Goal: Task Accomplishment & Management: Manage account settings

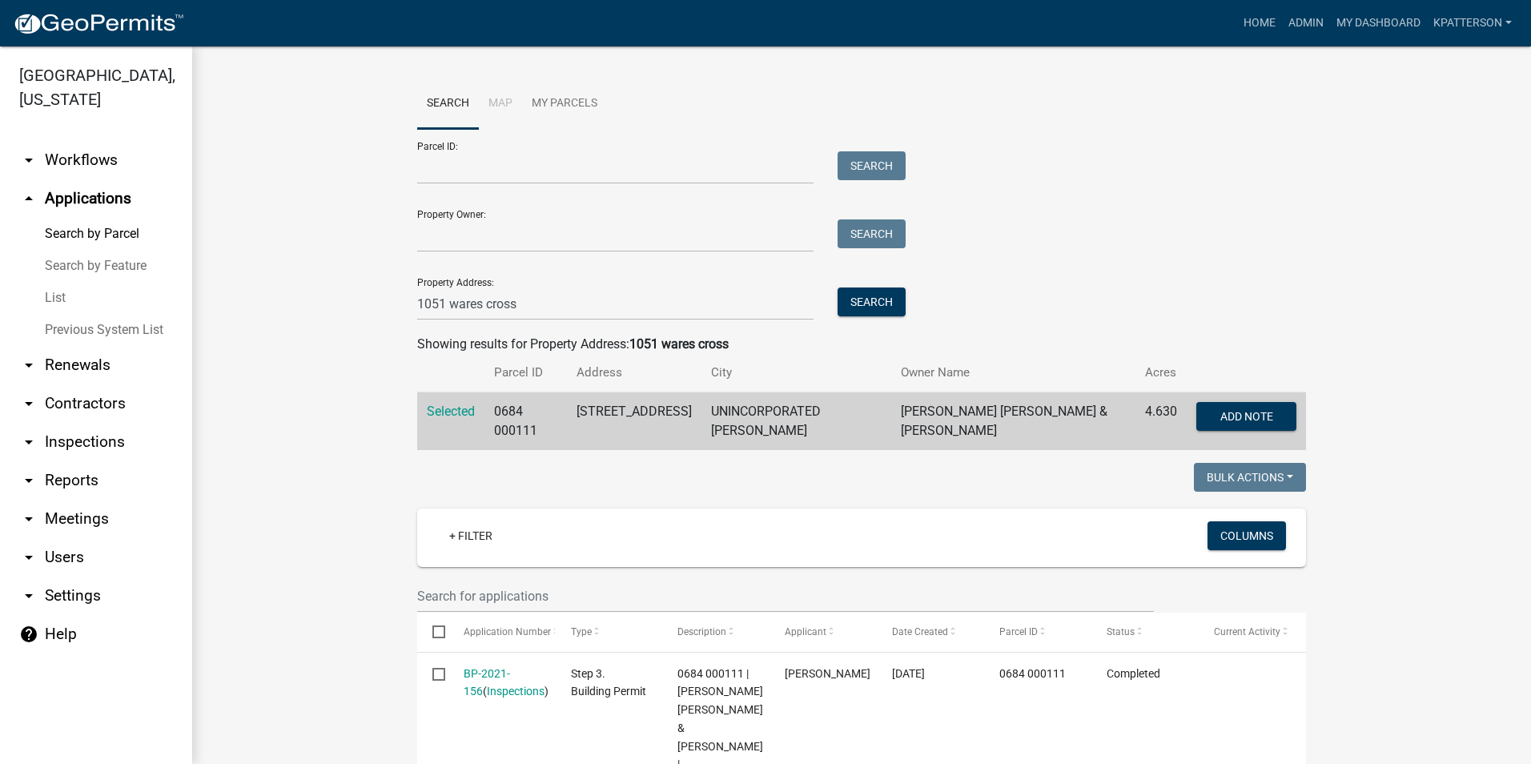
scroll to position [215, 0]
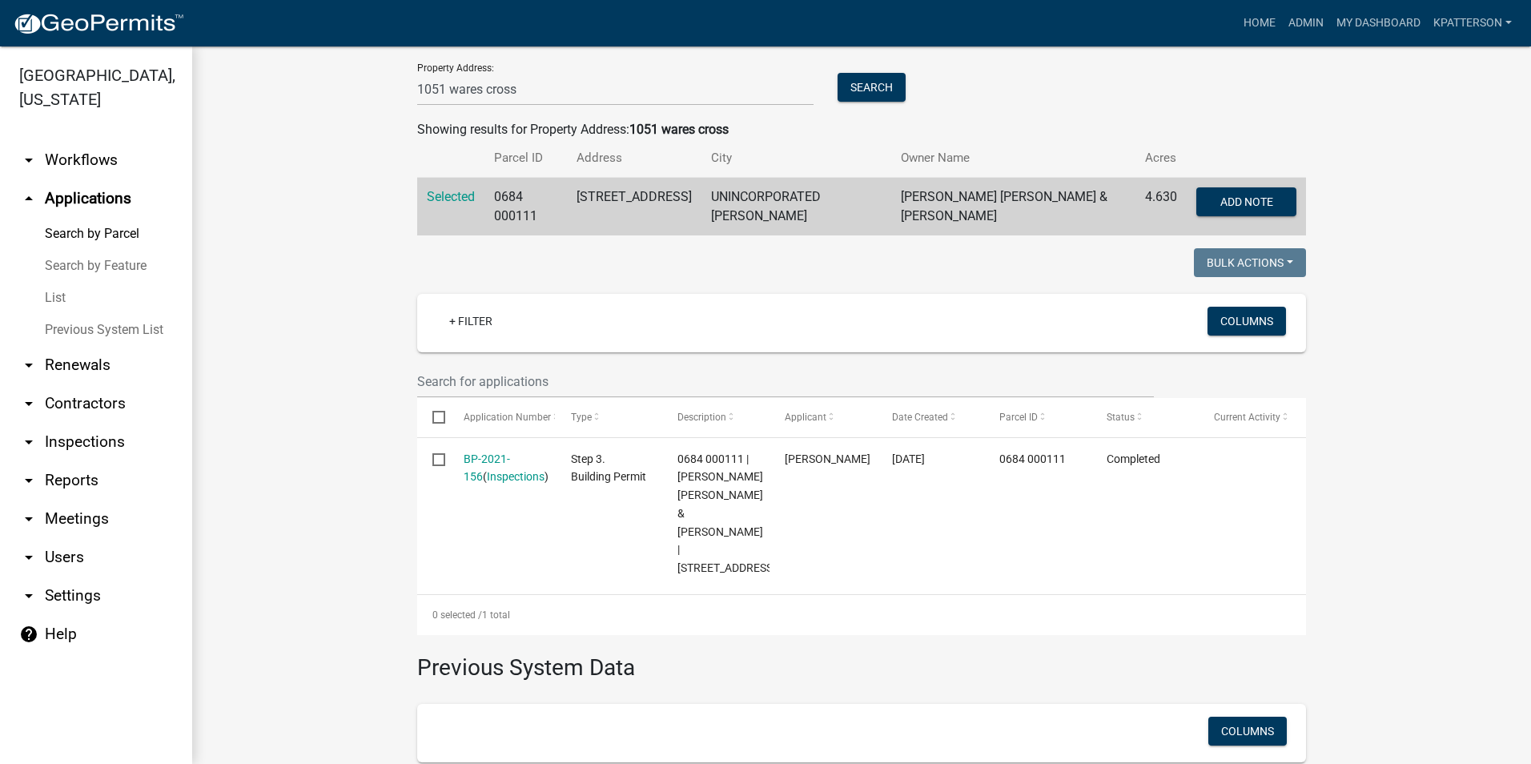
click at [92, 179] on link "arrow_drop_up Applications" at bounding box center [96, 198] width 192 height 38
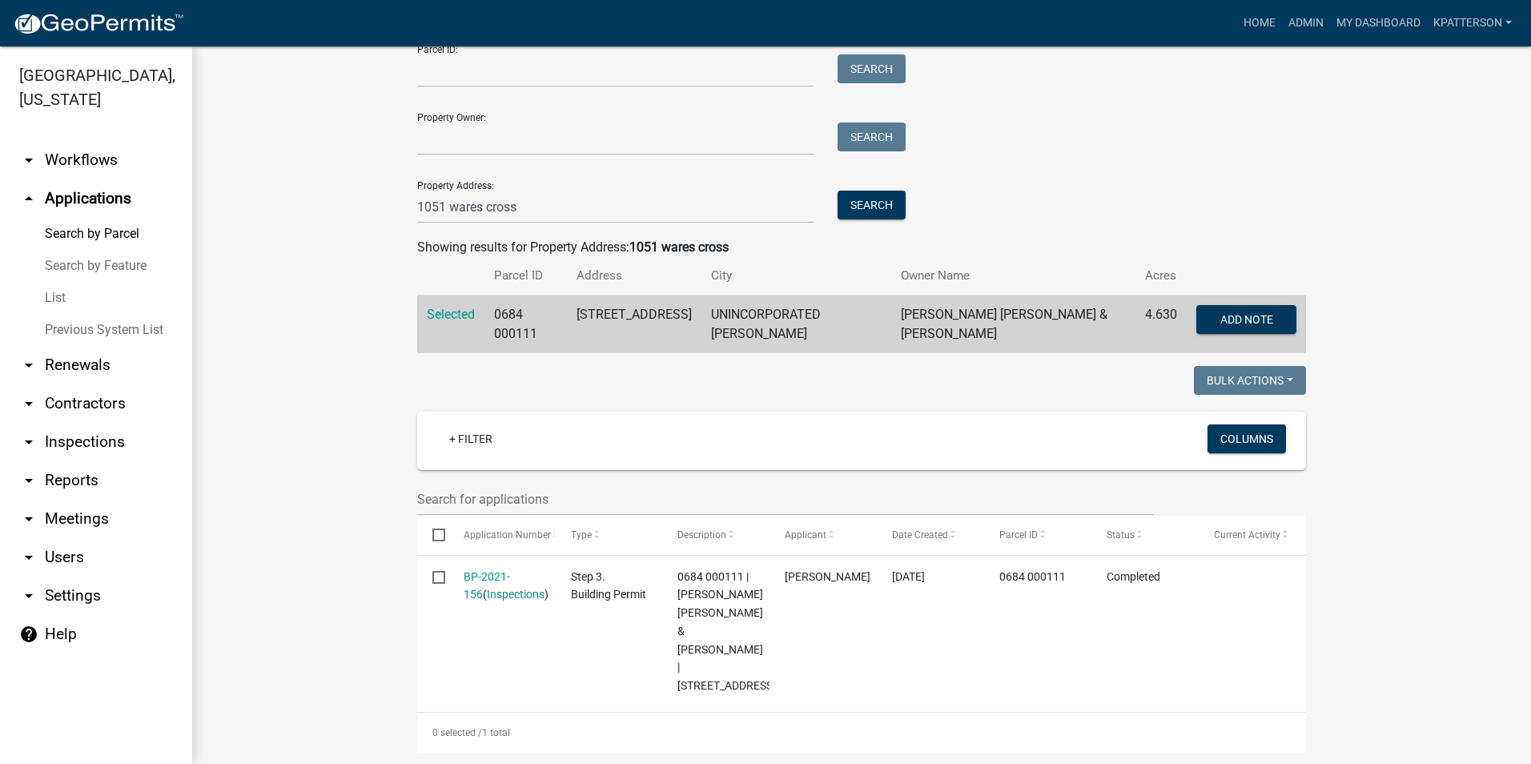
scroll to position [0, 0]
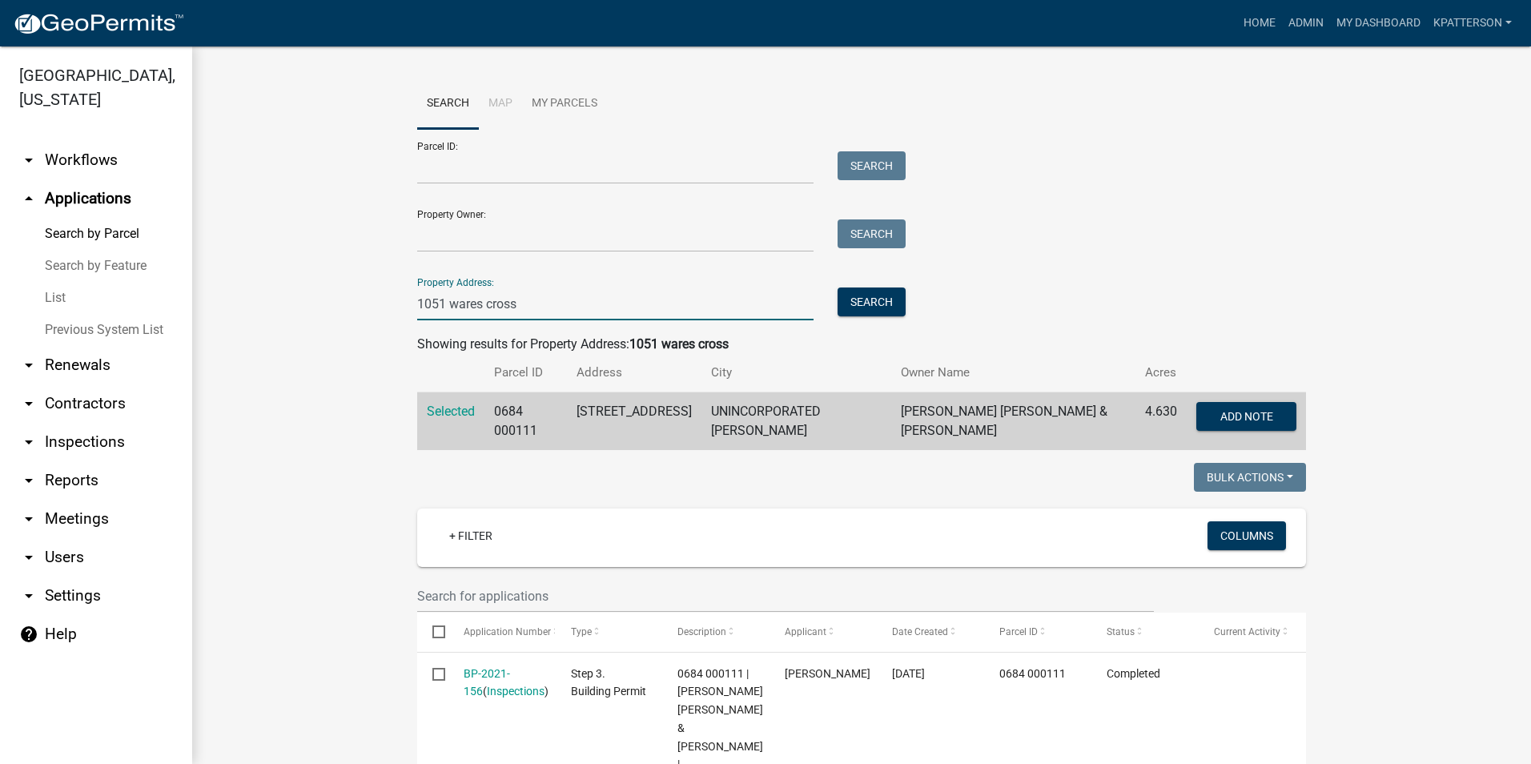
drag, startPoint x: 547, startPoint y: 307, endPoint x: 303, endPoint y: 354, distance: 248.8
click at [320, 360] on wm-workflow-application-search-view "Search Map My Parcels Parcel ID: Search Property Owner: Search Property Address…" at bounding box center [861, 610] width 1275 height 1064
type input "85 [PERSON_NAME] cir"
click at [875, 304] on button "Search" at bounding box center [872, 302] width 68 height 29
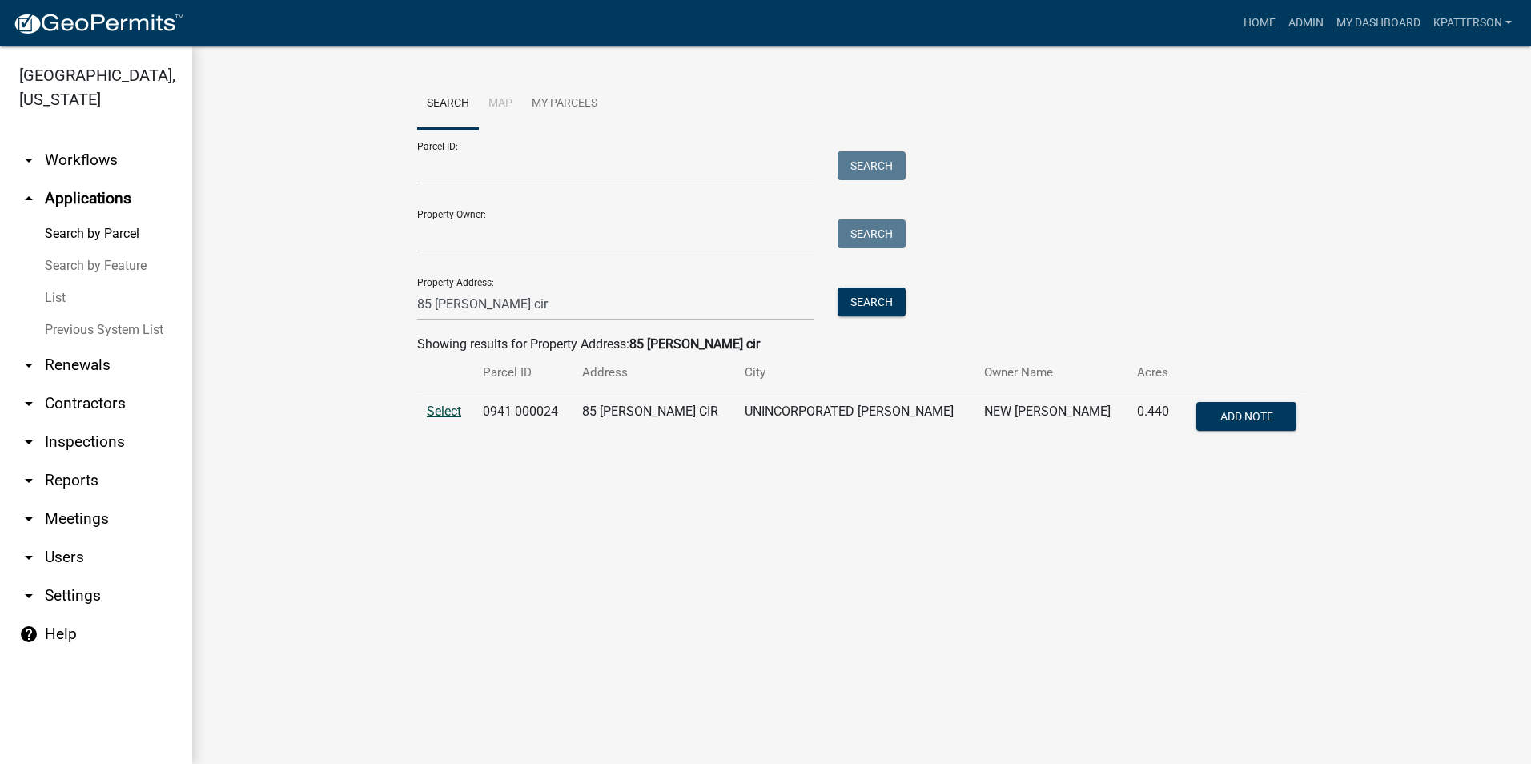
click at [431, 409] on span "Select" at bounding box center [444, 411] width 34 height 15
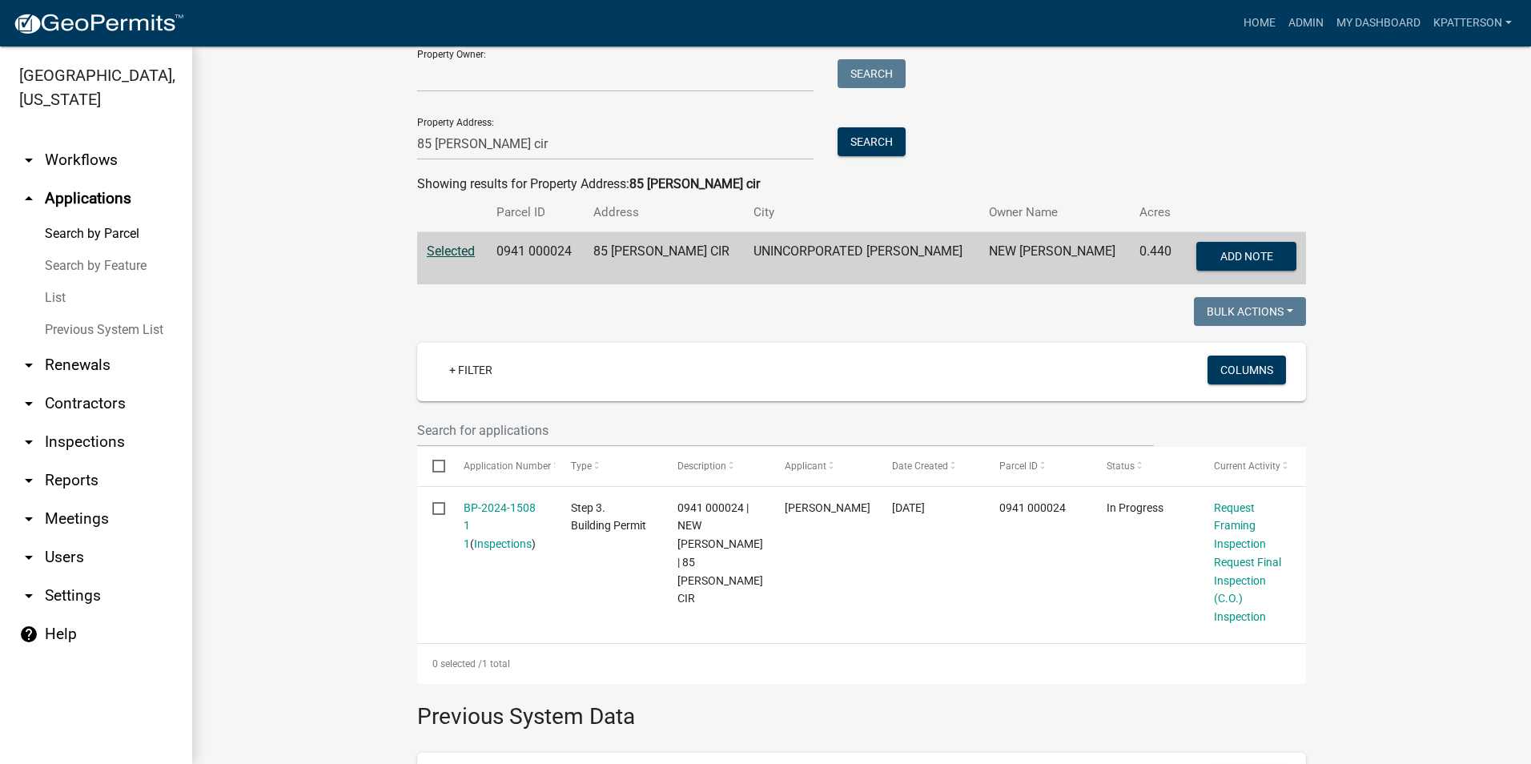
scroll to position [240, 0]
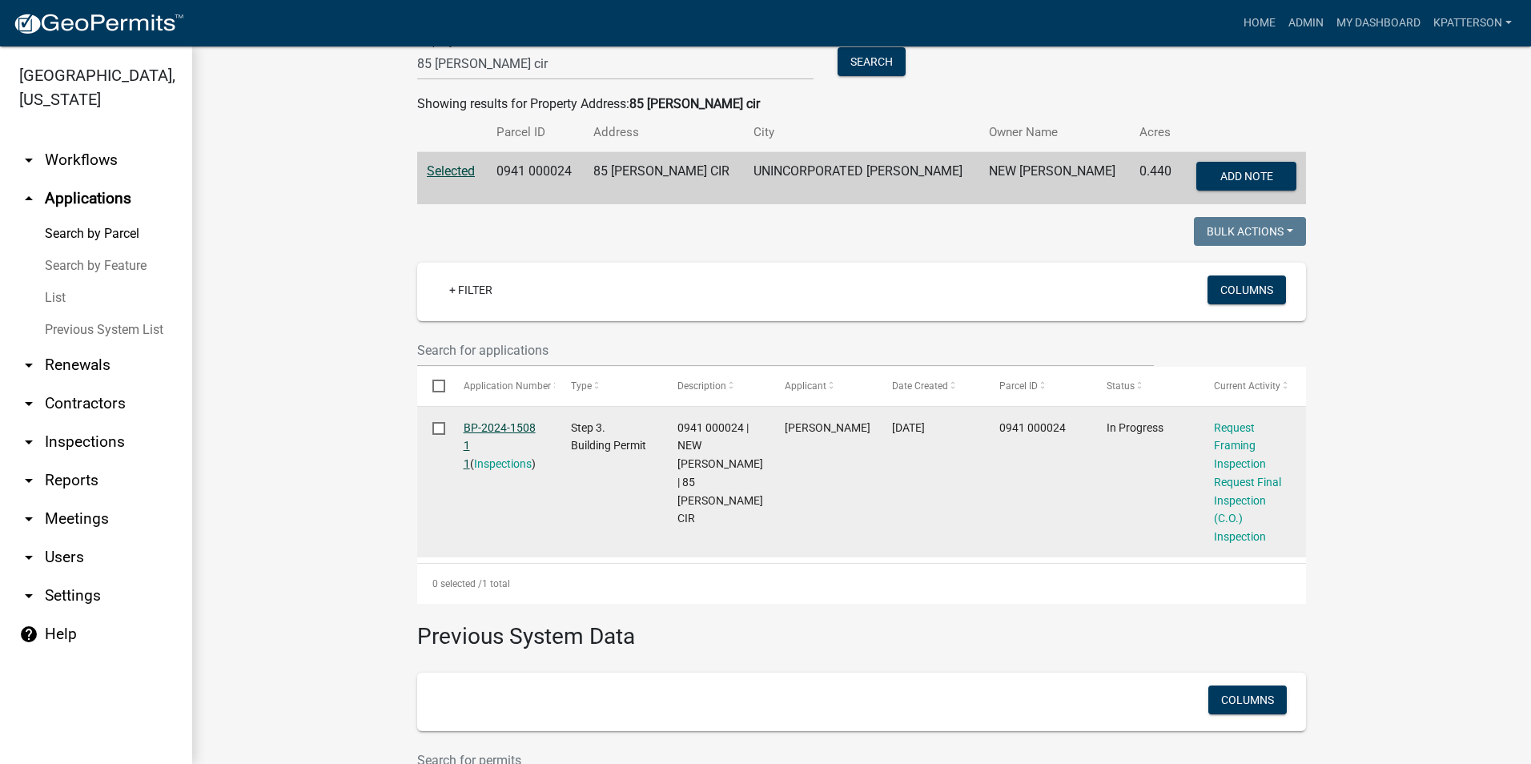
click at [482, 428] on link "BP-2024-1508 1 1" at bounding box center [500, 446] width 72 height 50
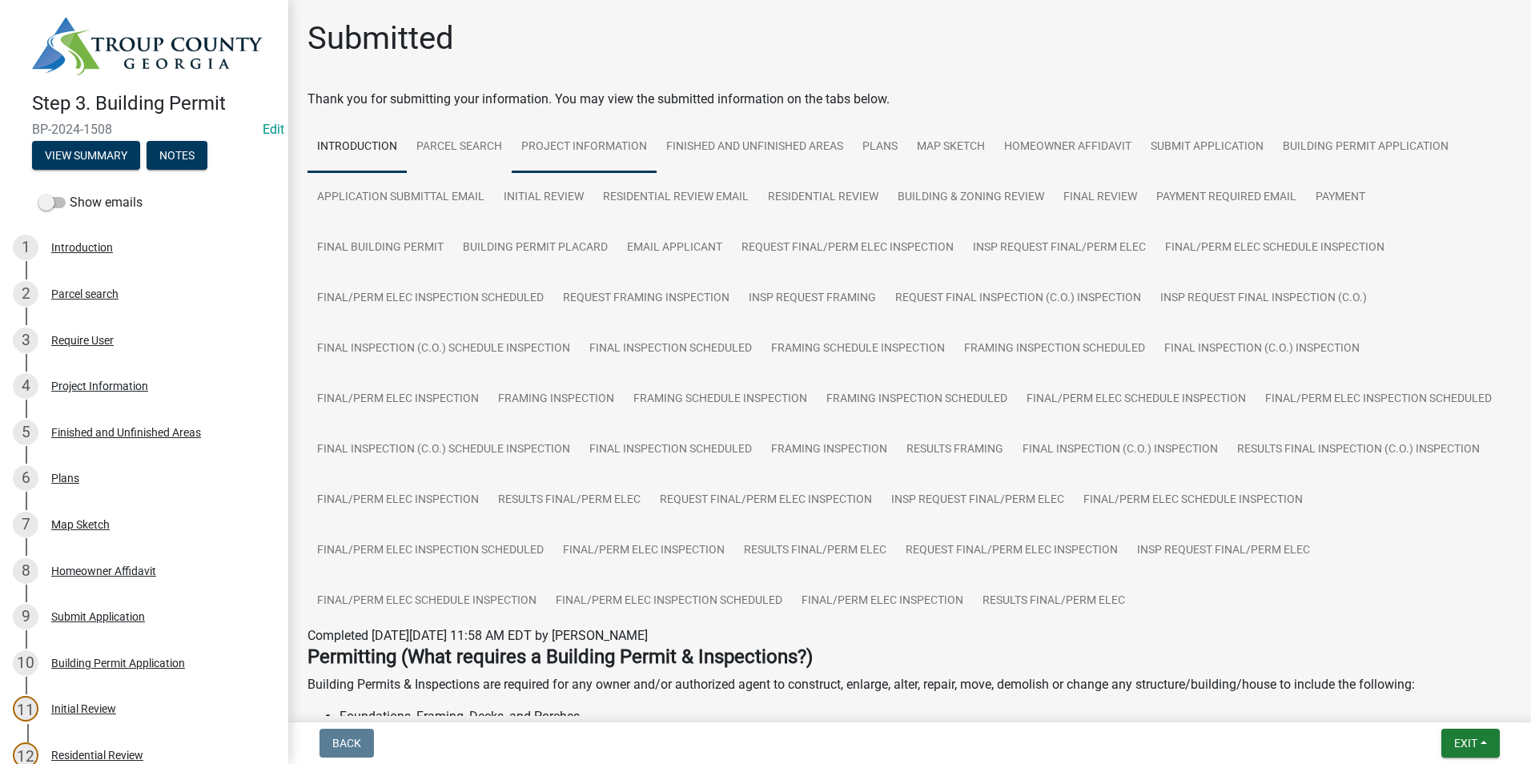
click at [573, 151] on link "Project Information" at bounding box center [584, 147] width 145 height 51
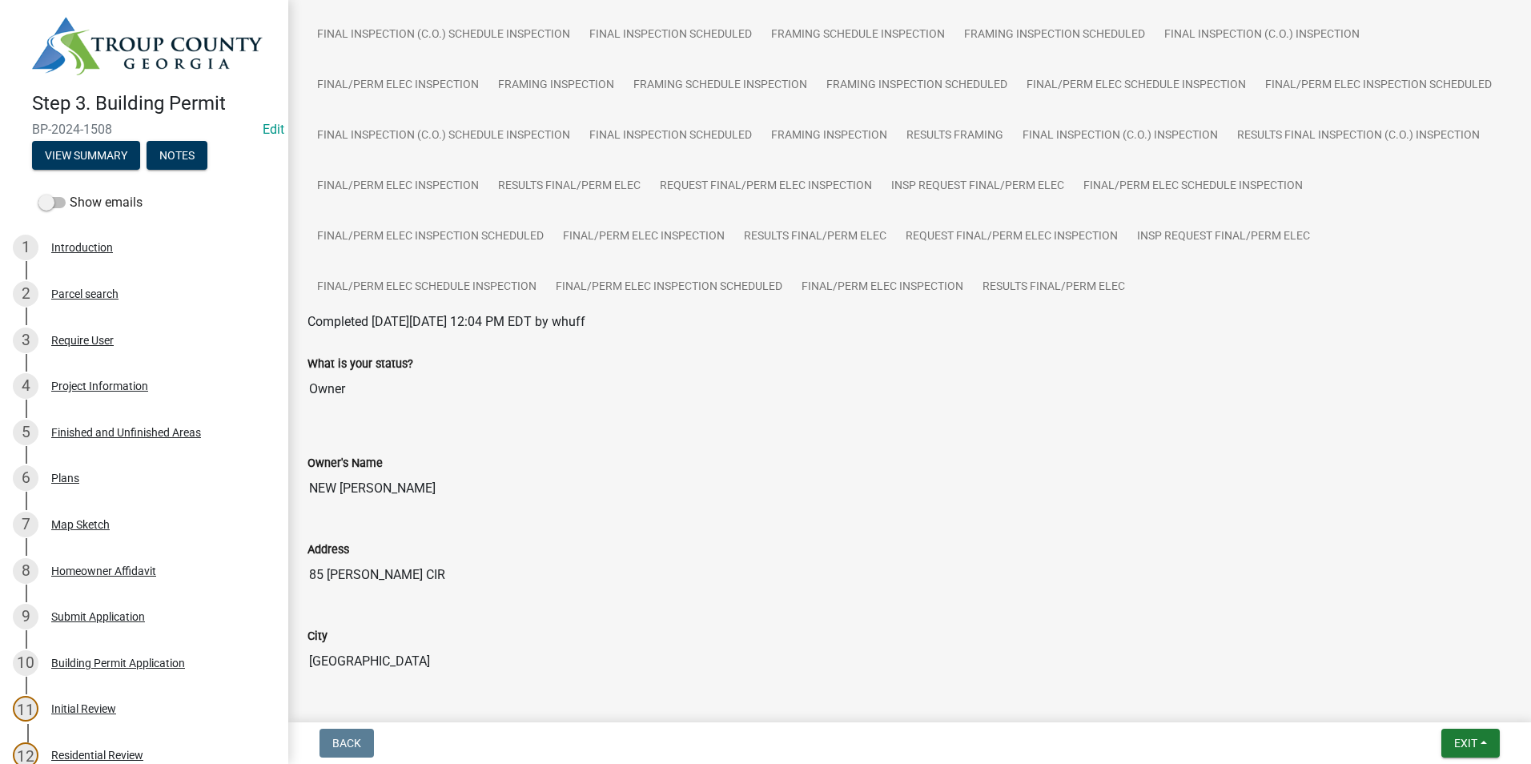
scroll to position [320, 0]
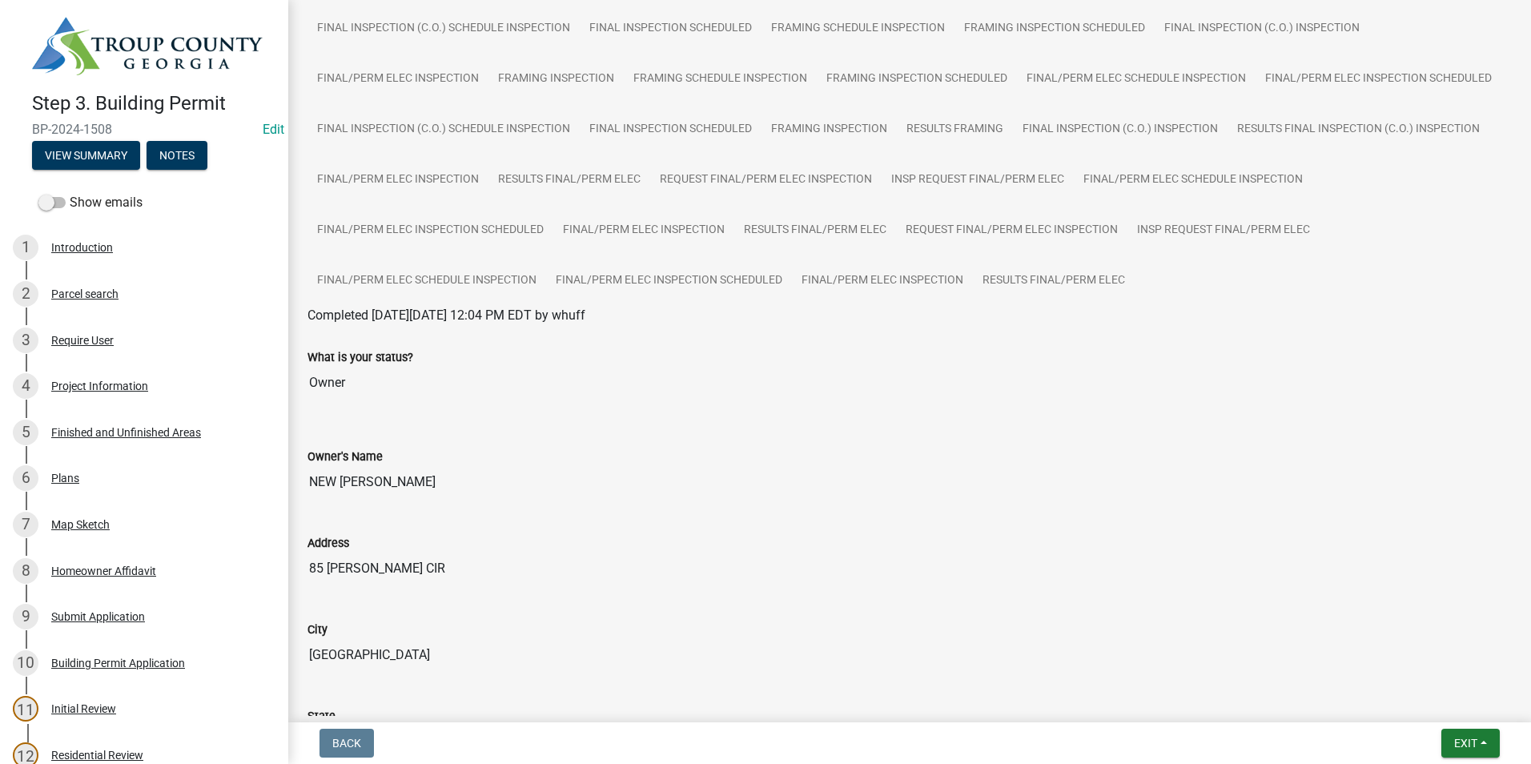
drag, startPoint x: 340, startPoint y: 480, endPoint x: 380, endPoint y: 484, distance: 39.4
click at [380, 484] on input "NEW [PERSON_NAME]" at bounding box center [910, 482] width 1205 height 32
drag, startPoint x: 380, startPoint y: 484, endPoint x: 357, endPoint y: 484, distance: 22.4
click at [328, 481] on input "NEW [PERSON_NAME]" at bounding box center [910, 482] width 1205 height 32
click at [337, 482] on input "NEW [PERSON_NAME]" at bounding box center [910, 482] width 1205 height 32
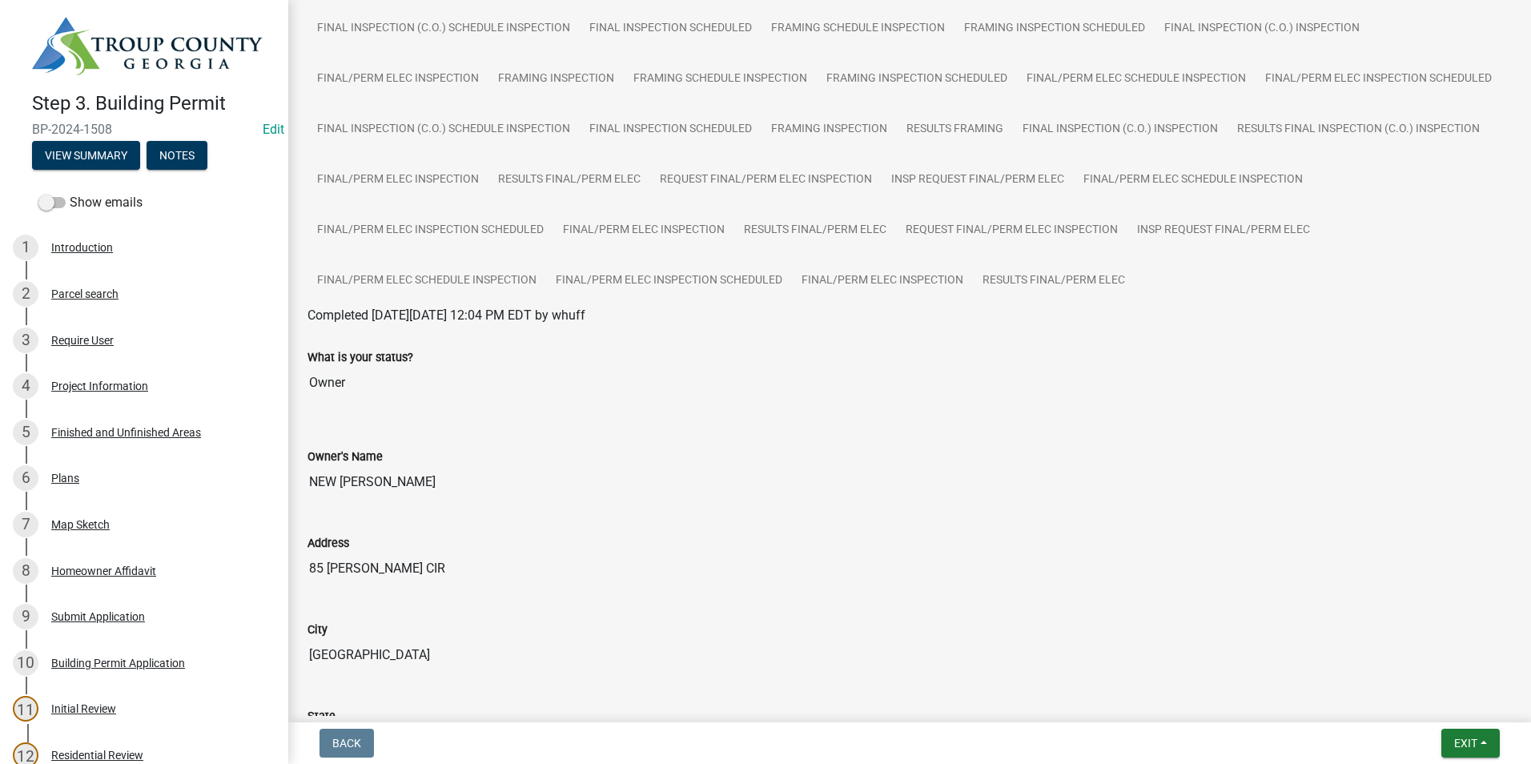
drag, startPoint x: 337, startPoint y: 482, endPoint x: 313, endPoint y: 481, distance: 24.1
click at [313, 481] on input "NEW [PERSON_NAME]" at bounding box center [910, 482] width 1205 height 32
drag, startPoint x: 313, startPoint y: 481, endPoint x: 324, endPoint y: 478, distance: 11.5
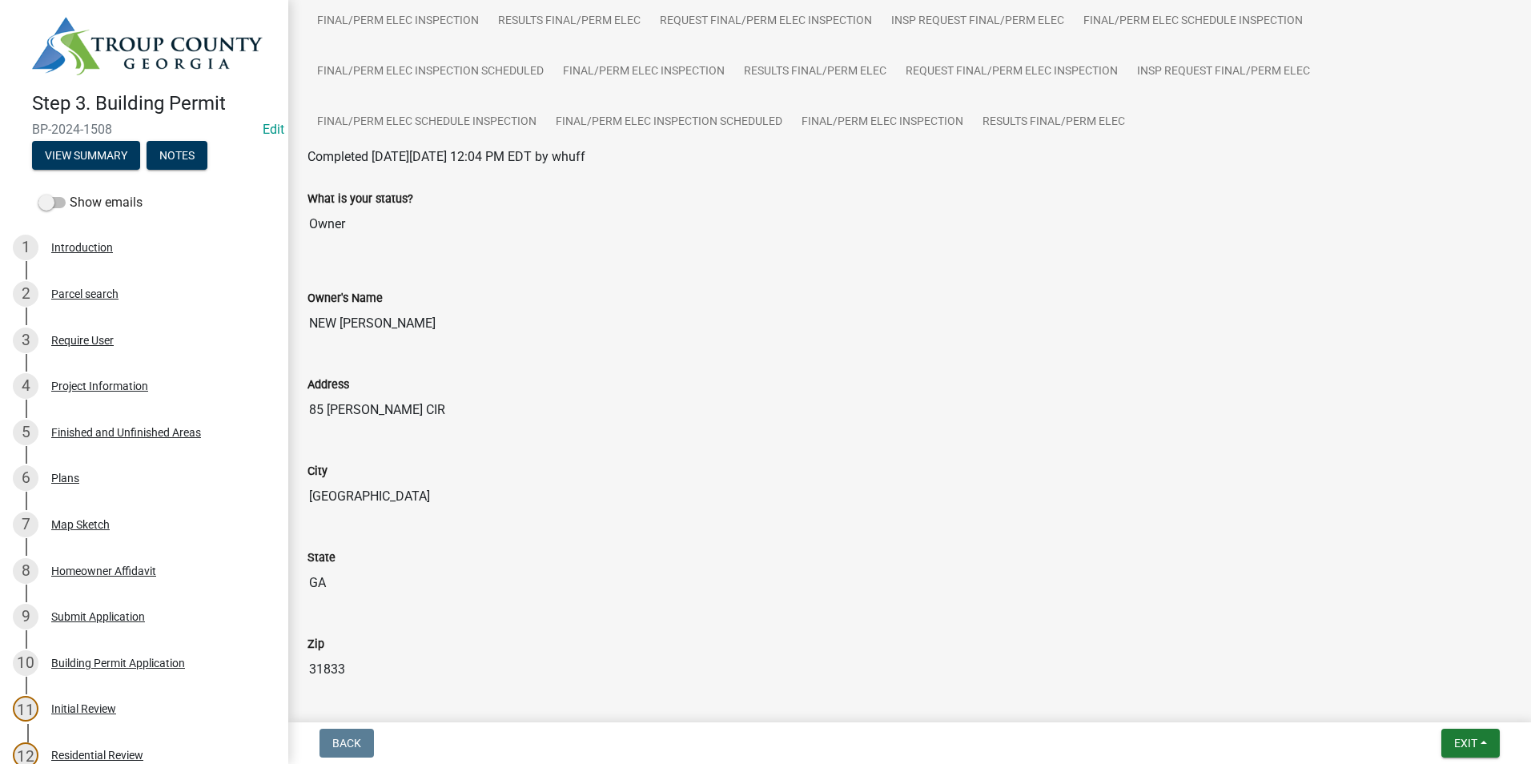
scroll to position [481, 0]
drag, startPoint x: 413, startPoint y: 410, endPoint x: 302, endPoint y: 403, distance: 111.6
click at [302, 403] on div "Address [STREET_ADDRESS][PERSON_NAME]" at bounding box center [910, 394] width 1229 height 86
drag, startPoint x: 302, startPoint y: 403, endPoint x: 360, endPoint y: 406, distance: 57.8
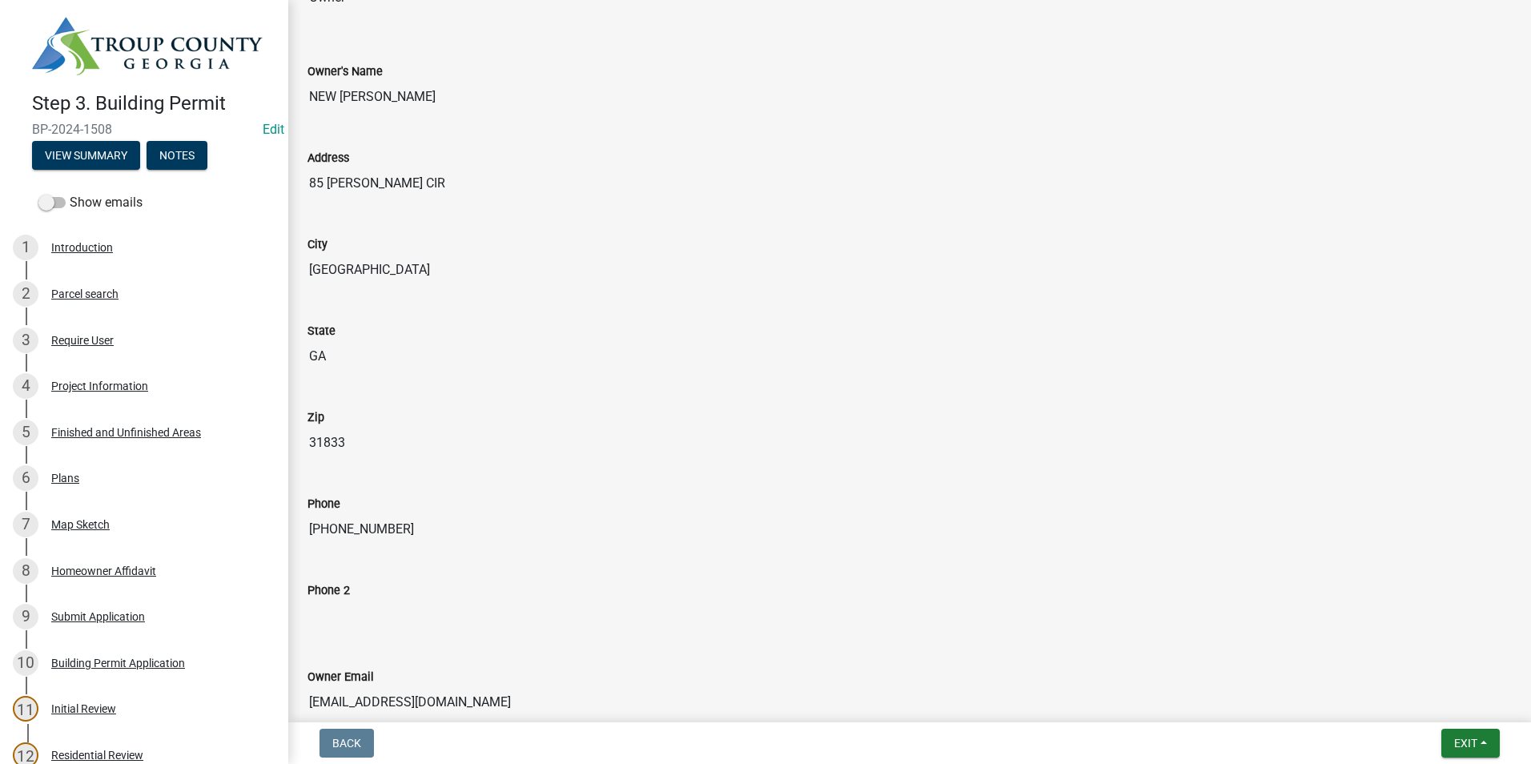
scroll to position [721, 0]
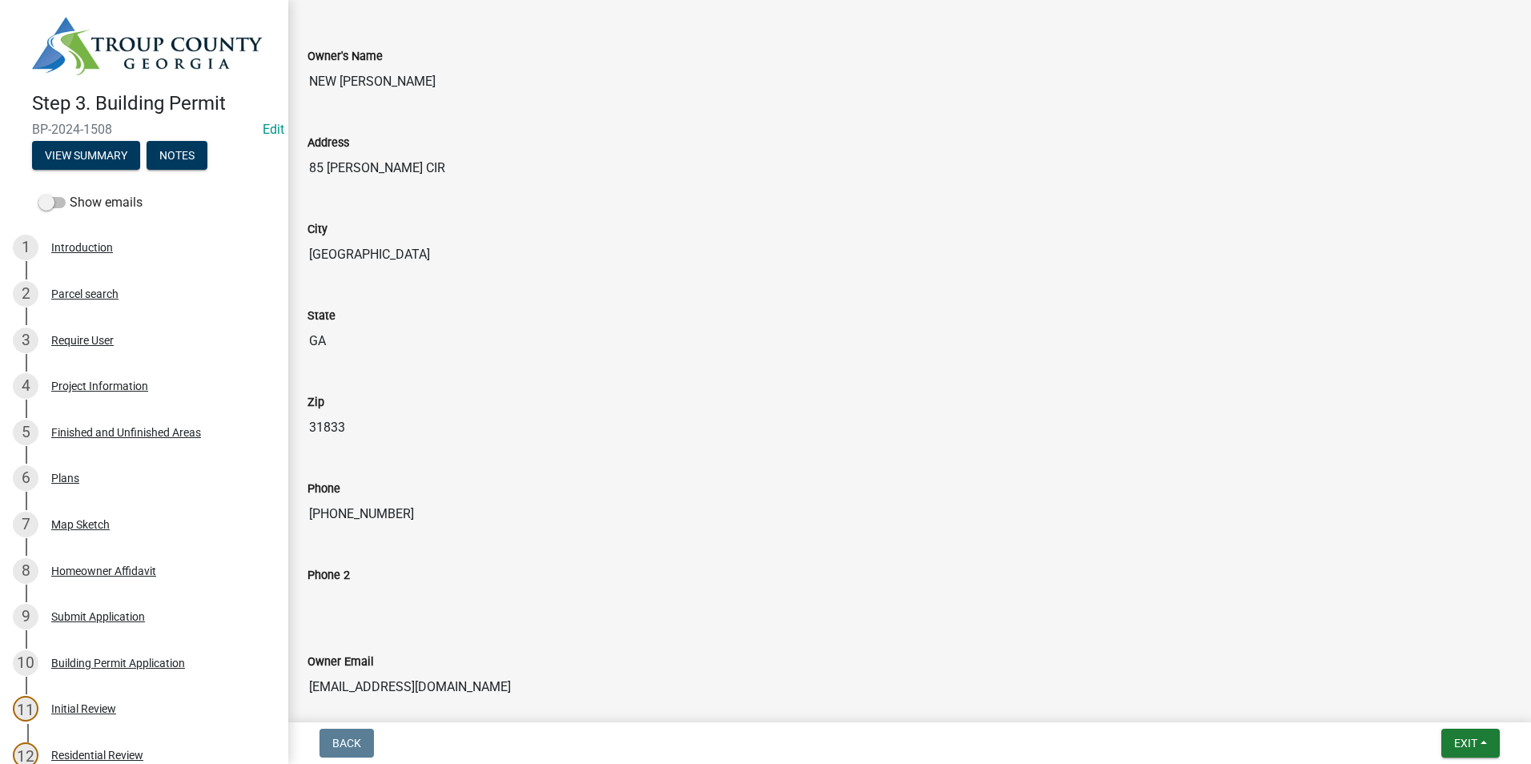
drag, startPoint x: 392, startPoint y: 517, endPoint x: 296, endPoint y: 516, distance: 96.1
click at [296, 516] on div "Phone [PHONE_NUMBER]" at bounding box center [910, 500] width 1229 height 86
drag, startPoint x: 296, startPoint y: 516, endPoint x: 355, endPoint y: 512, distance: 59.4
click at [50, 383] on div "4 Project Information" at bounding box center [138, 386] width 250 height 26
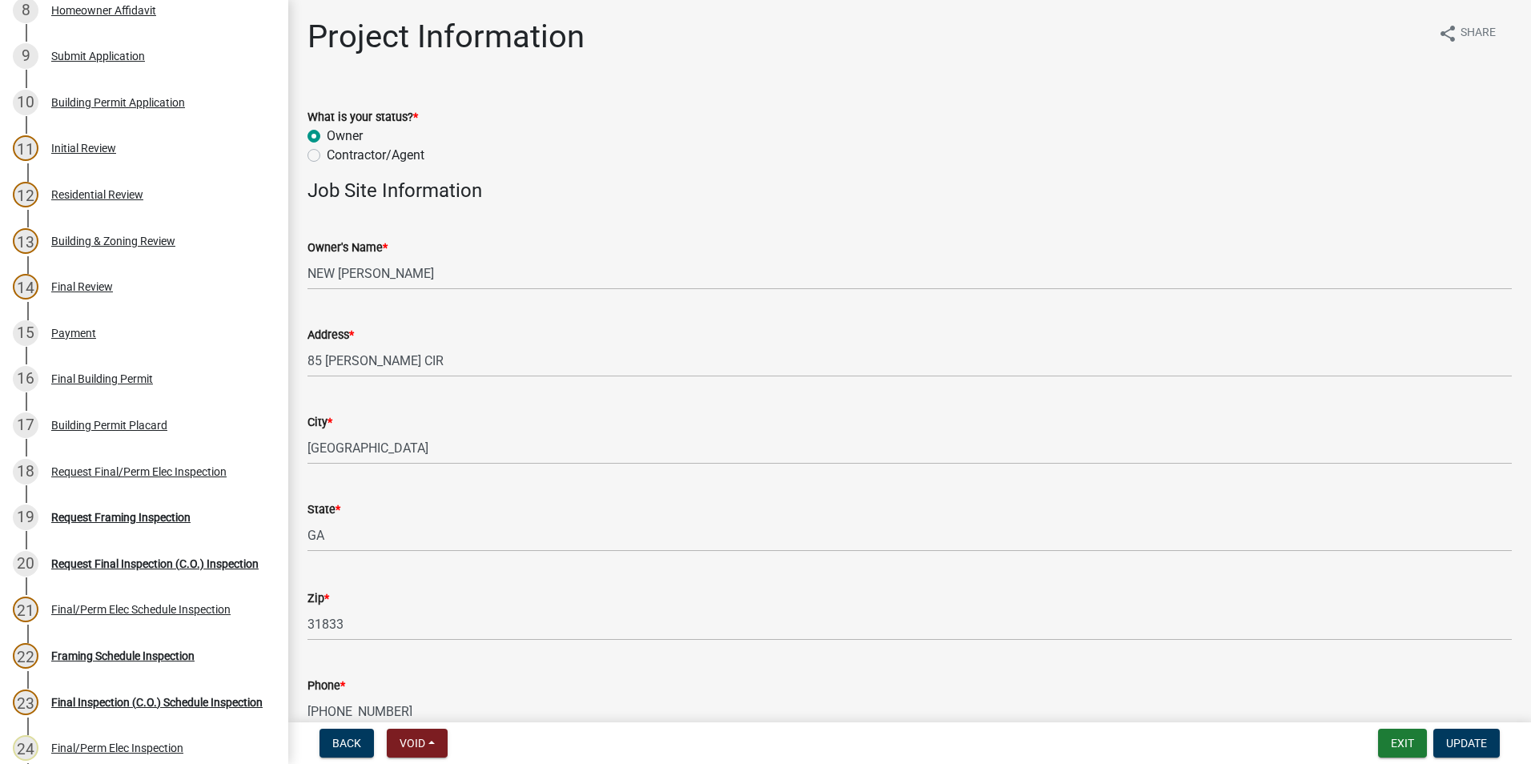
scroll to position [0, 0]
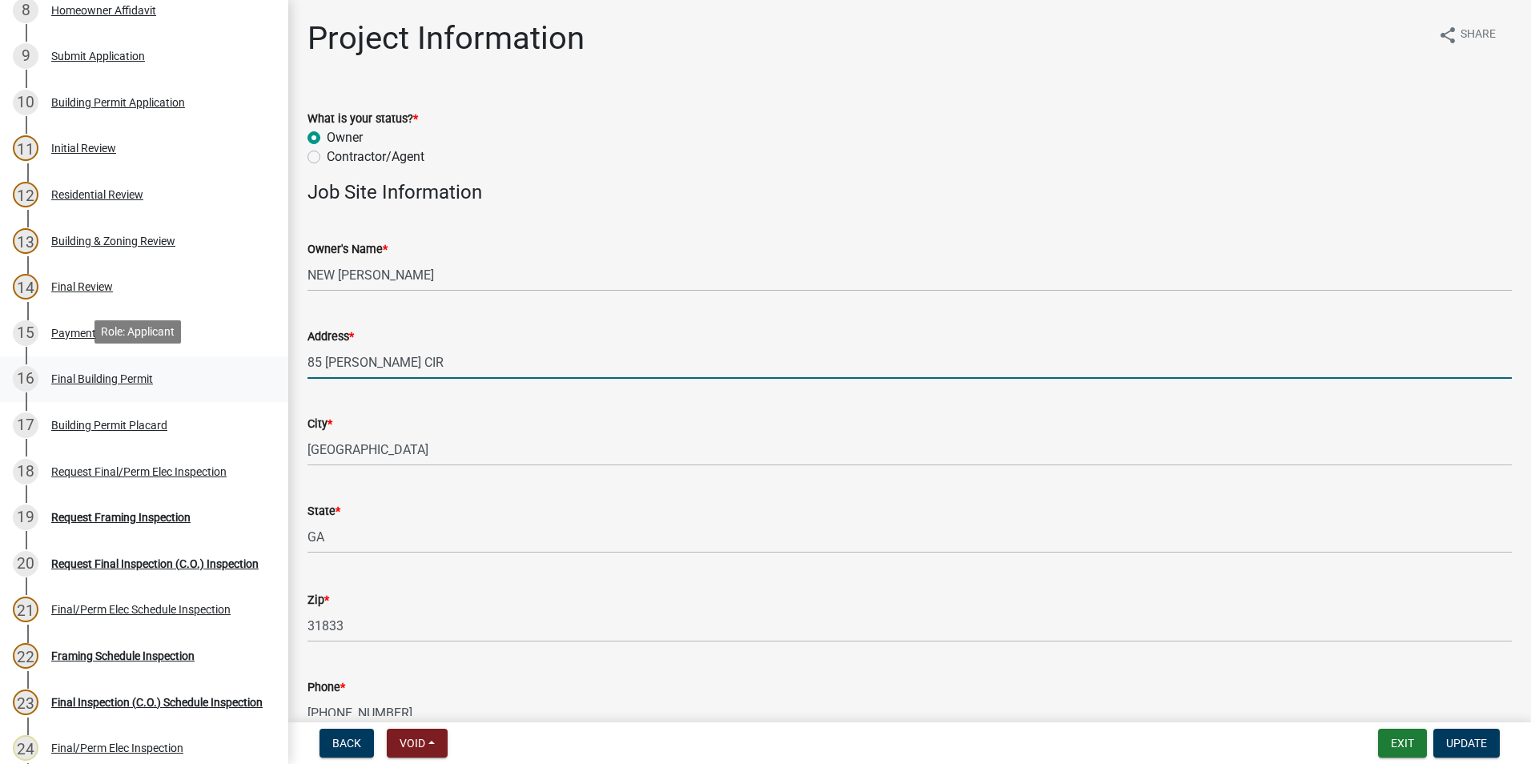
drag, startPoint x: 411, startPoint y: 365, endPoint x: 275, endPoint y: 367, distance: 136.2
click at [275, 367] on div "Step 3. Building Permit BP-2024-1508 Edit View Summary Notes Show emails 1 Intr…" at bounding box center [765, 382] width 1531 height 764
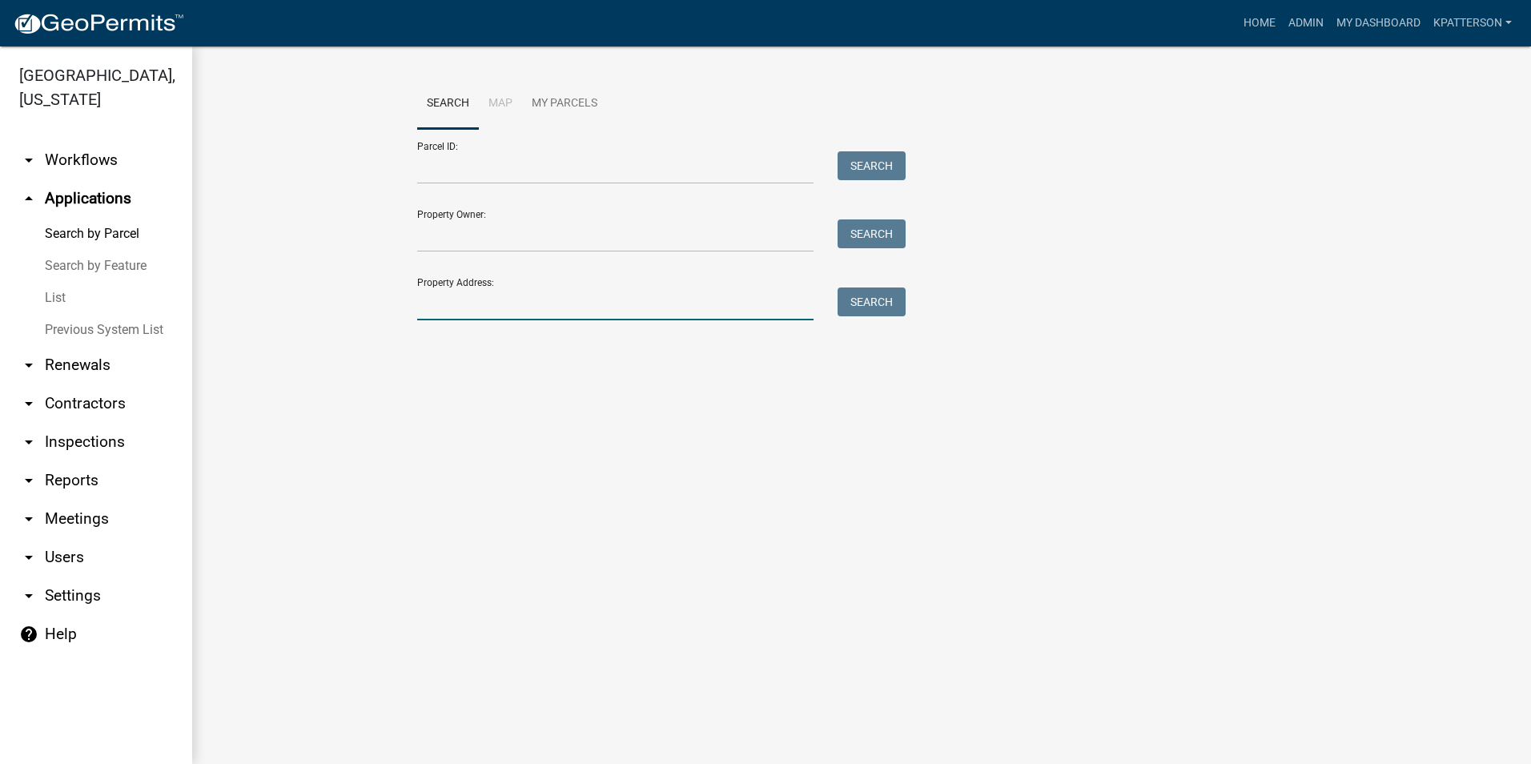
click at [462, 312] on input "Property Address:" at bounding box center [615, 304] width 396 height 33
paste input "[STREET_ADDRESS][PERSON_NAME]"
type input "[STREET_ADDRESS][PERSON_NAME]"
click at [889, 308] on button "Search" at bounding box center [872, 302] width 68 height 29
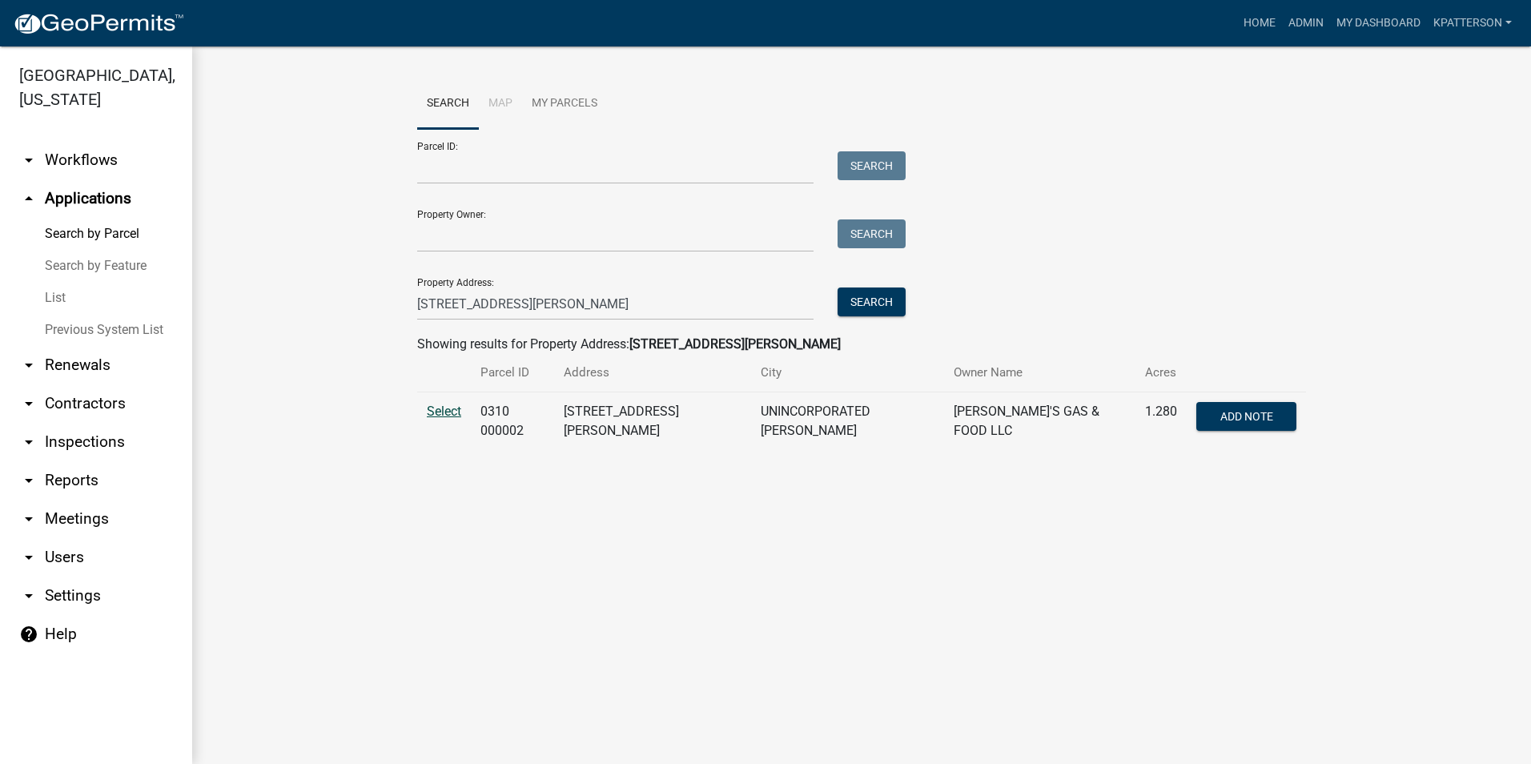
click at [443, 411] on span "Select" at bounding box center [444, 411] width 34 height 15
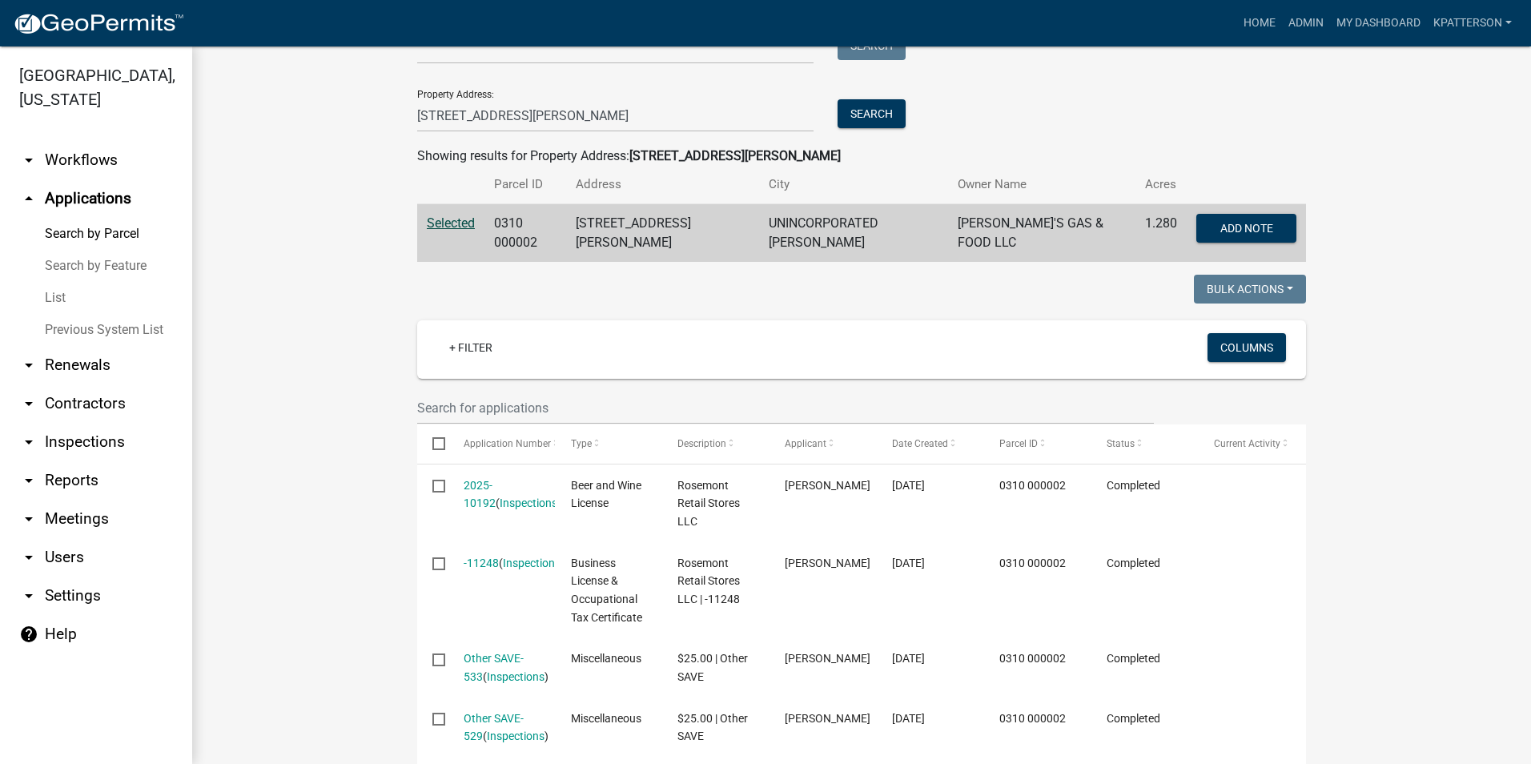
scroll to position [160, 0]
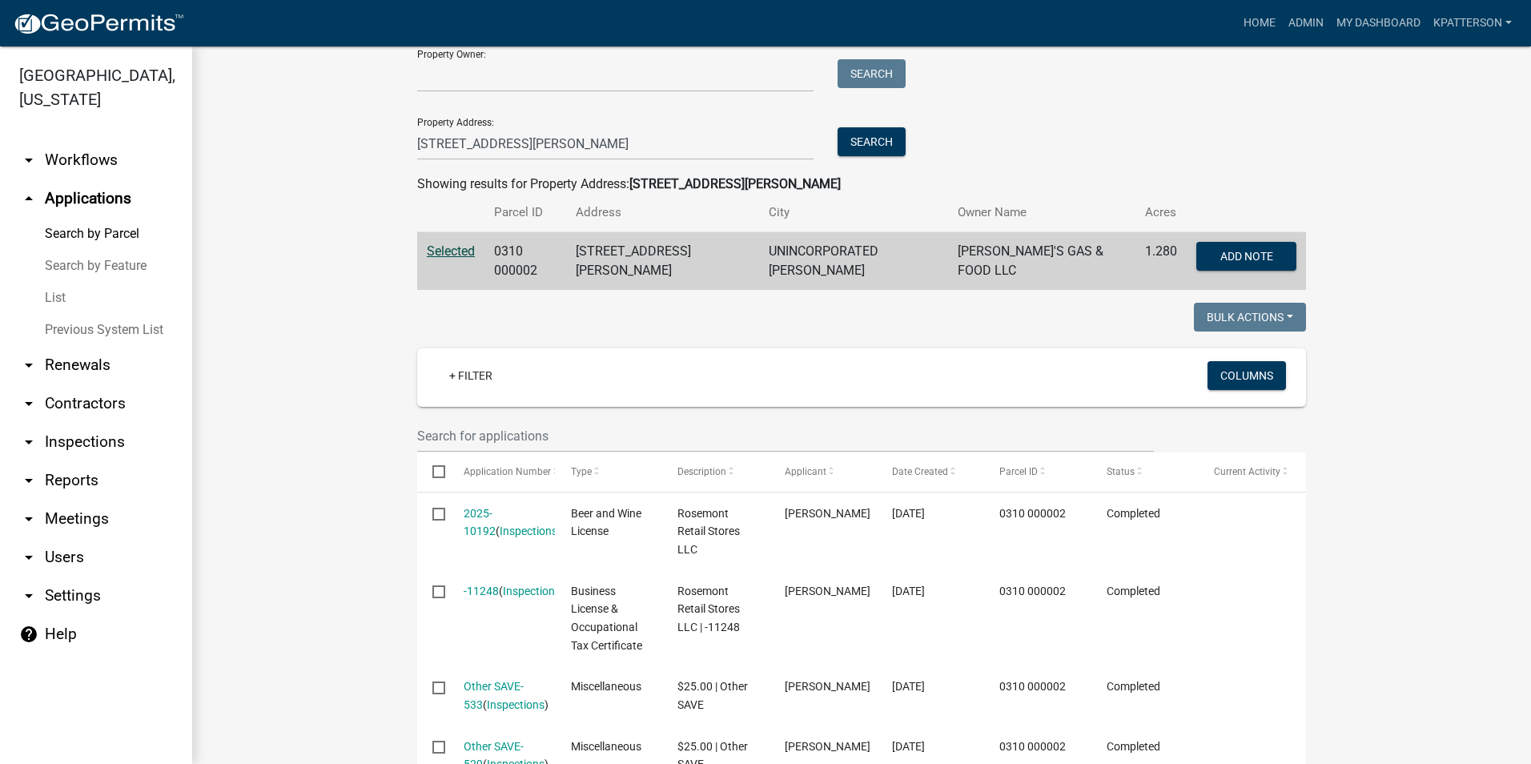
click at [50, 461] on link "arrow_drop_down Reports" at bounding box center [96, 480] width 192 height 38
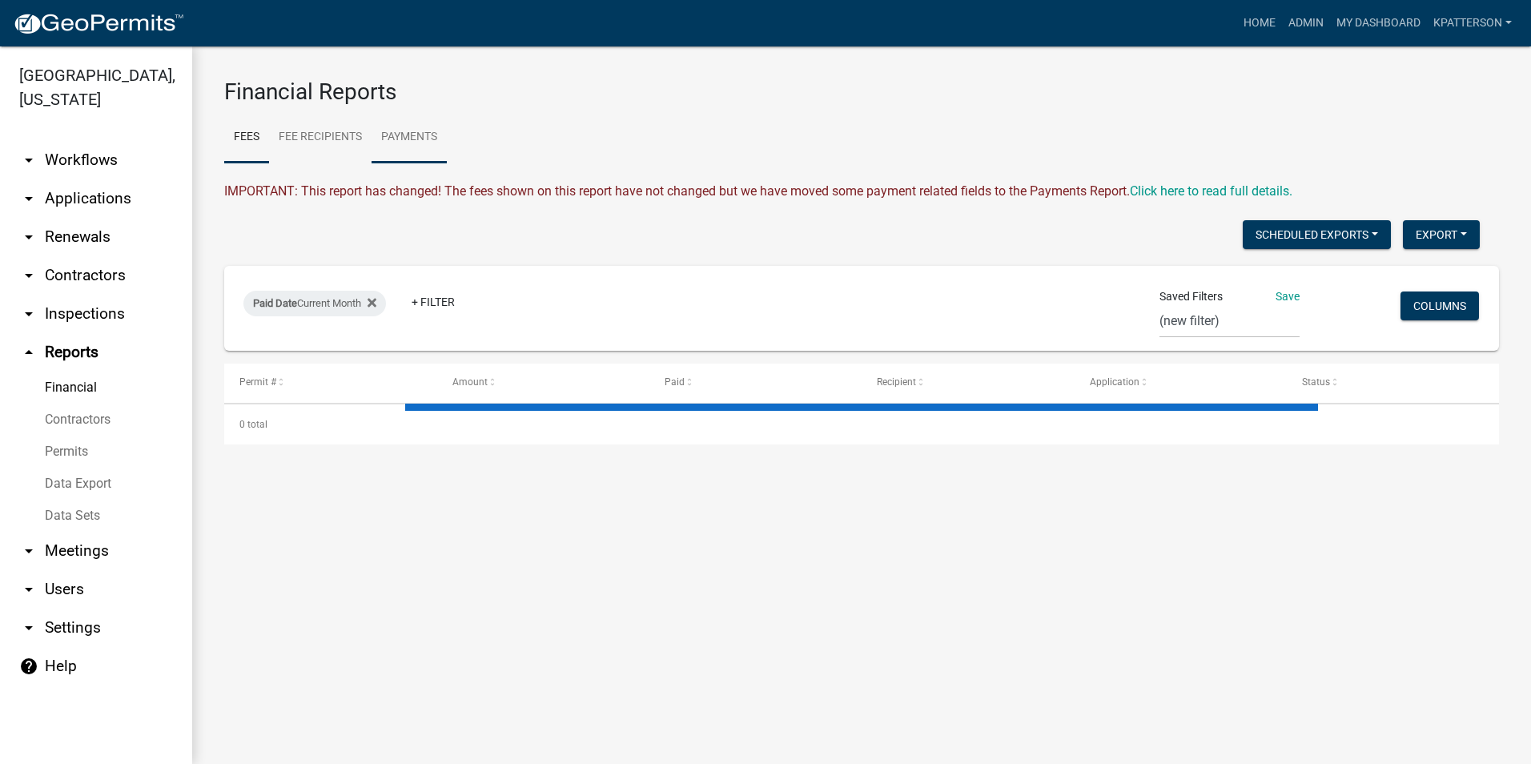
click at [388, 144] on link "Payments" at bounding box center [409, 137] width 75 height 51
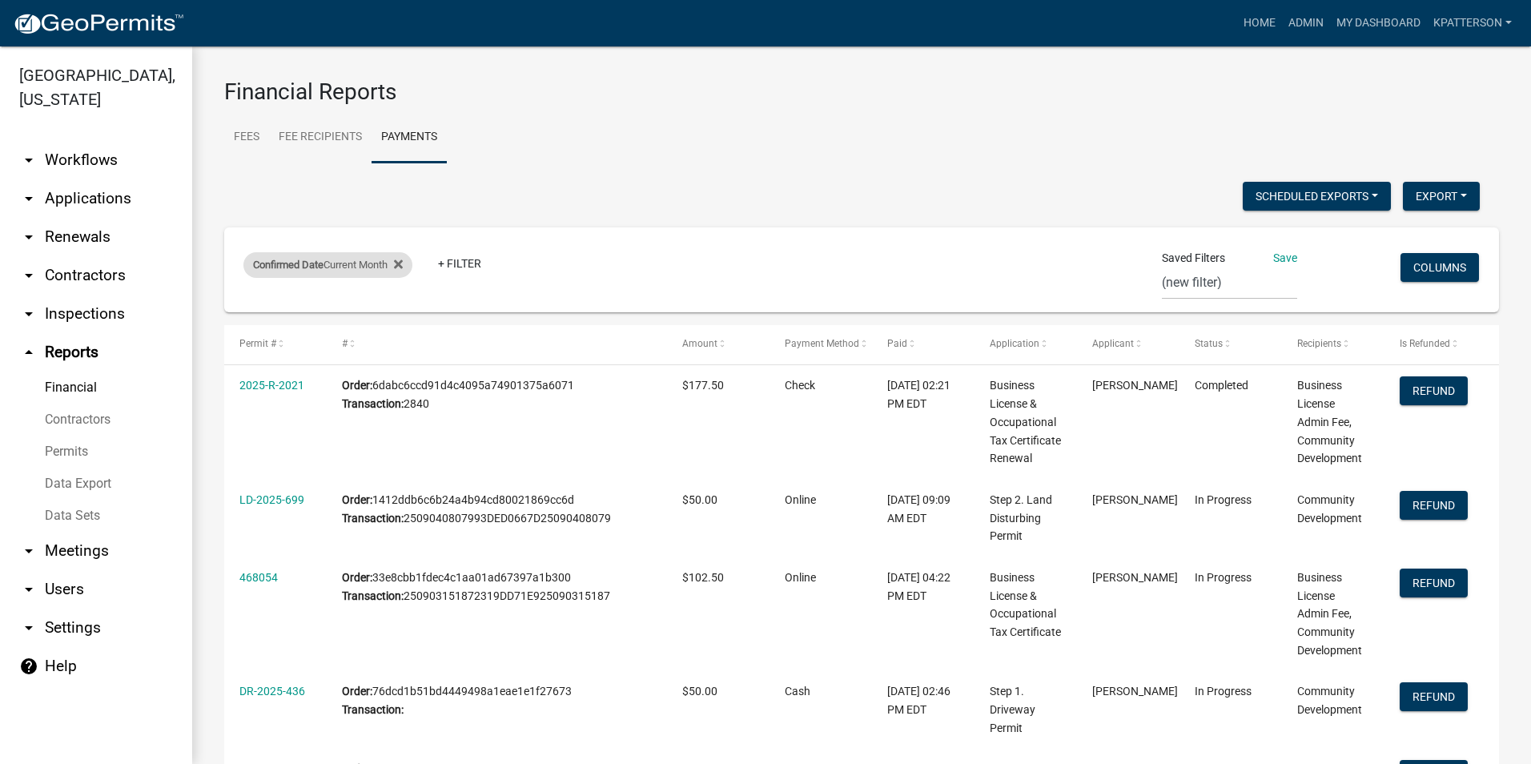
click at [379, 267] on div "Confirmed Date Current Month" at bounding box center [327, 265] width 169 height 26
click at [325, 323] on select "[DATE] [DATE] Current Week Previous Week Current Month Last Month Current Calen…" at bounding box center [331, 324] width 160 height 33
select select "custom"
click at [271, 308] on select "[DATE] [DATE] Current Week Previous Week Current Month Last Month Current Calen…" at bounding box center [331, 324] width 160 height 33
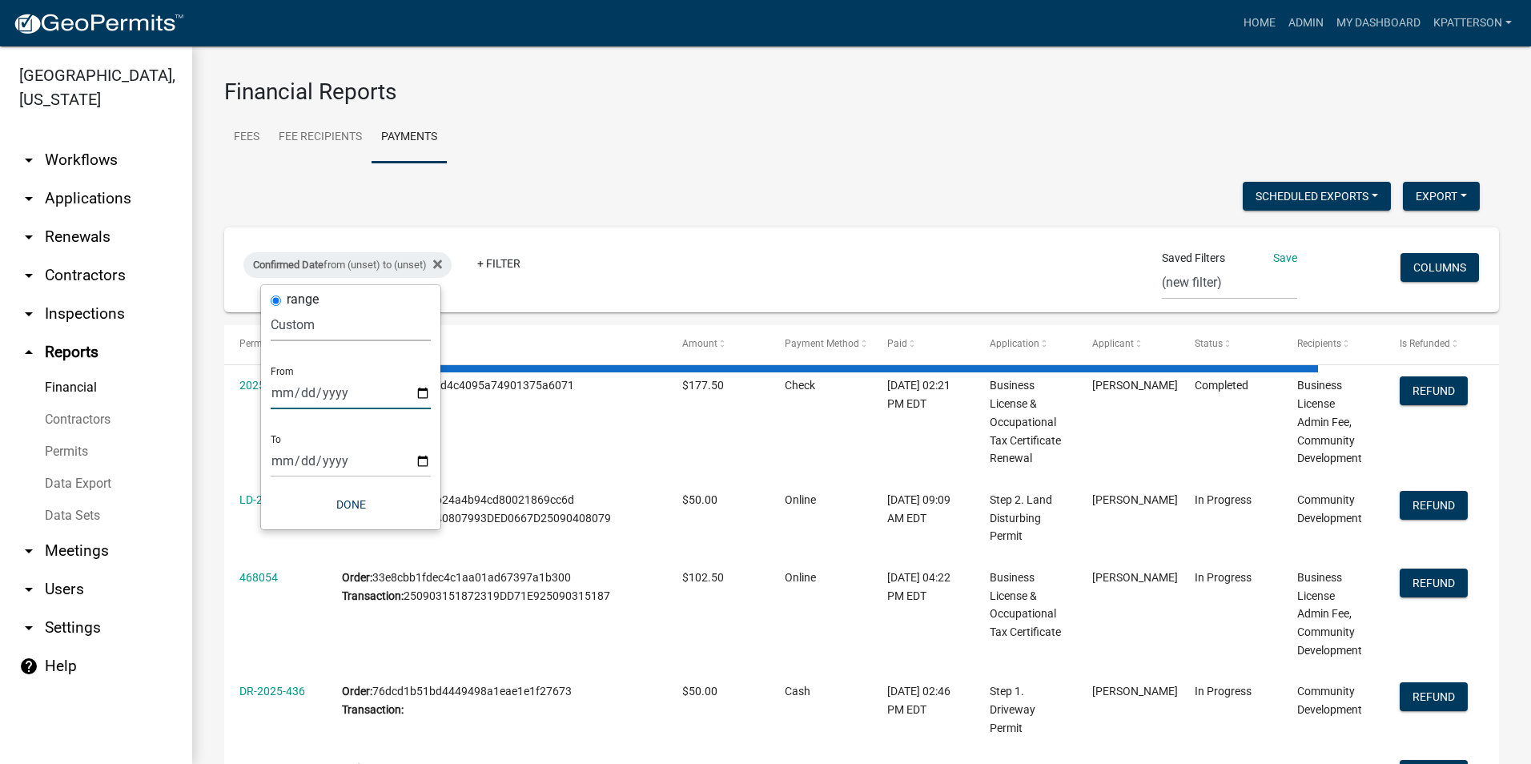
click at [420, 394] on input "date" at bounding box center [351, 392] width 160 height 33
type input "[DATE]"
click at [438, 465] on input "date" at bounding box center [362, 460] width 160 height 33
type input "[DATE]"
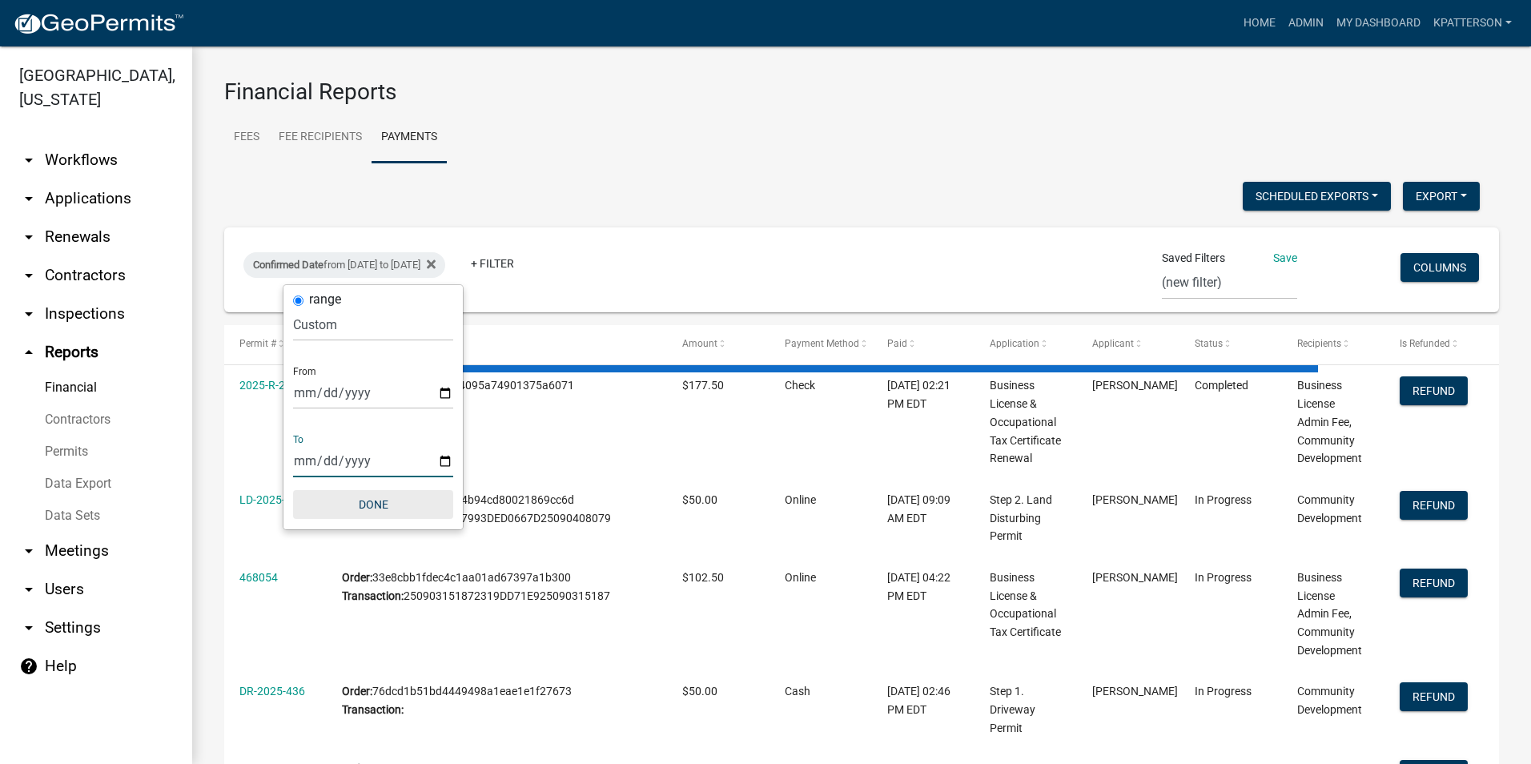
click at [376, 503] on button "Done" at bounding box center [373, 504] width 160 height 29
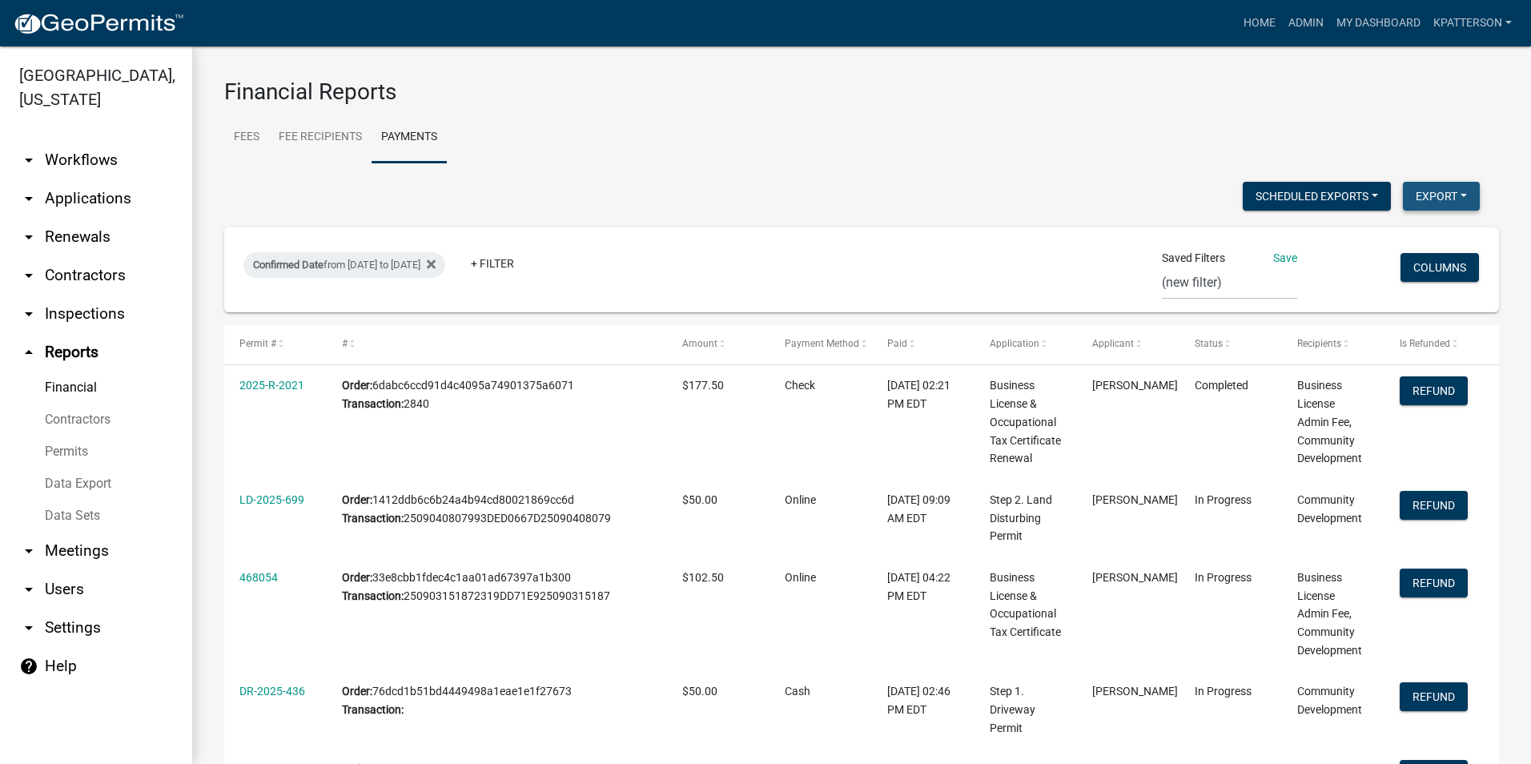
click at [1418, 195] on button "Export" at bounding box center [1441, 196] width 77 height 29
click at [1378, 234] on button "Excel Format (.xlsx)" at bounding box center [1405, 238] width 150 height 38
click at [380, 270] on div "Confirmed Date from [DATE] to [DATE]" at bounding box center [344, 265] width 202 height 26
select select "custom"
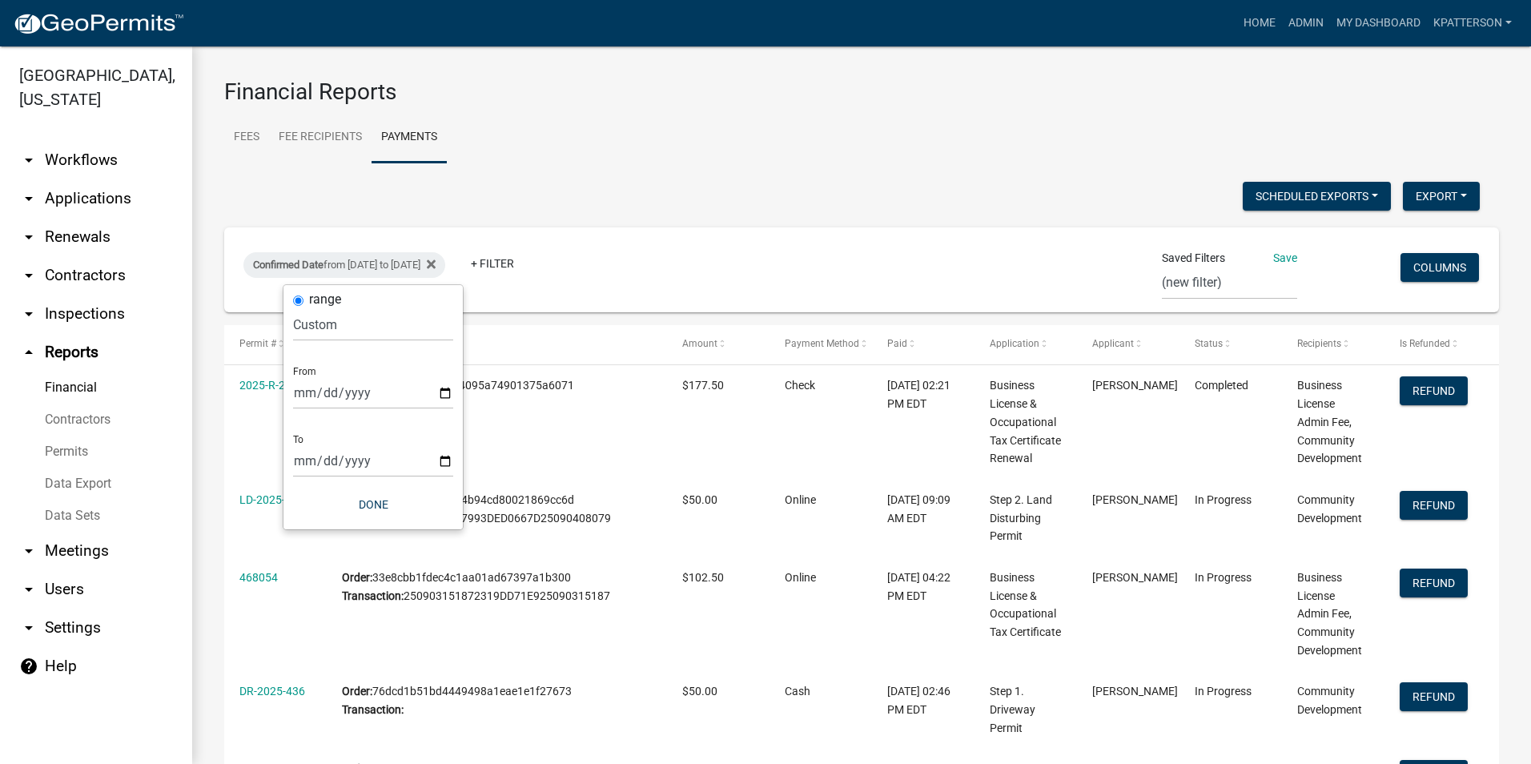
click at [666, 143] on ul "Fees Fee Recipients Payments" at bounding box center [861, 137] width 1275 height 50
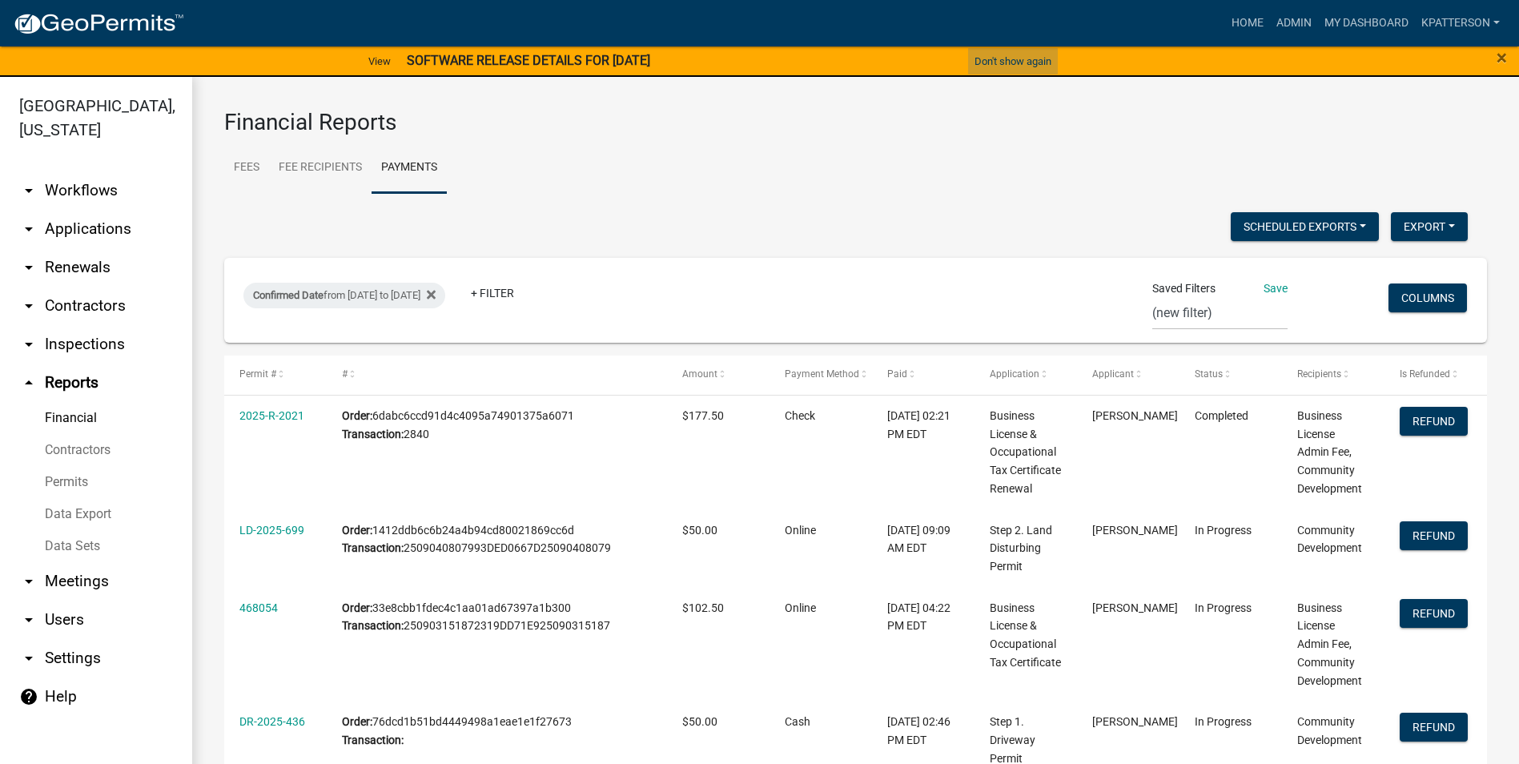
click at [1012, 58] on button "Don't show again" at bounding box center [1013, 61] width 90 height 26
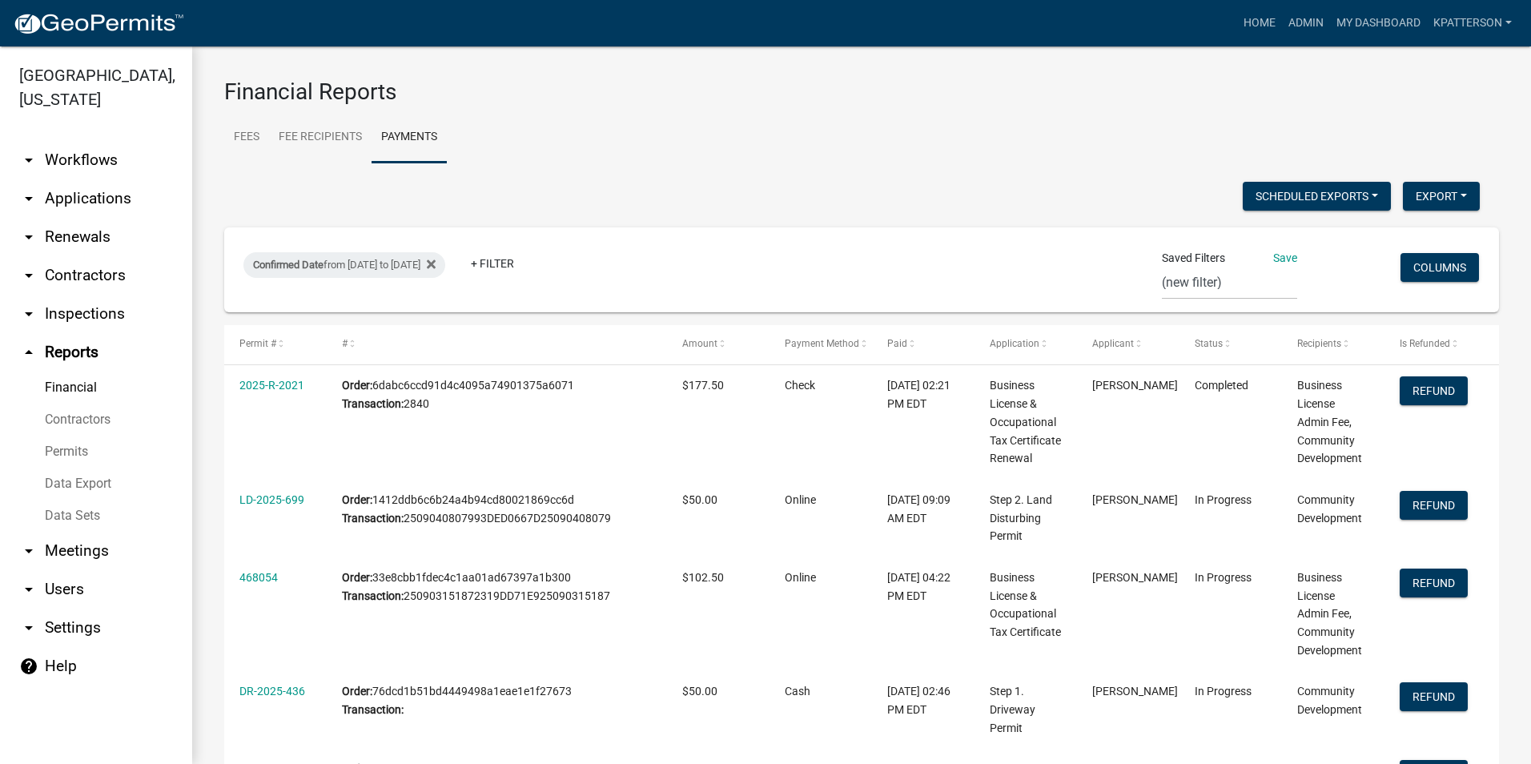
click at [123, 179] on link "arrow_drop_down Applications" at bounding box center [96, 198] width 192 height 38
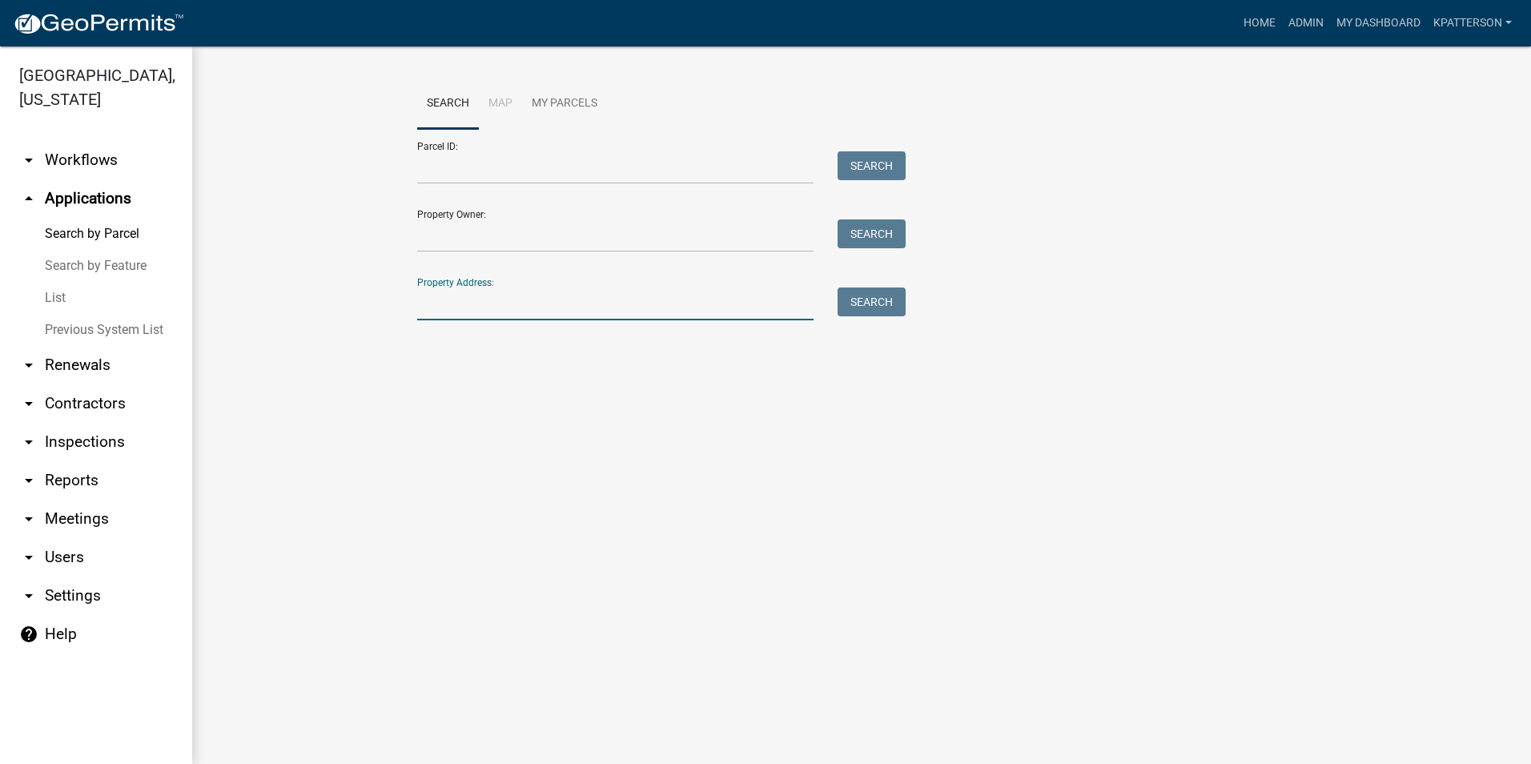
click at [533, 308] on input "Property Address:" at bounding box center [615, 304] width 396 height 33
click at [89, 141] on link "arrow_drop_down Workflows" at bounding box center [96, 160] width 192 height 38
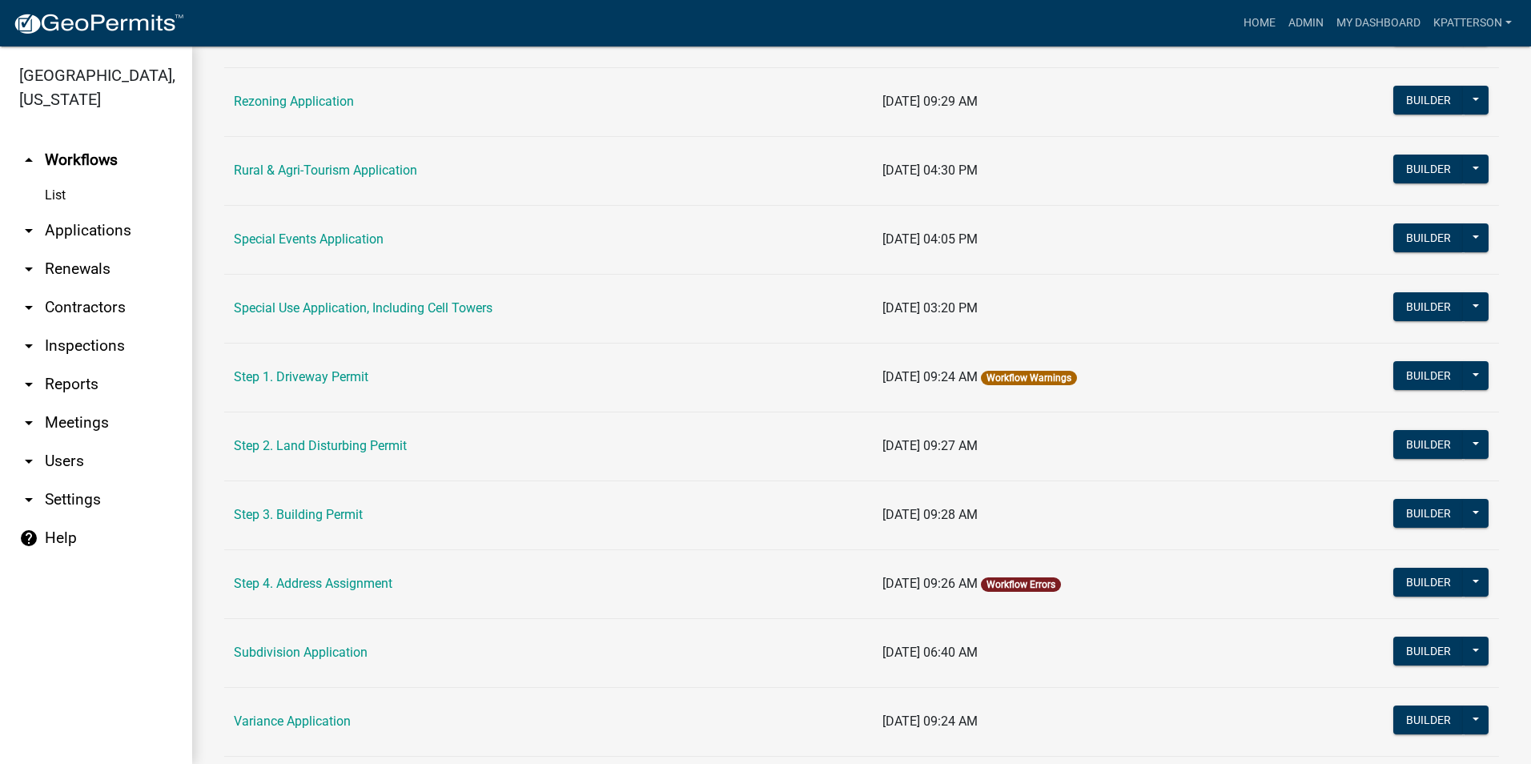
scroll to position [729, 0]
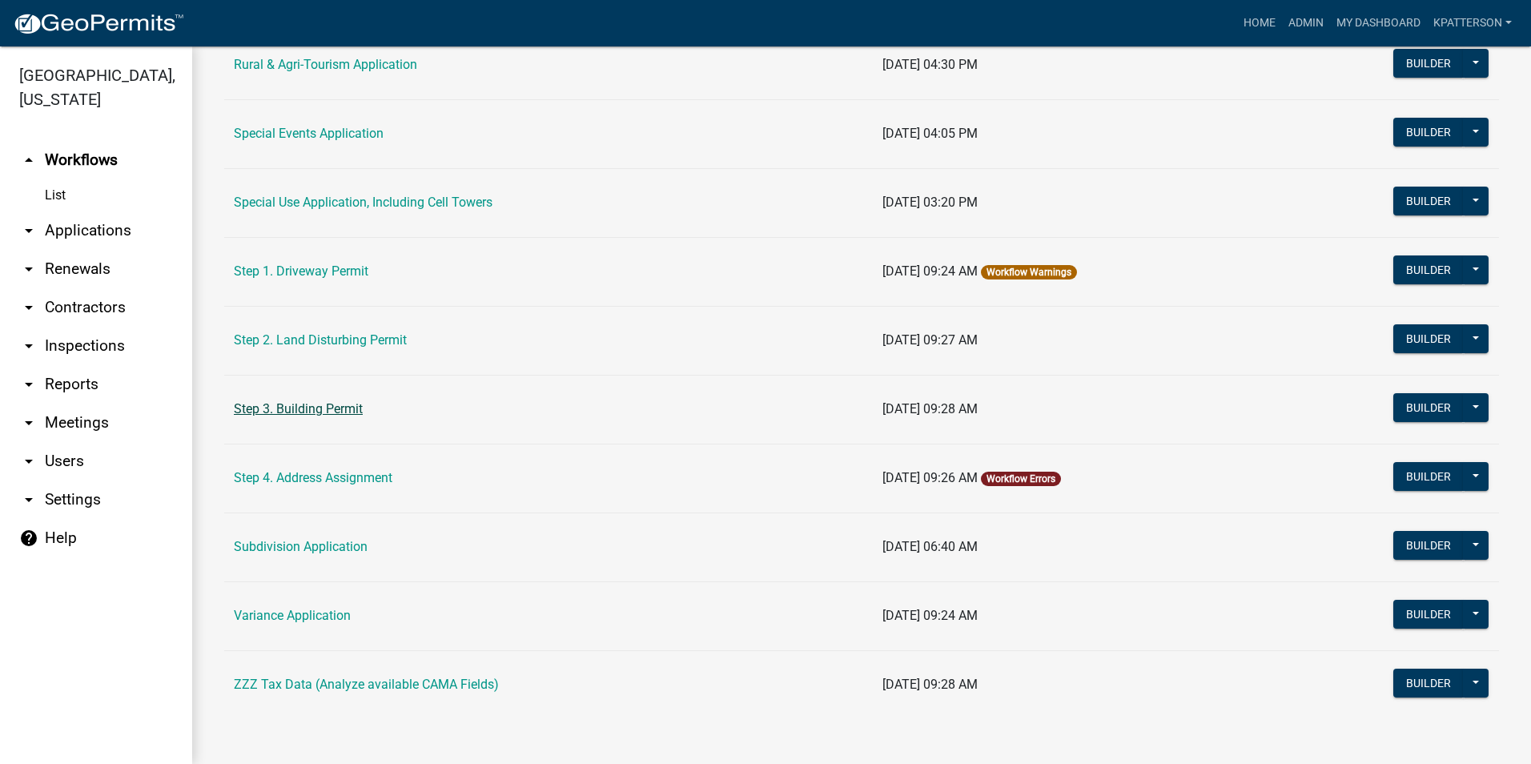
click at [329, 408] on link "Step 3. Building Permit" at bounding box center [298, 408] width 129 height 15
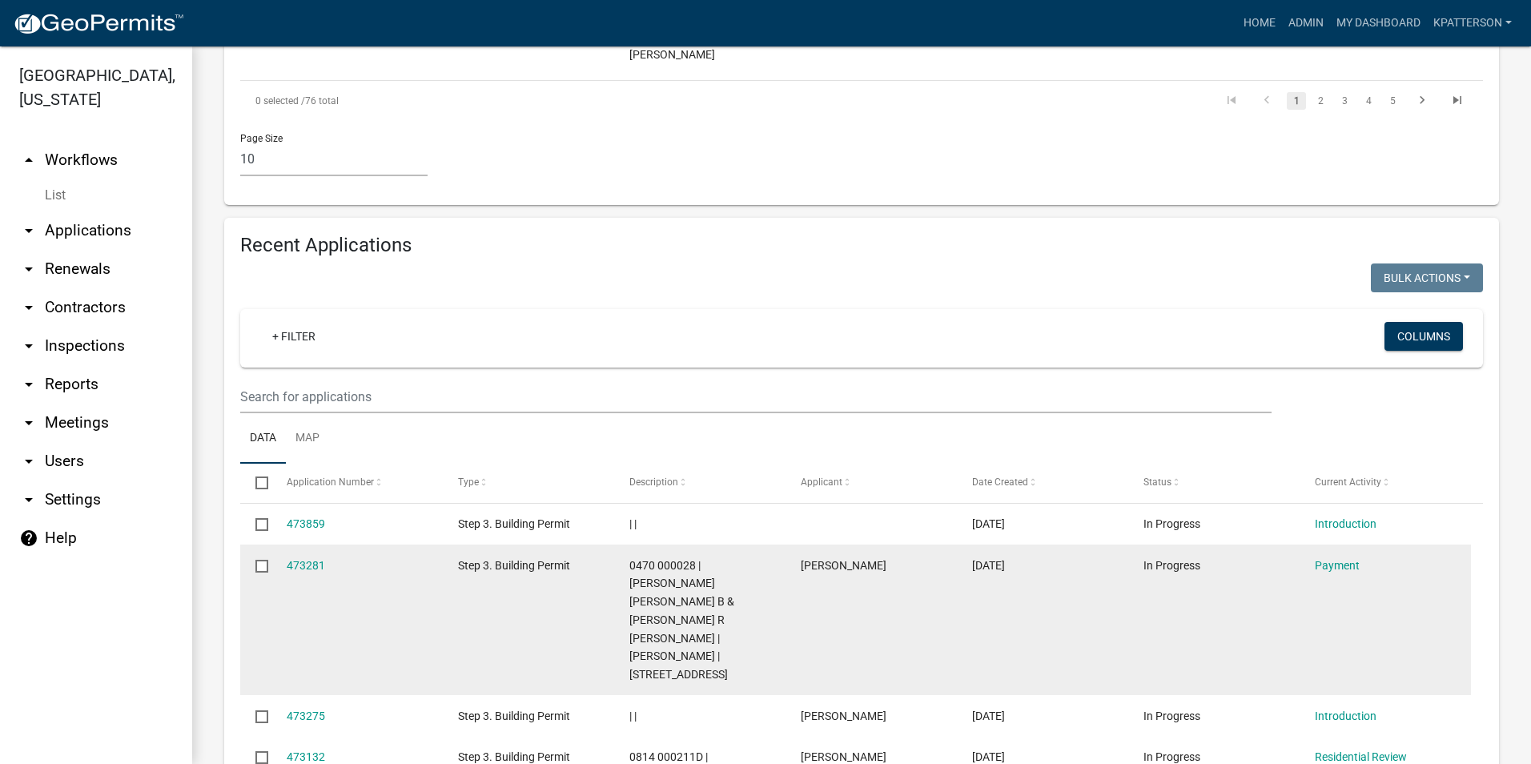
scroll to position [1361, 0]
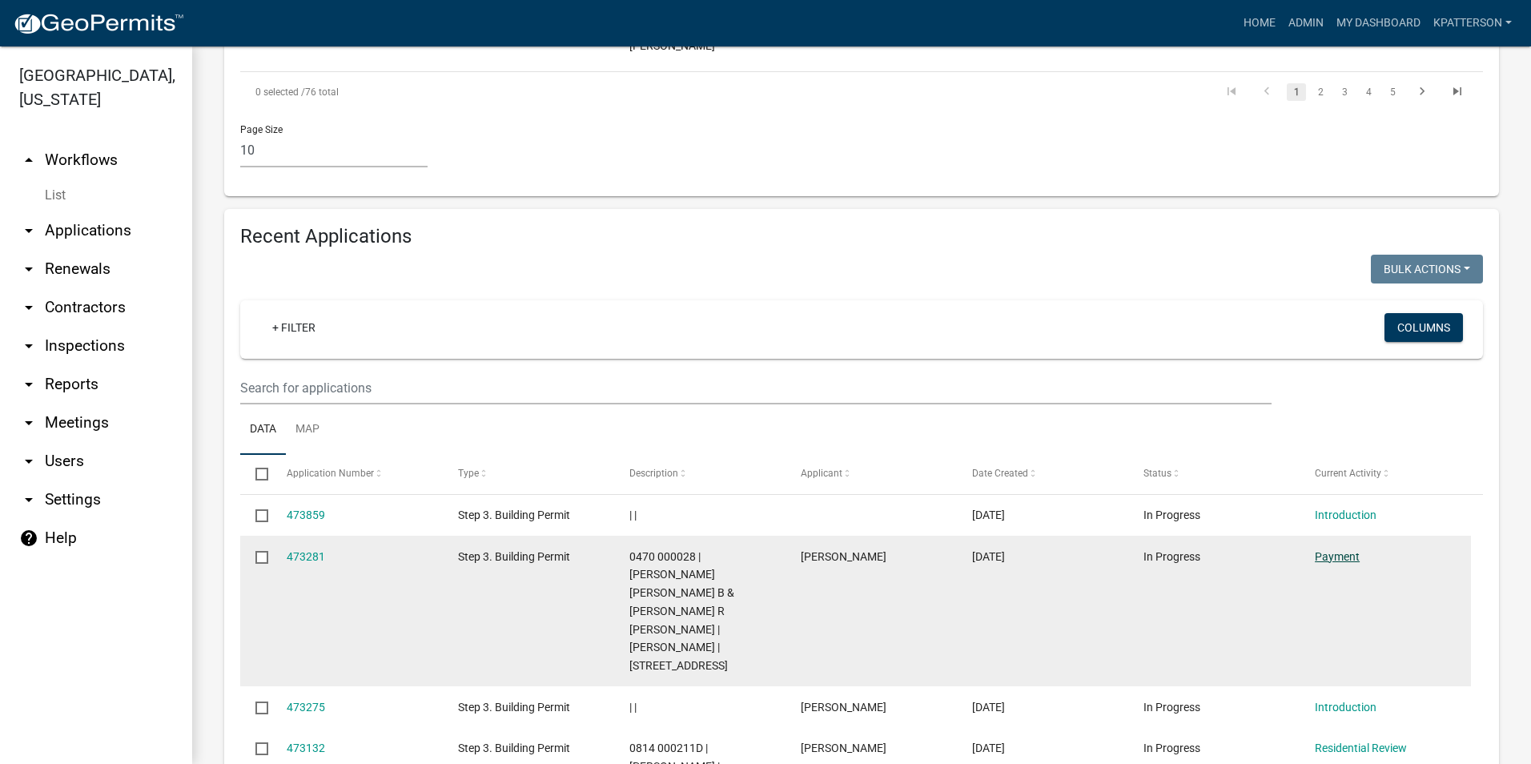
click at [1353, 550] on link "Payment" at bounding box center [1337, 556] width 45 height 13
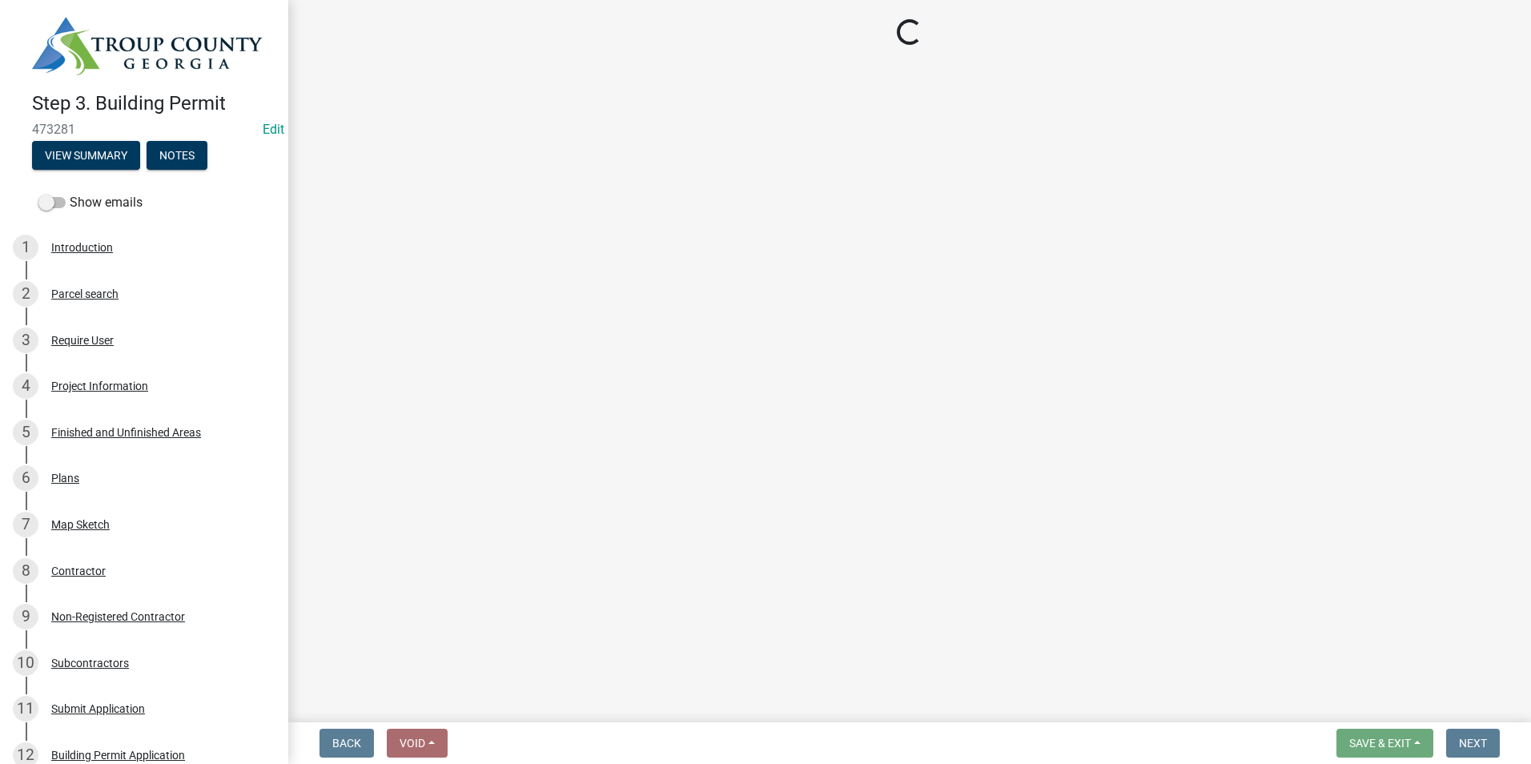
select select "3: 3"
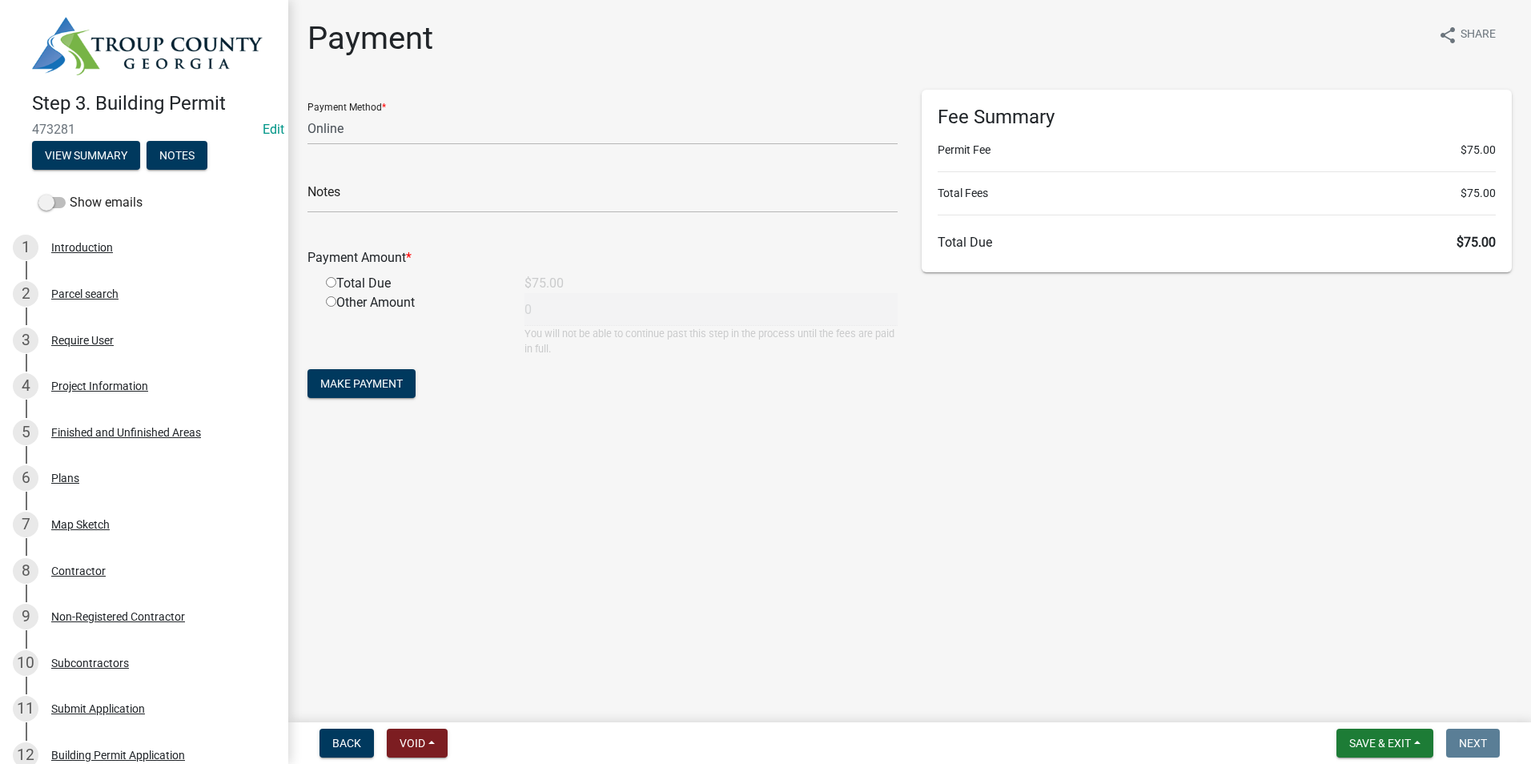
click at [328, 280] on input "radio" at bounding box center [331, 282] width 10 height 10
radio input "true"
type input "75"
click at [360, 382] on span "Make Payment" at bounding box center [361, 383] width 82 height 13
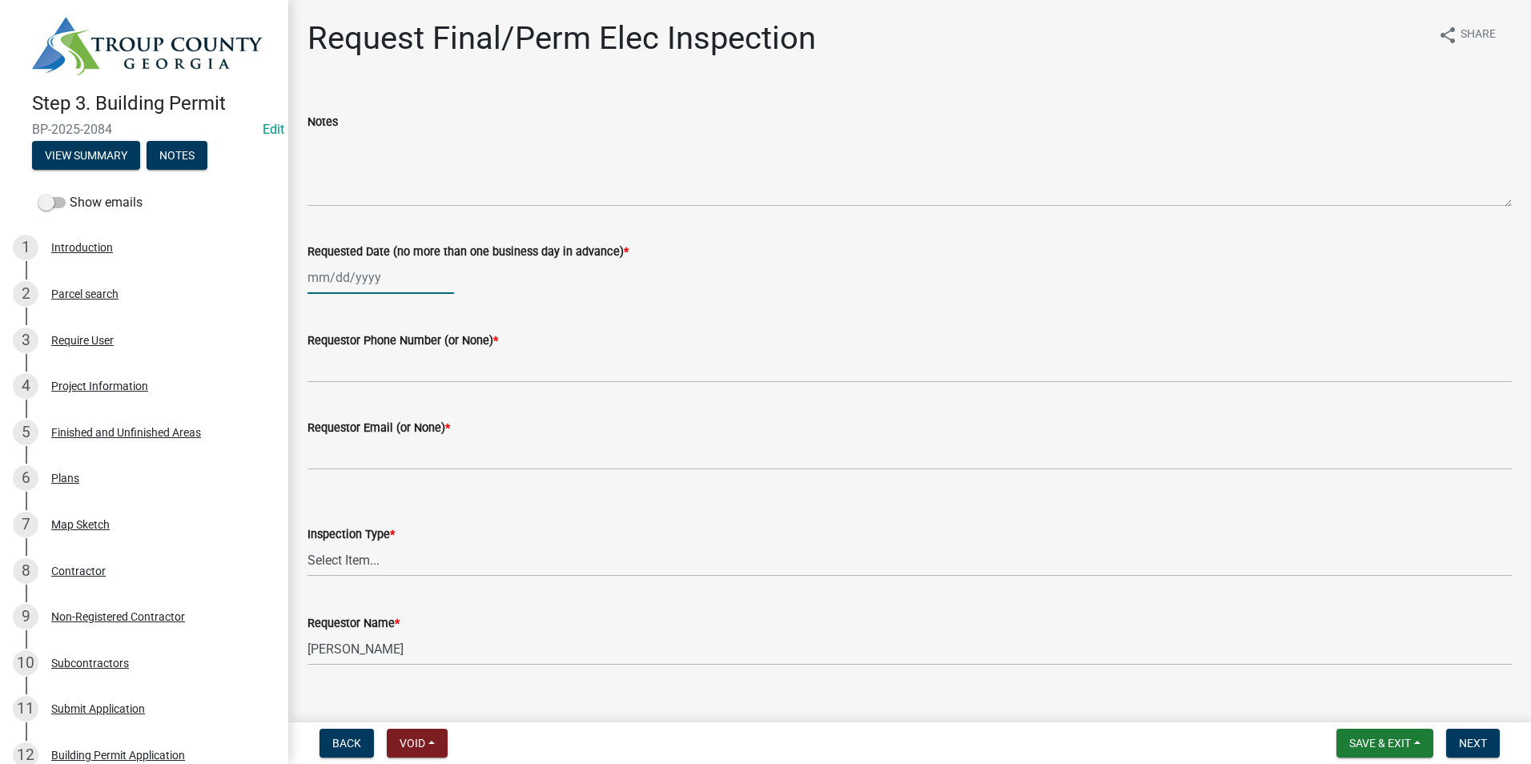
click at [346, 280] on div at bounding box center [381, 277] width 147 height 33
select select "9"
select select "2025"
click at [430, 359] on div "5" at bounding box center [426, 363] width 26 height 26
type input "09/05/2025"
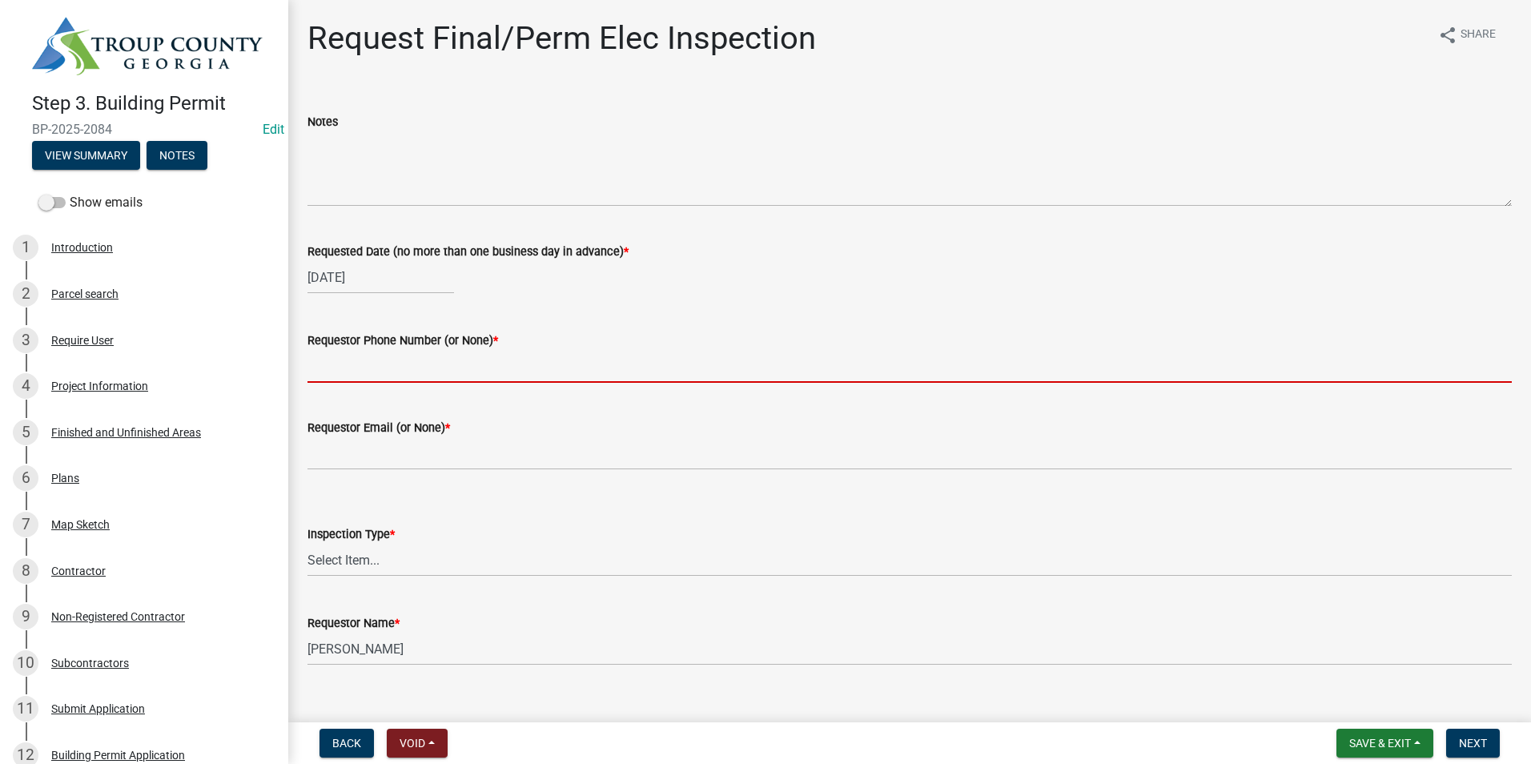
click at [369, 379] on input "Requestor Phone Number (or None) *" at bounding box center [910, 366] width 1205 height 33
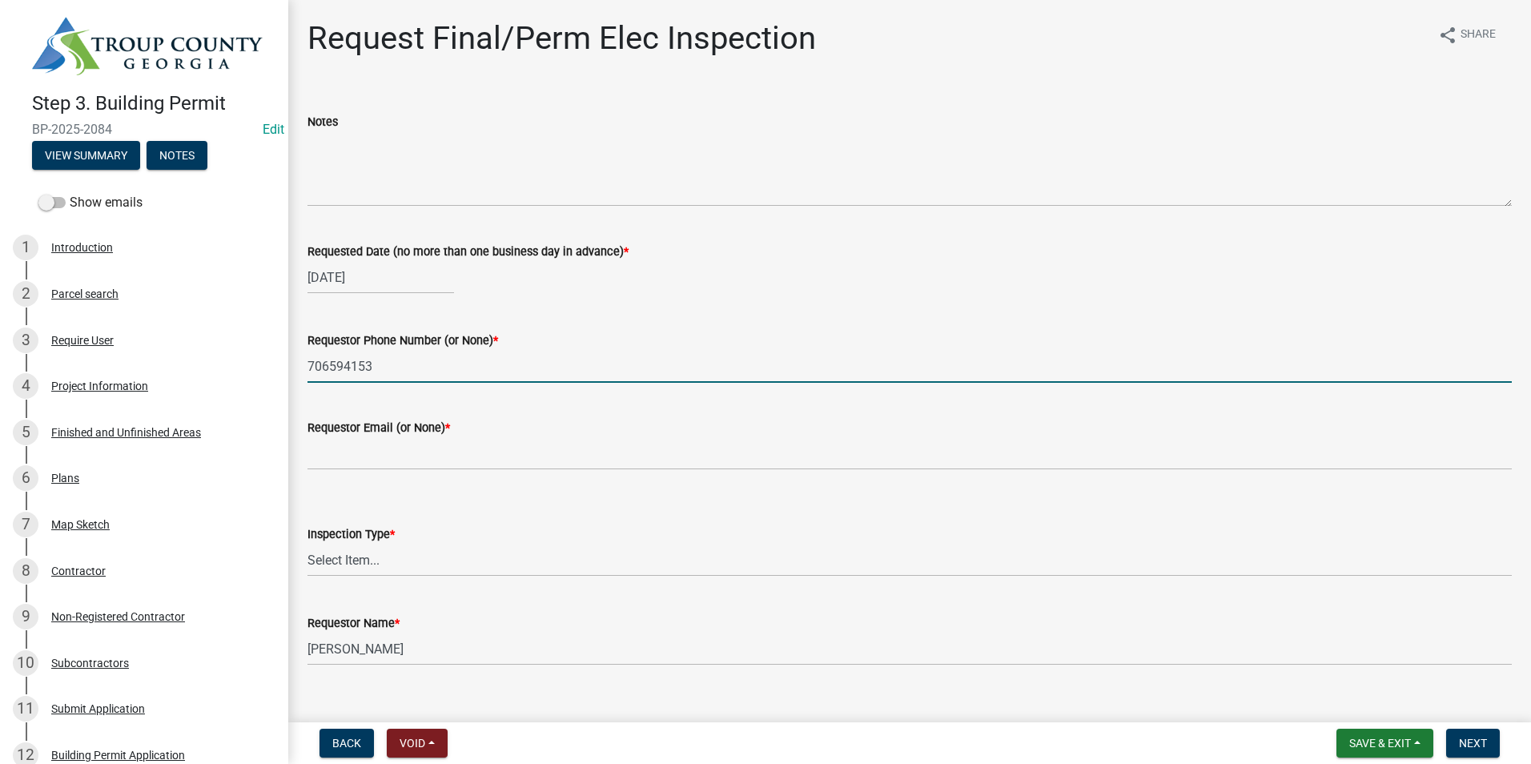
type input "7065941535"
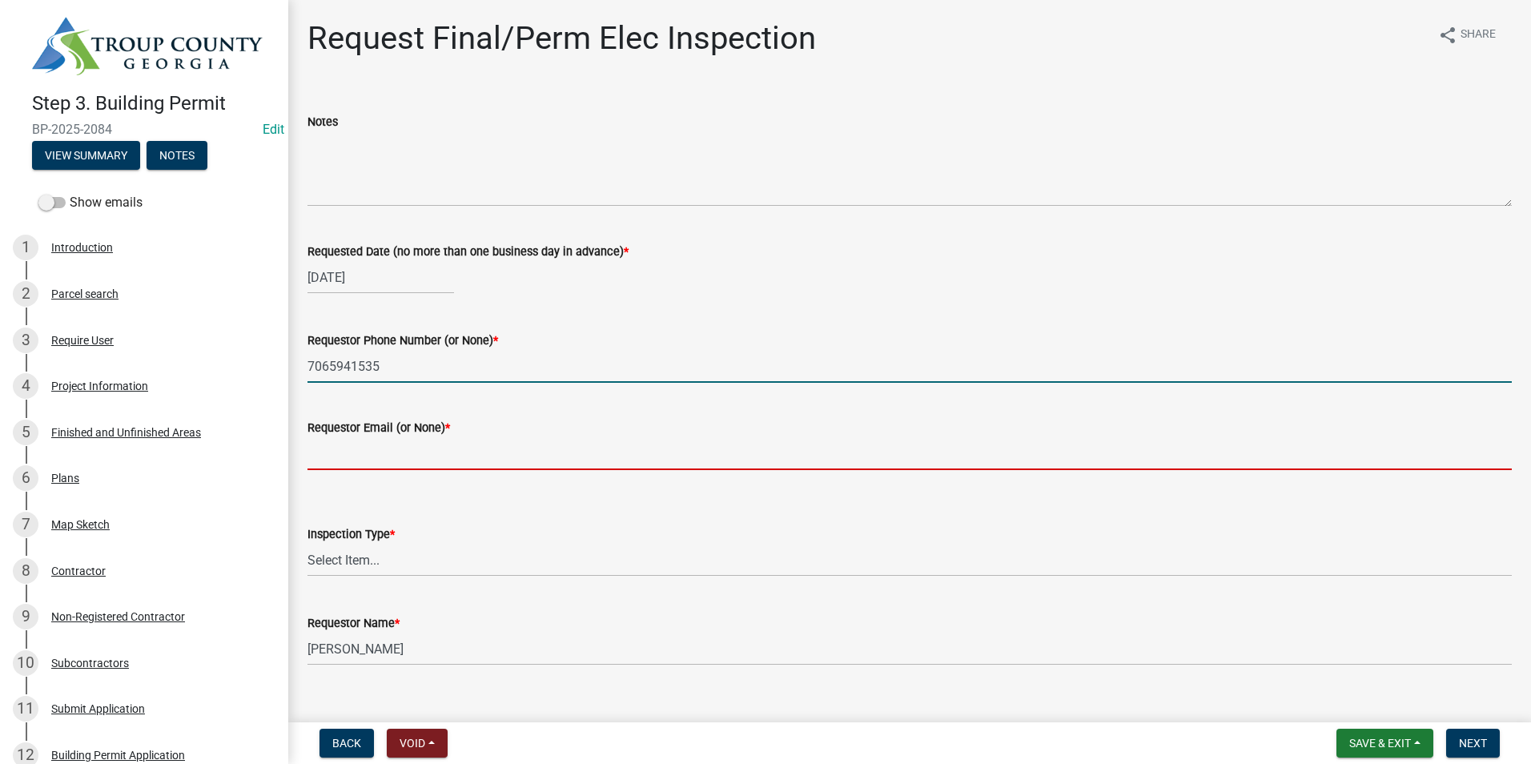
type input "kadams5410@yahoo.com"
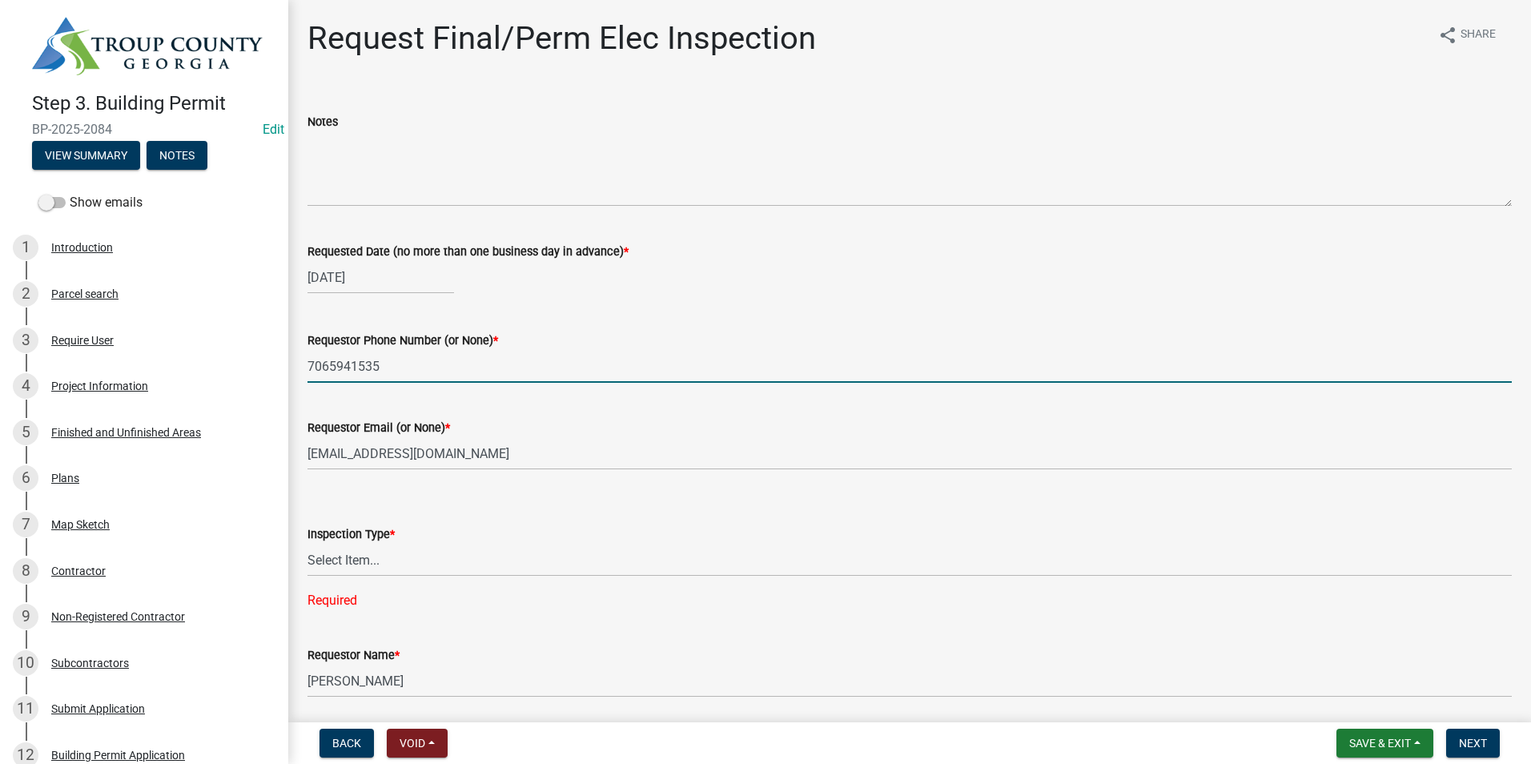
type input "706-594-9002"
click at [389, 555] on select "Select Item... Final/Permanent Electrical" at bounding box center [910, 560] width 1205 height 33
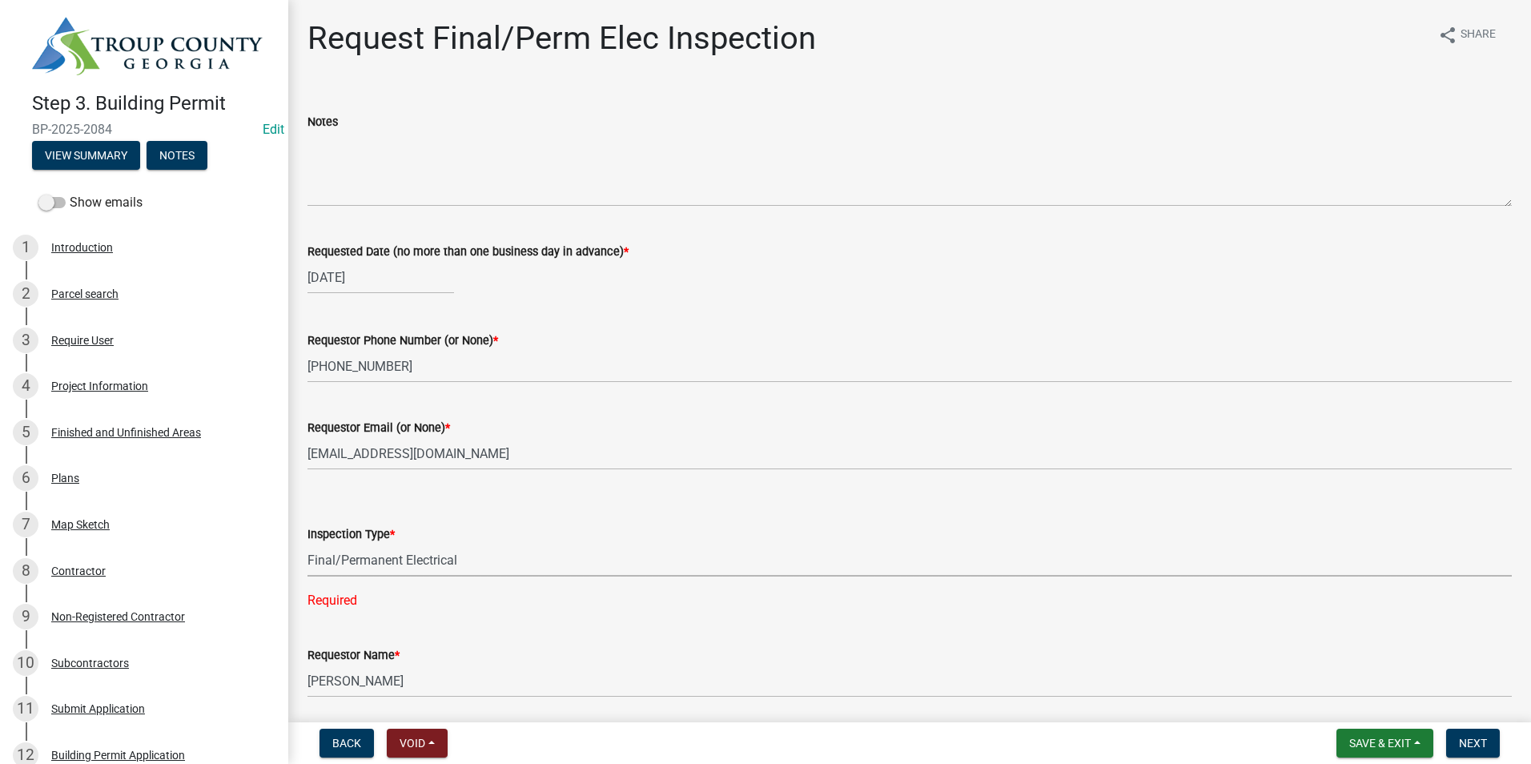
click at [308, 544] on select "Select Item... Final/Permanent Electrical" at bounding box center [910, 560] width 1205 height 33
select select "15602396-5ec3-4d50-b7ba-128f4fe7a0c1"
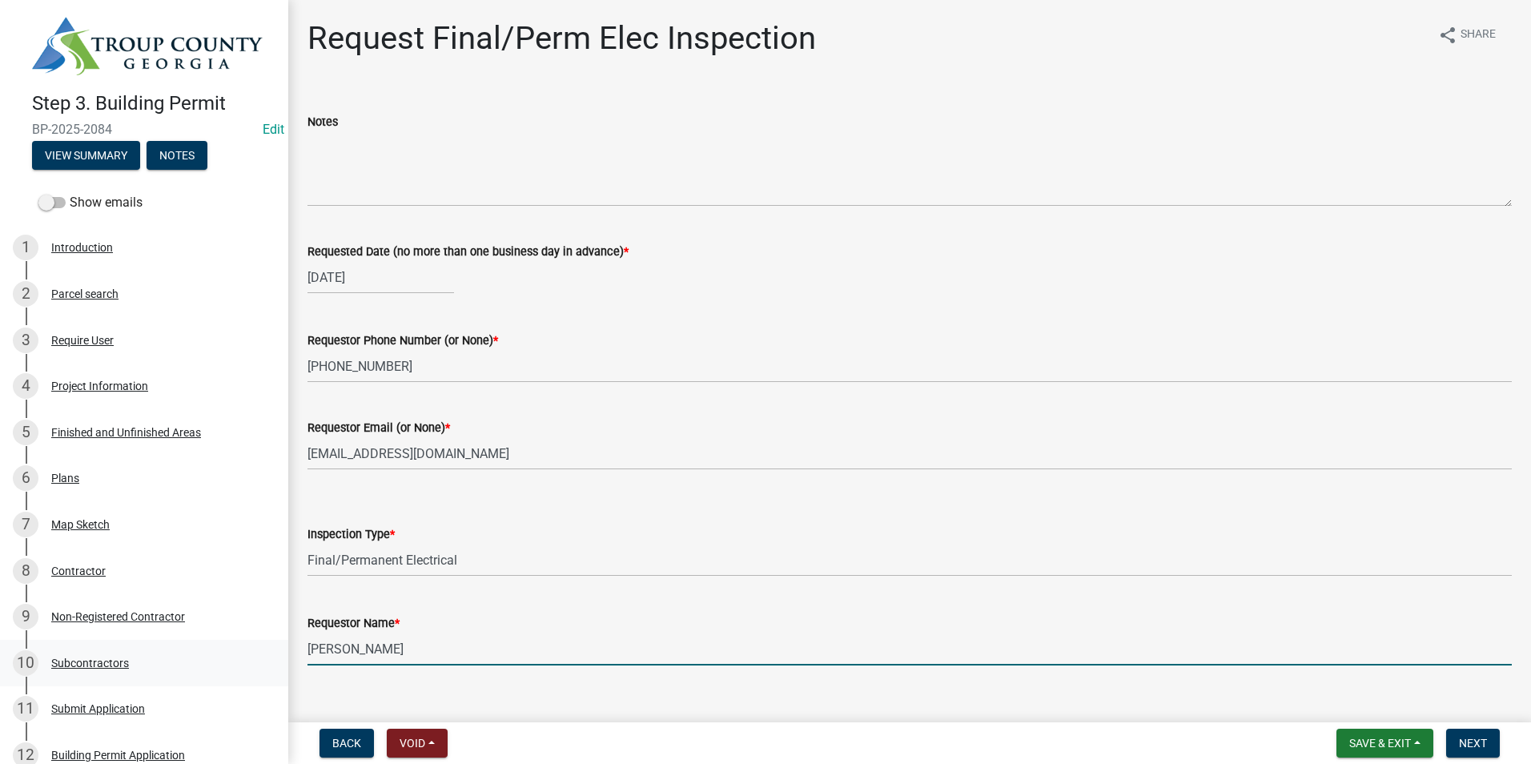
drag, startPoint x: 341, startPoint y: 657, endPoint x: 275, endPoint y: 670, distance: 67.9
click at [275, 670] on div "Step 3. Building Permit BP-2025-2084 Edit View Summary Notes Show emails 1 Intr…" at bounding box center [765, 382] width 1531 height 764
type input "K Adams"
click at [1472, 738] on span "Next" at bounding box center [1473, 743] width 28 height 13
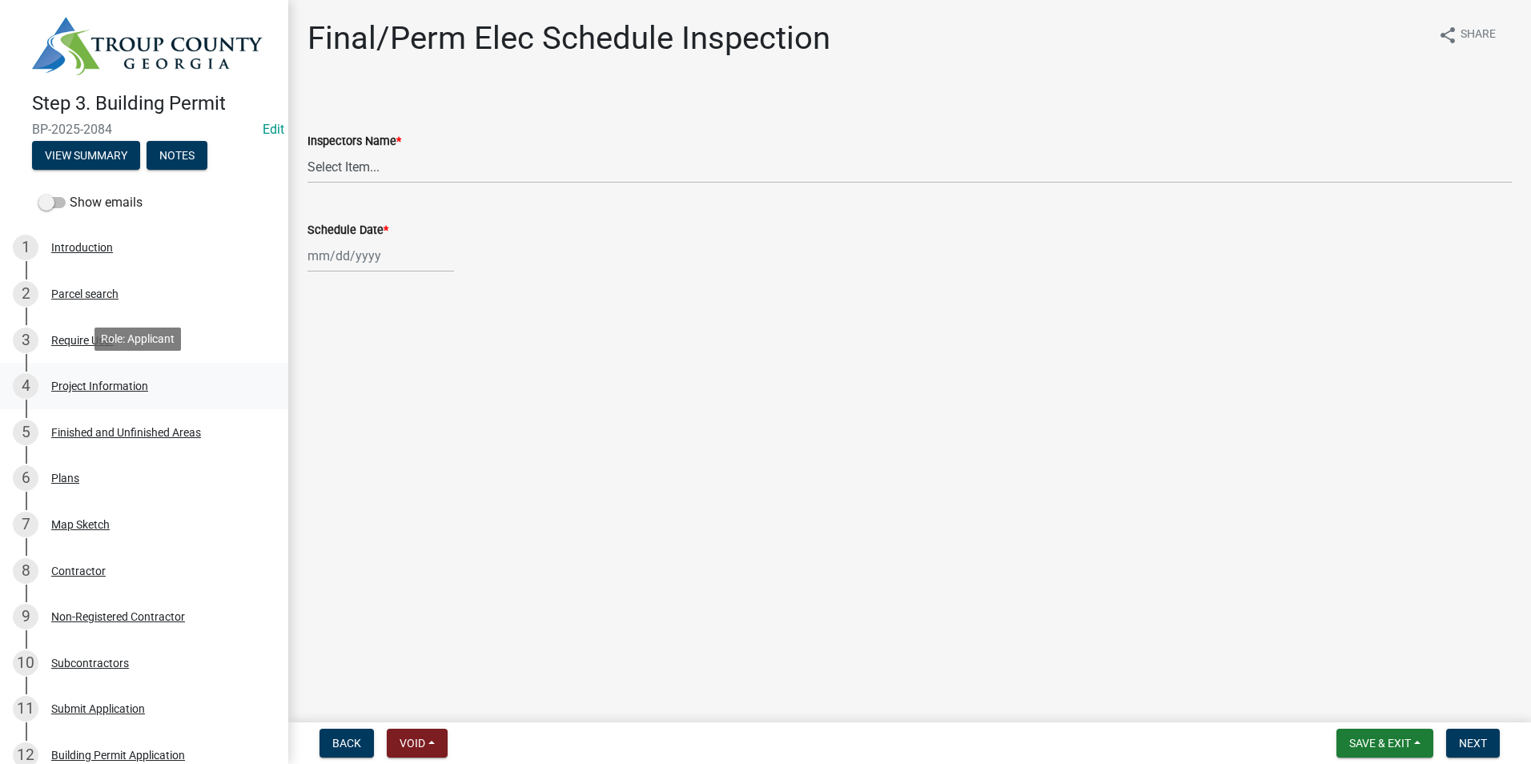
click at [134, 364] on link "4 Project Information" at bounding box center [144, 386] width 288 height 46
click at [222, 39] on img at bounding box center [147, 46] width 231 height 58
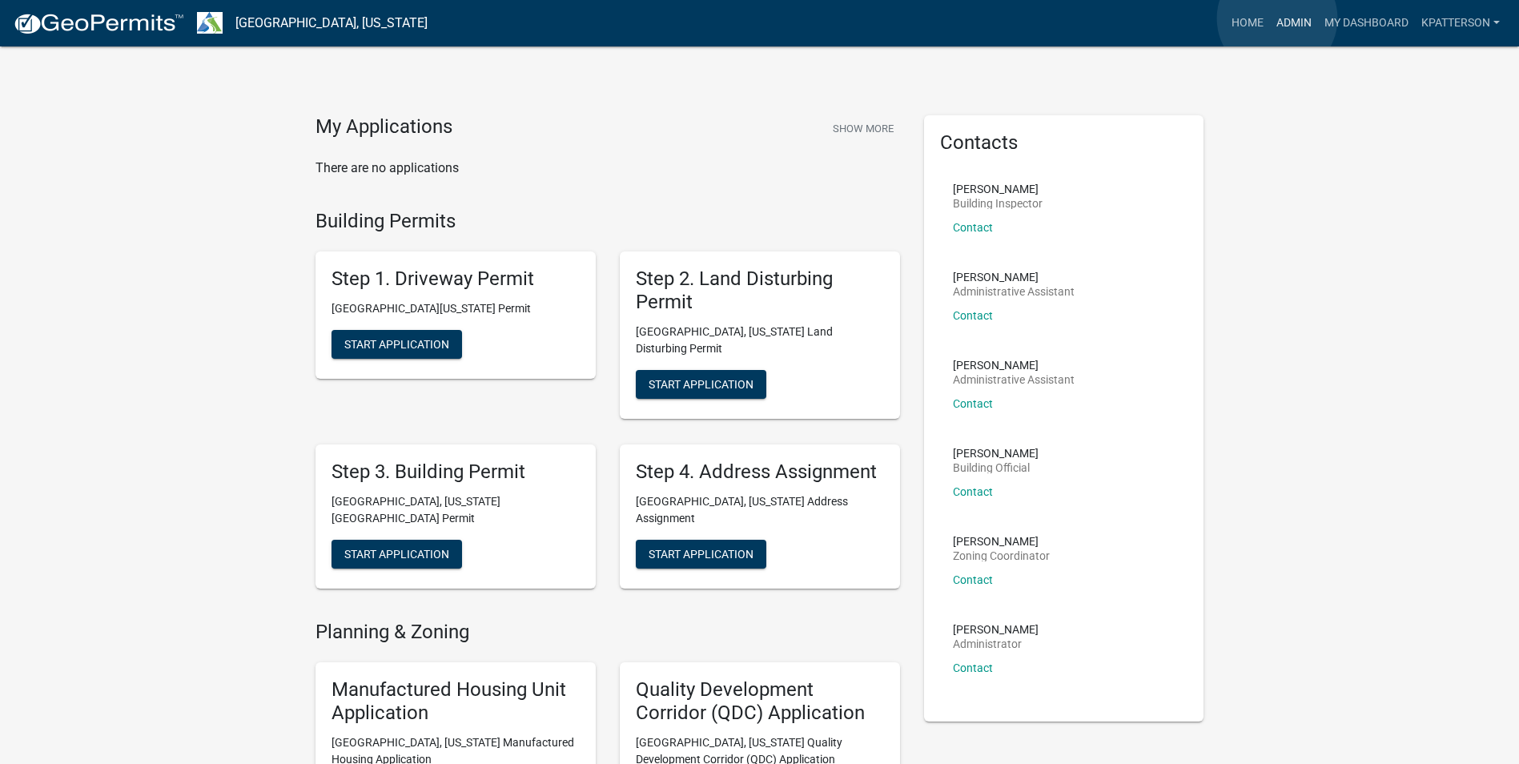
click at [1277, 18] on link "Admin" at bounding box center [1294, 23] width 48 height 30
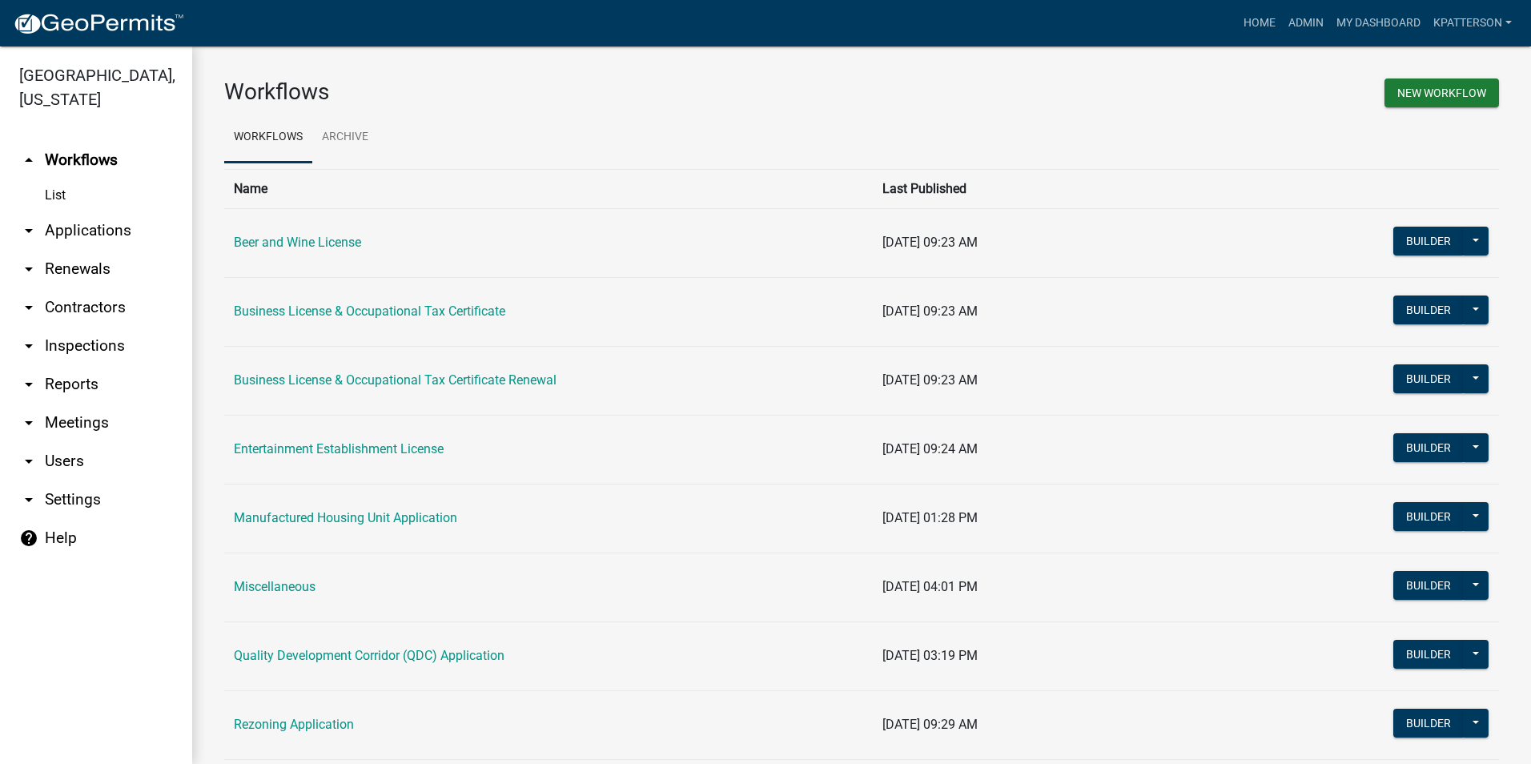
click at [74, 211] on link "arrow_drop_down Applications" at bounding box center [96, 230] width 192 height 38
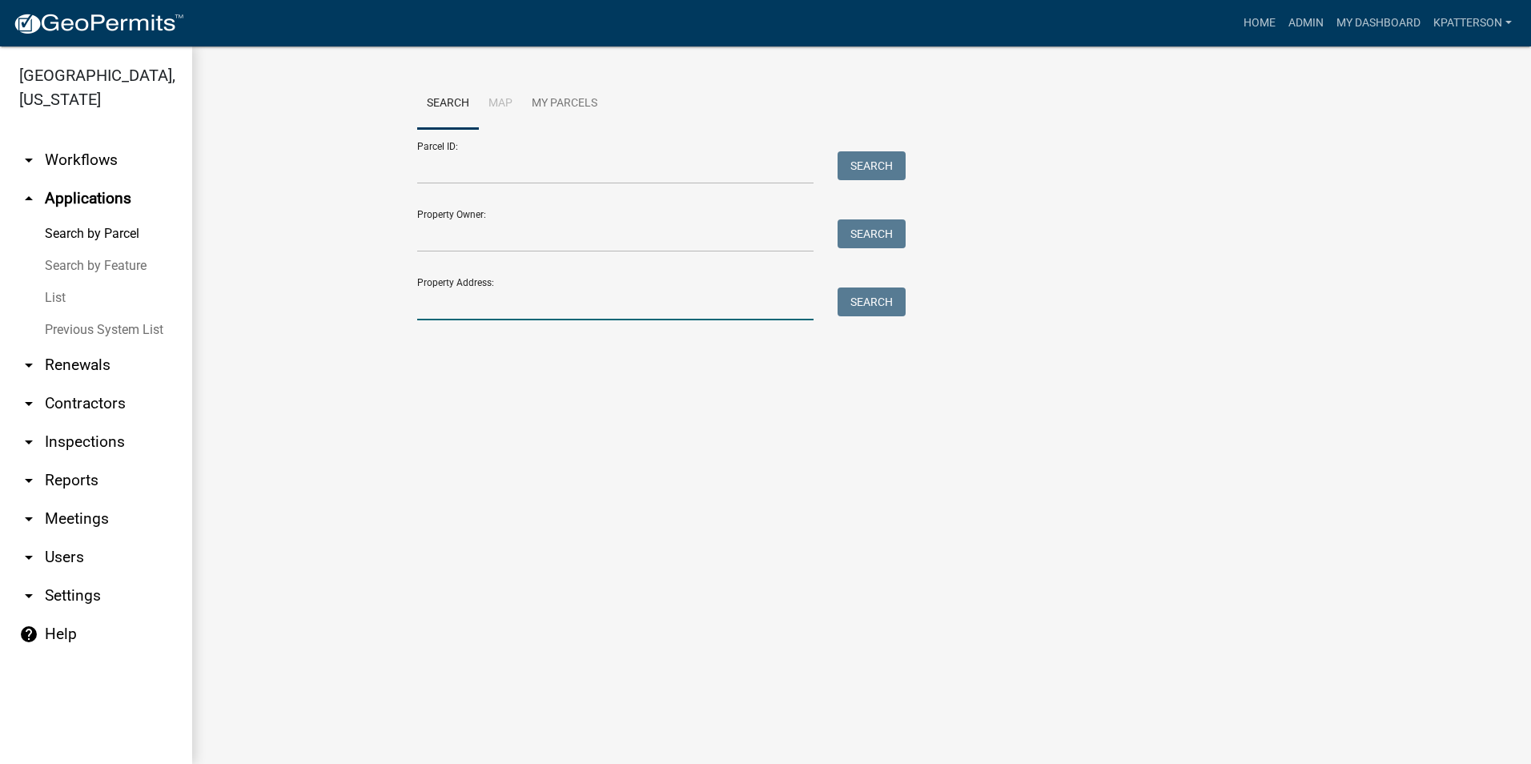
click at [499, 308] on input "Property Address:" at bounding box center [615, 304] width 396 height 33
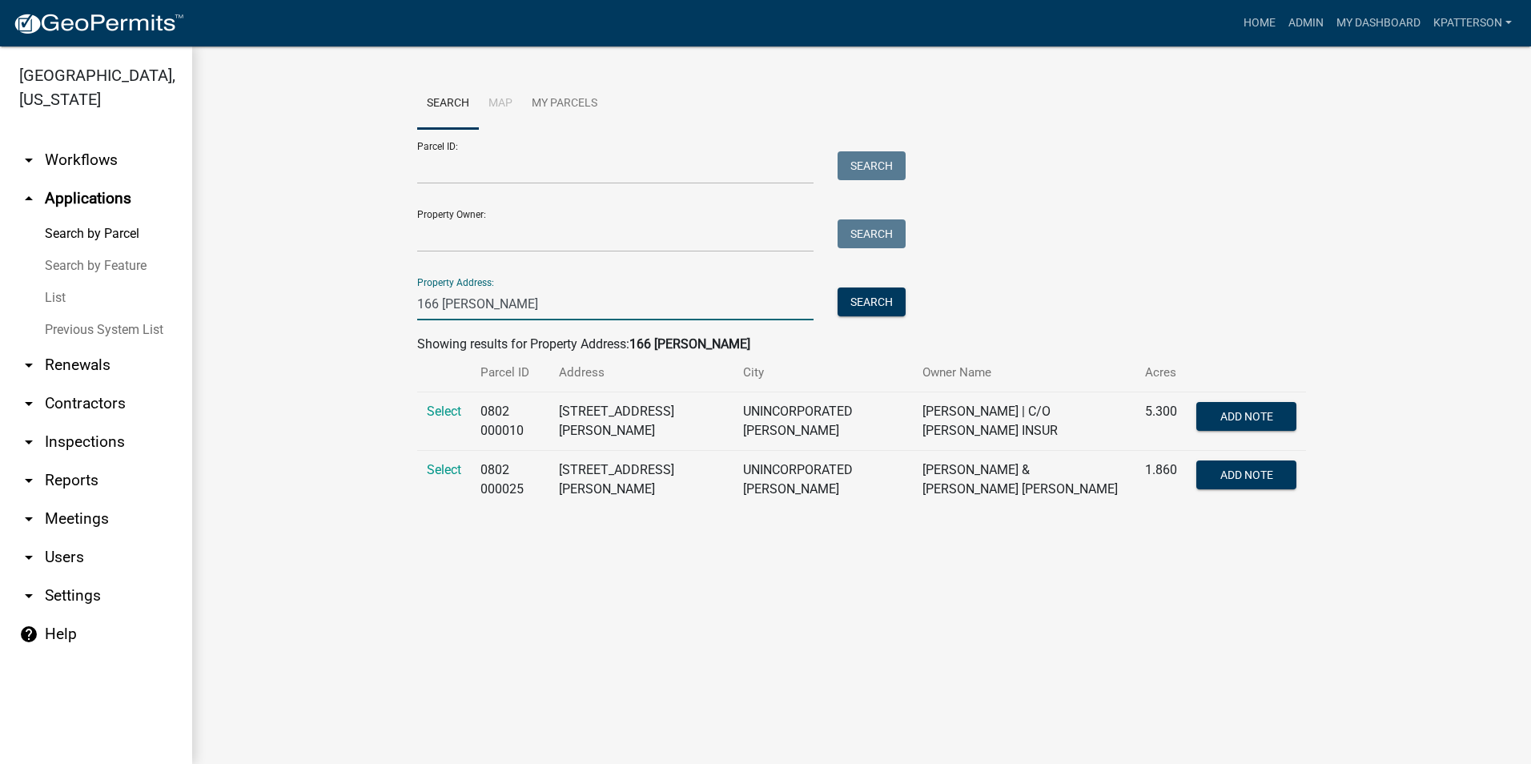
type input "166 [PERSON_NAME]"
click at [259, 329] on wm-workflow-application-search-view "Search Map My Parcels Parcel ID: Search Property Owner: Search Property Address…" at bounding box center [861, 299] width 1275 height 443
click at [447, 469] on span "Select" at bounding box center [444, 469] width 34 height 15
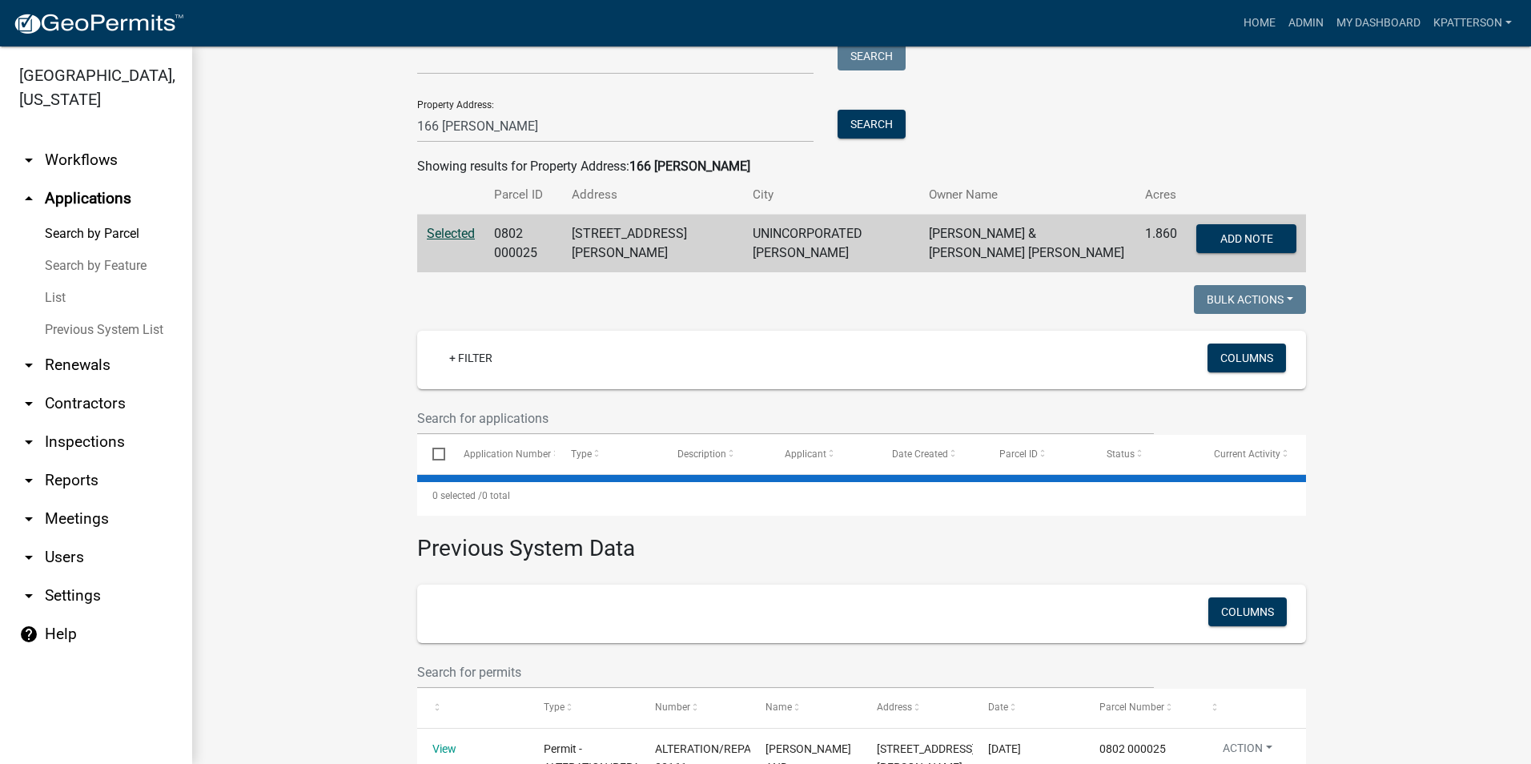
scroll to position [240, 0]
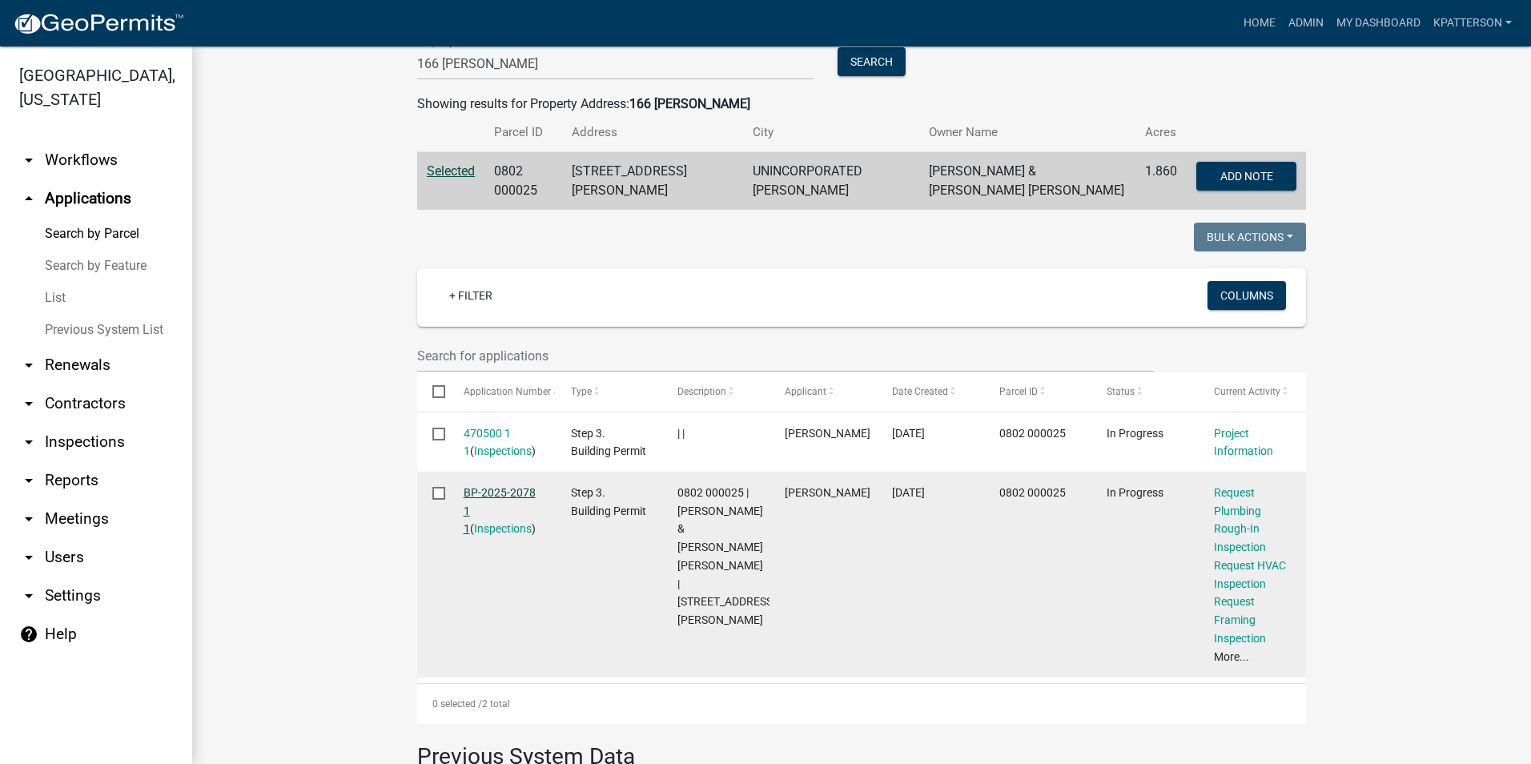
click at [477, 486] on link "BP-2025-2078 1 1" at bounding box center [500, 511] width 72 height 50
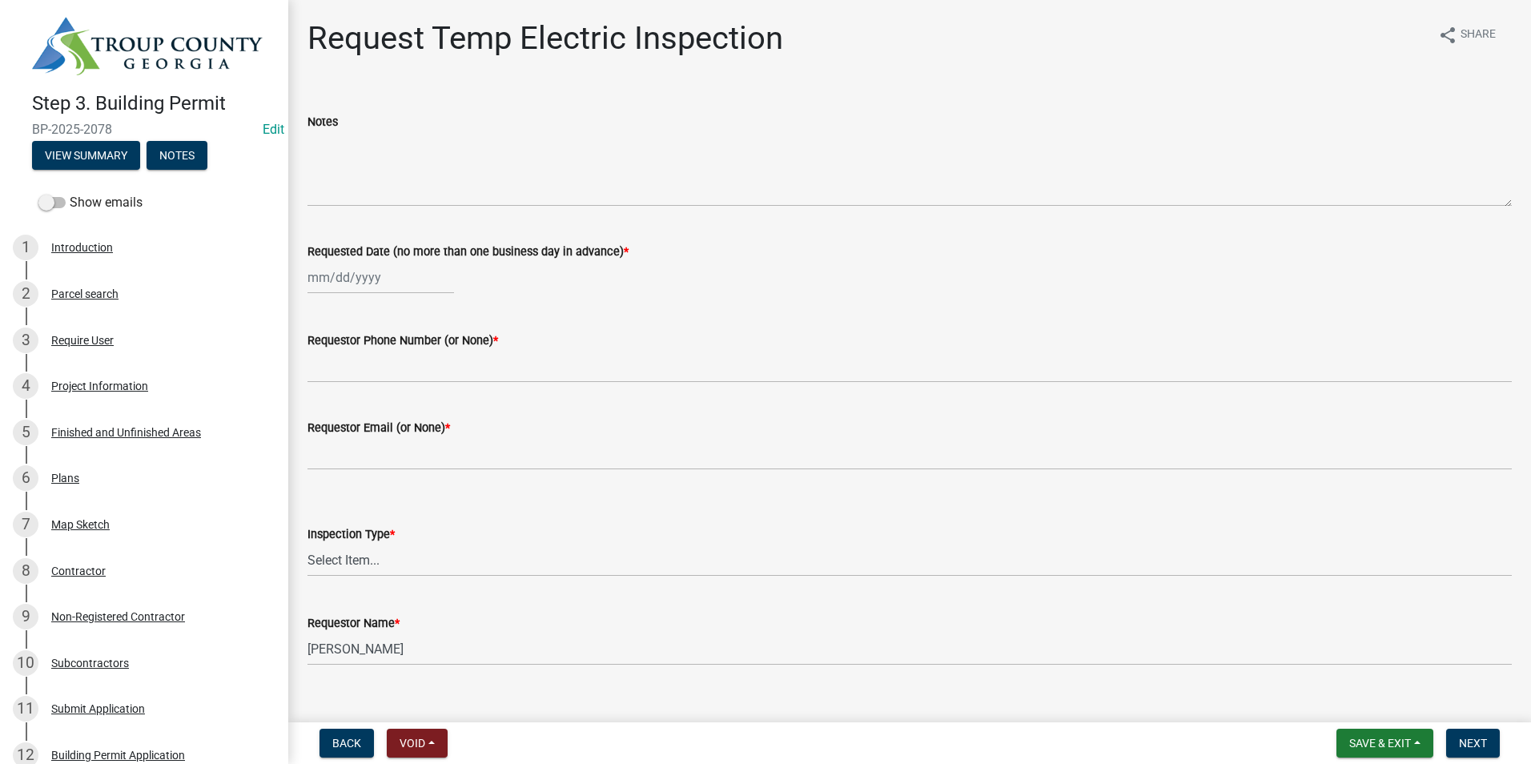
select select "9"
select select "2025"
click at [390, 280] on div "Jan Feb Mar Apr May Jun Jul Aug Sep Oct Nov Dec 1525 1526 1527 1528 1529 1530 1…" at bounding box center [381, 277] width 147 height 33
click at [420, 363] on div "5" at bounding box center [426, 363] width 26 height 26
type input "[DATE]"
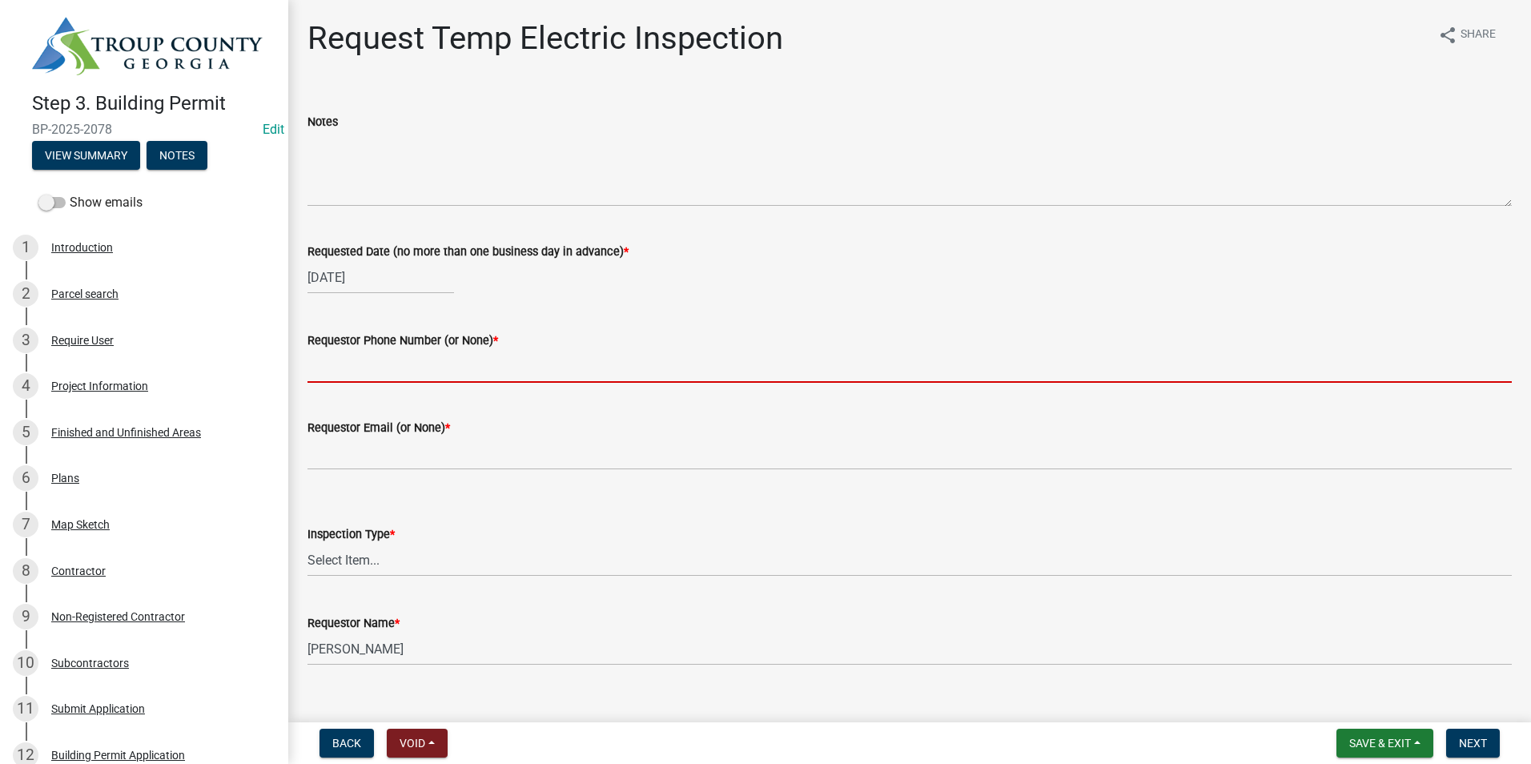
click at [420, 363] on input "Requestor Phone Number (or None) *" at bounding box center [910, 366] width 1205 height 33
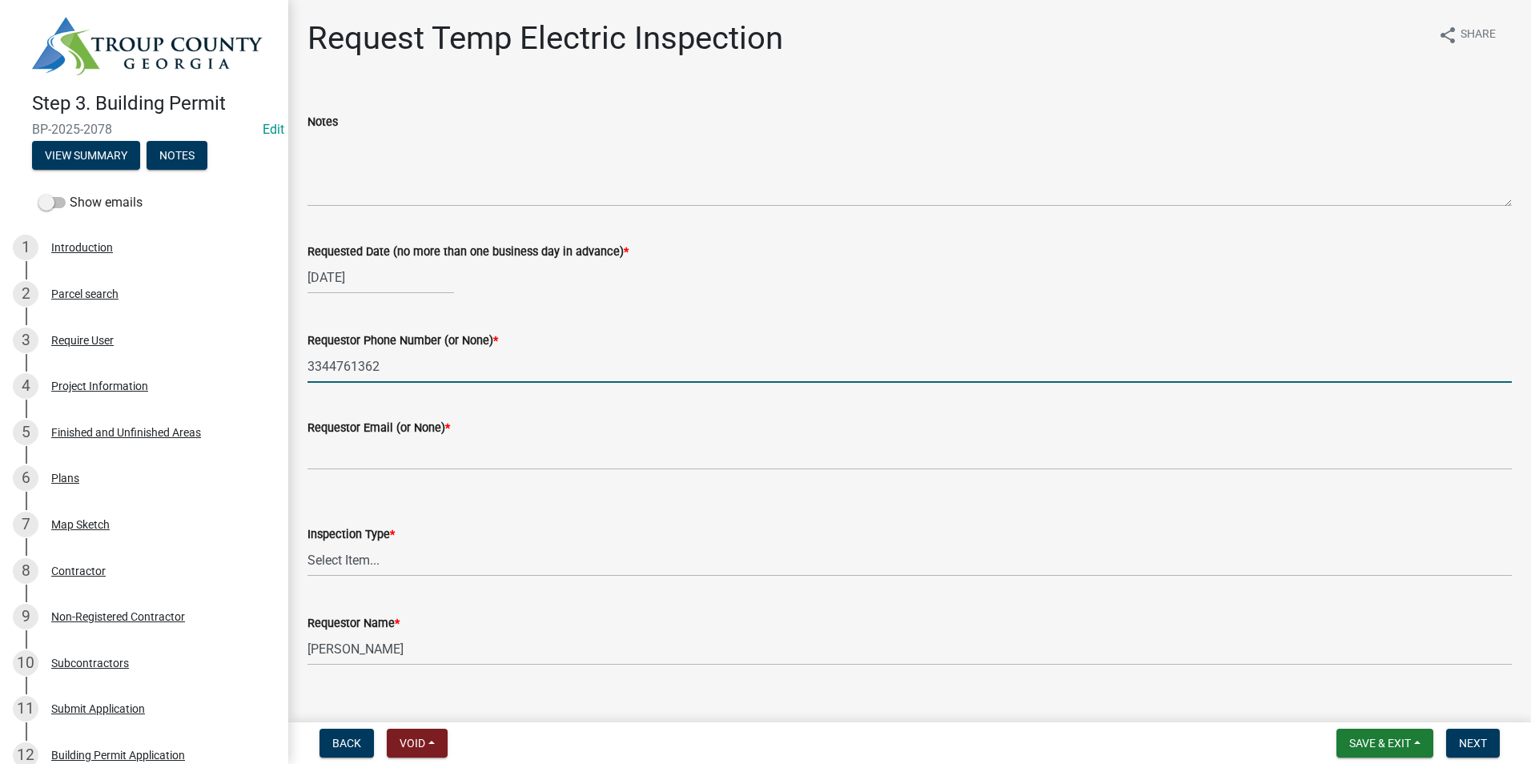
type input "3344761362"
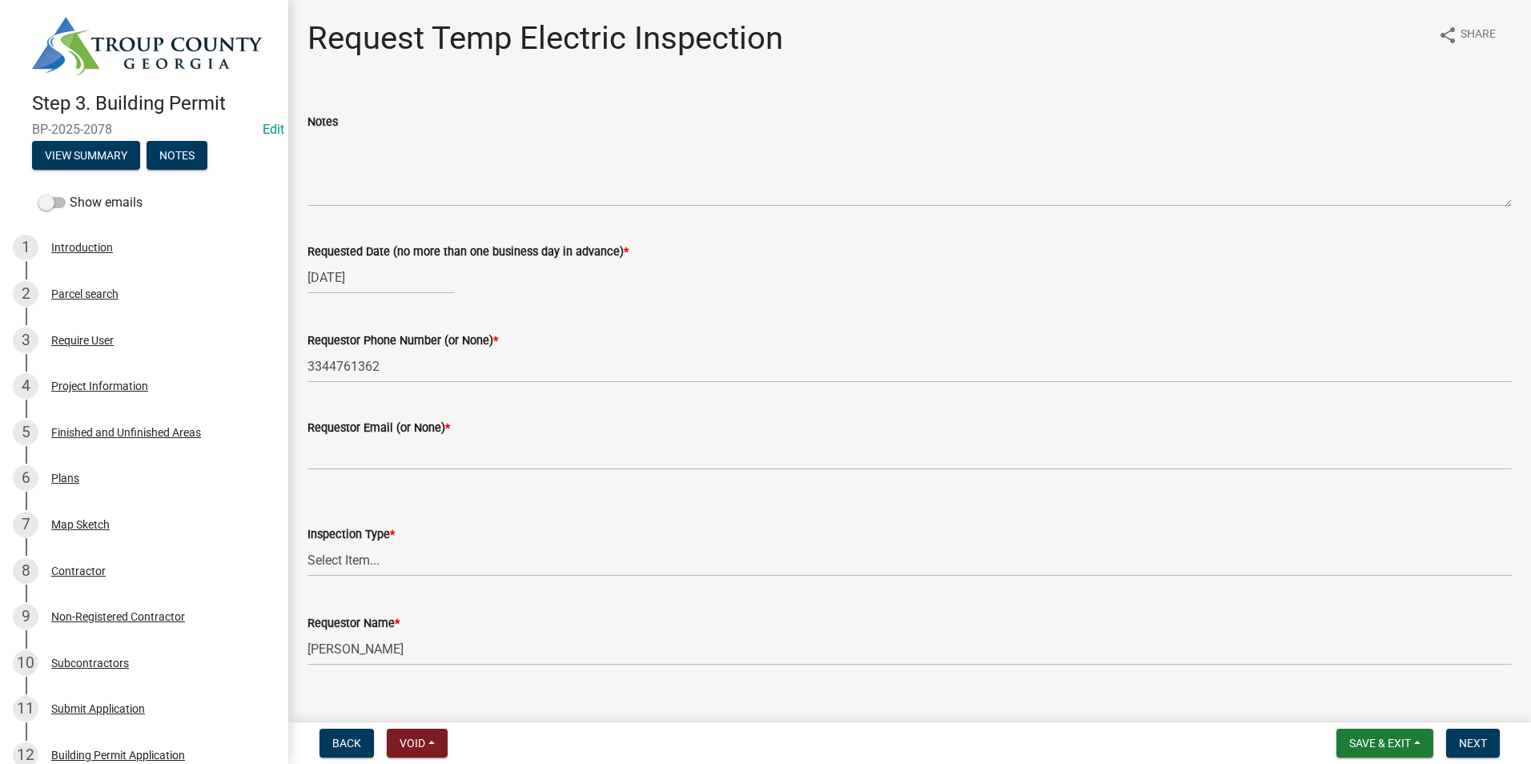
click at [334, 428] on label "Requestor Email (or None) *" at bounding box center [379, 428] width 143 height 11
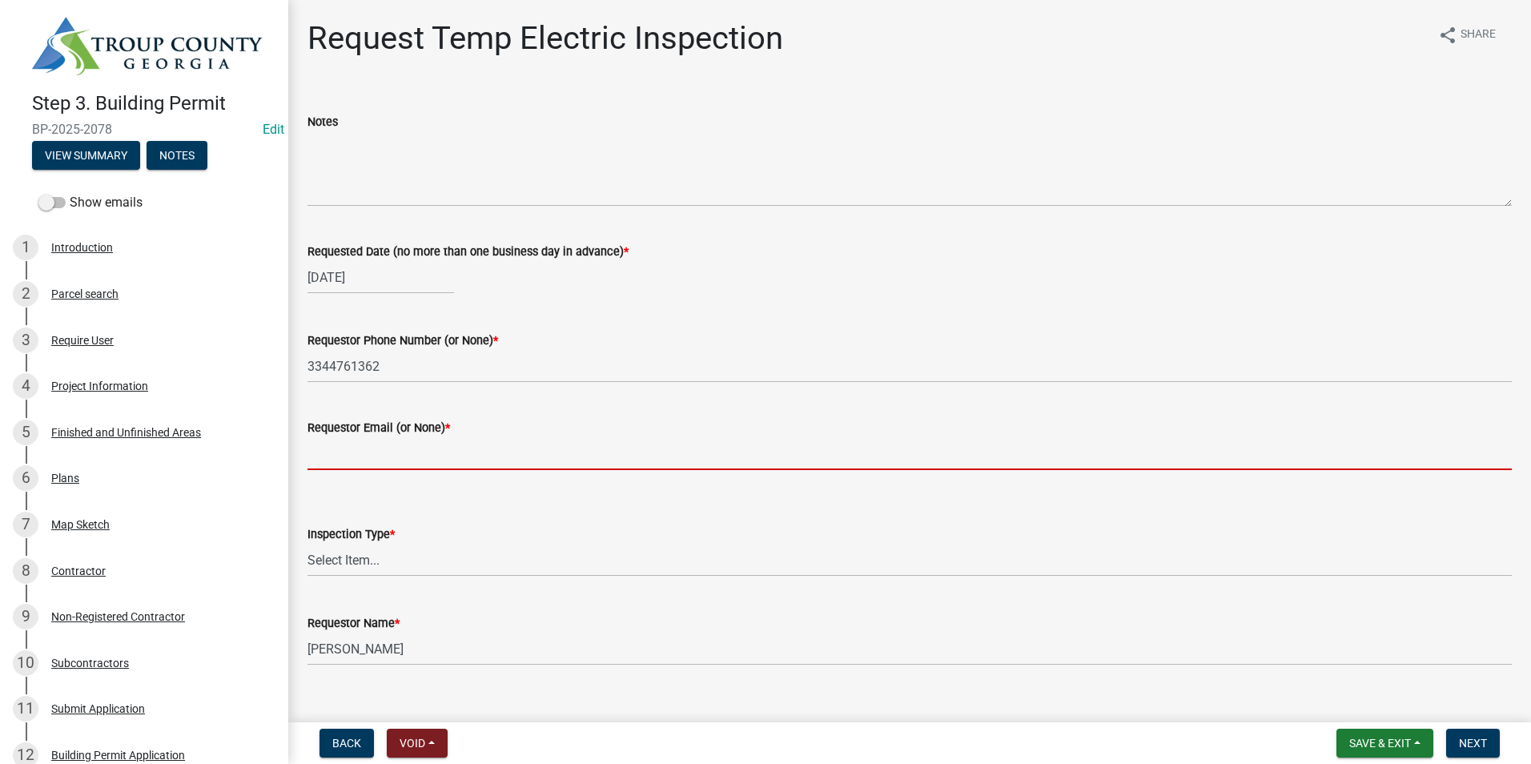
click at [334, 437] on input "Requestor Email (or None) *" at bounding box center [910, 453] width 1205 height 33
click at [347, 450] on input "Requestor Email (or None) *" at bounding box center [910, 453] width 1205 height 33
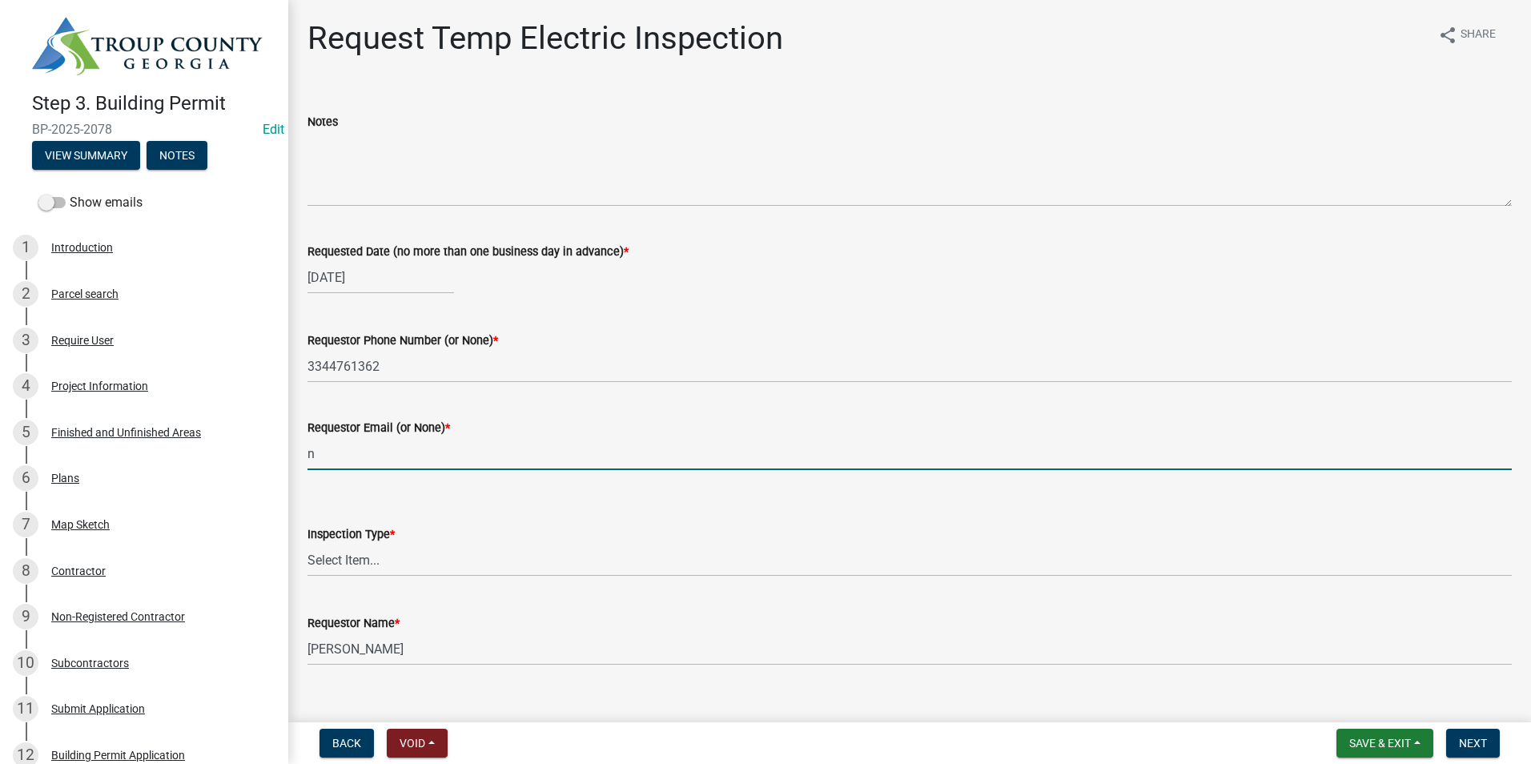
type input "none"
click at [378, 556] on select "Select Item... Temporary Electric Pole" at bounding box center [910, 560] width 1205 height 33
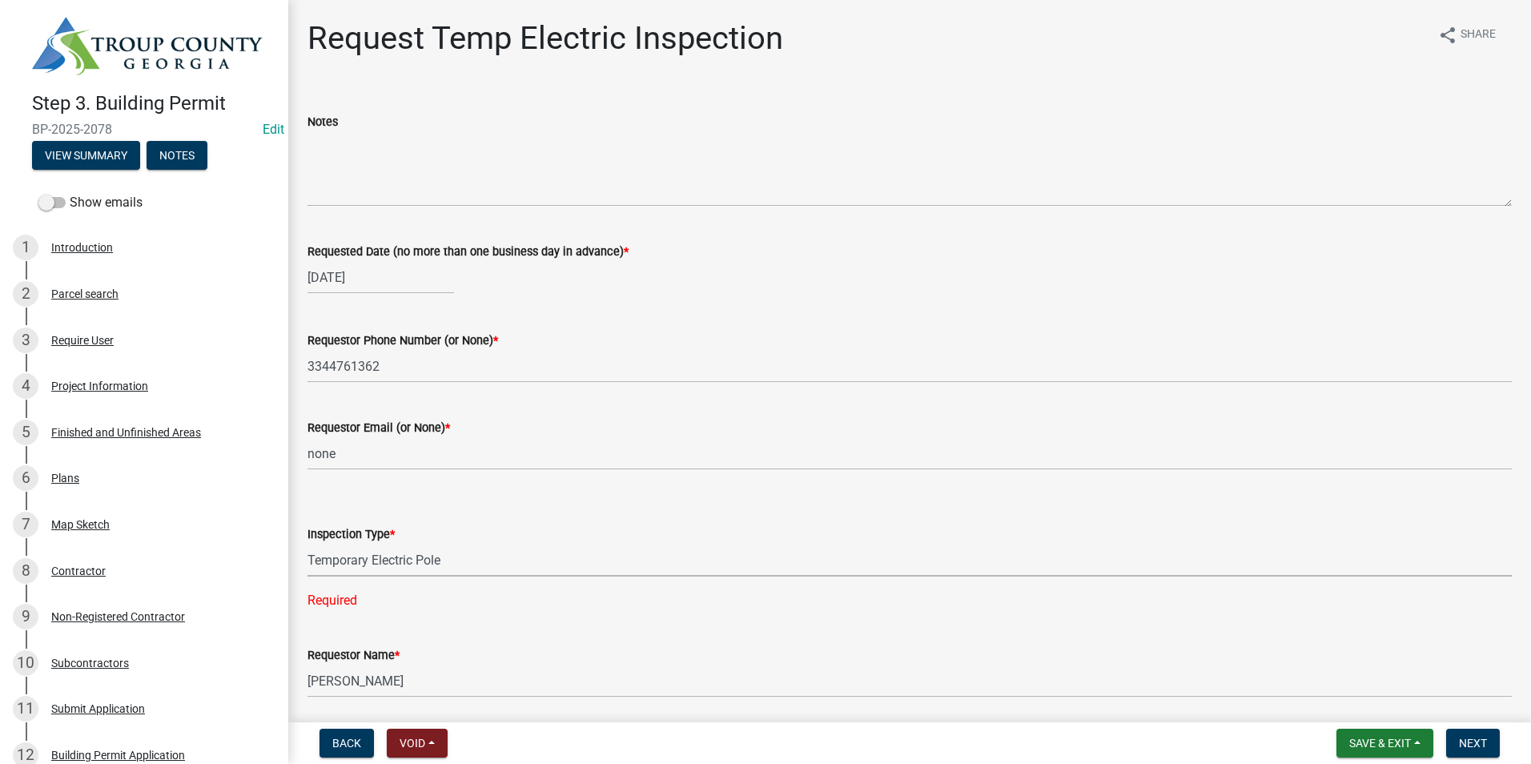
click at [308, 544] on select "Select Item... Temporary Electric Pole" at bounding box center [910, 560] width 1205 height 33
select select "37a94e4e-3e0f-49c8-a229-36fda2f22dd2"
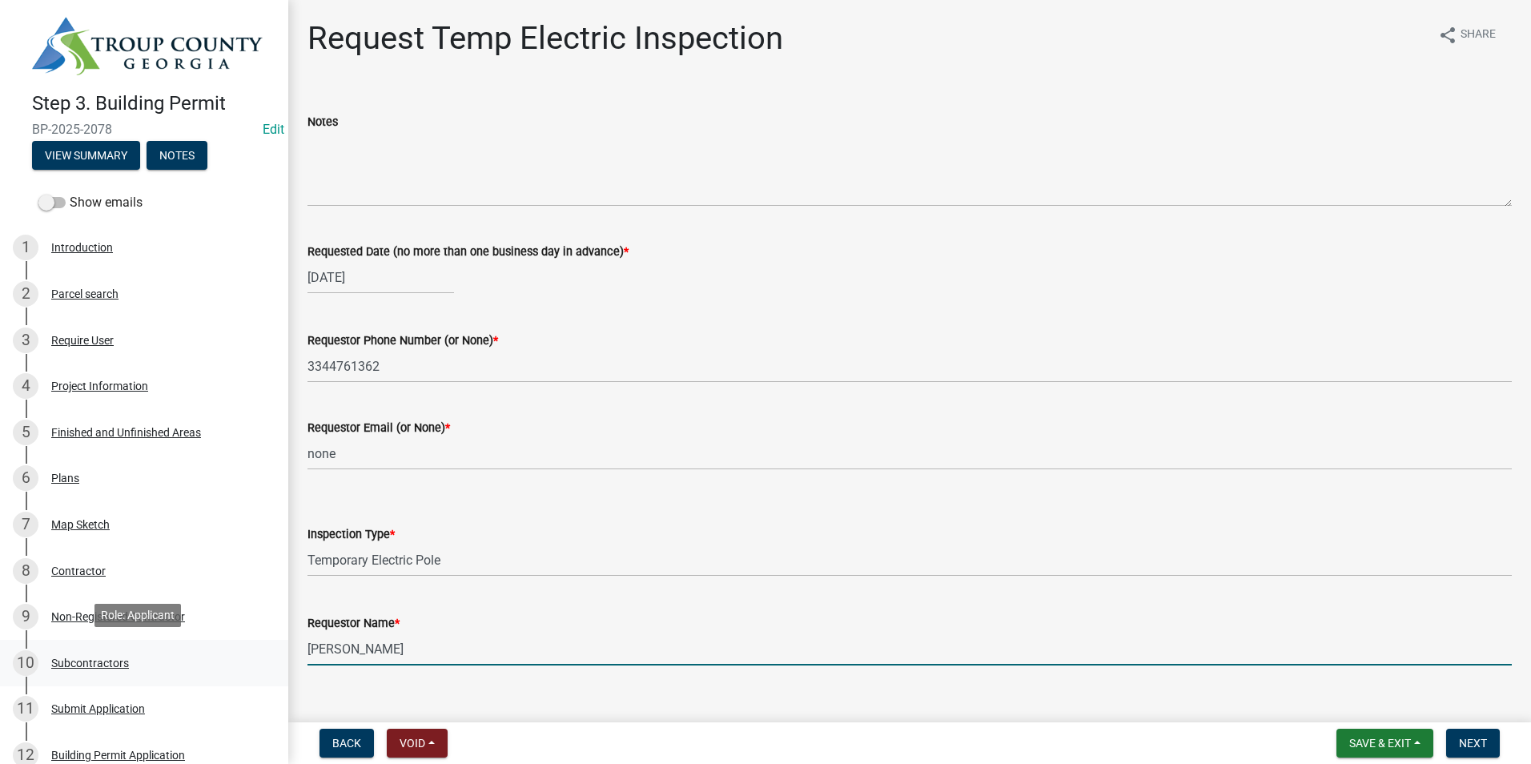
drag, startPoint x: 409, startPoint y: 651, endPoint x: 188, endPoint y: 648, distance: 221.1
click at [188, 648] on div "Step 3. Building Permit BP-2025-2078 Edit View Summary Notes Show emails 1 Intr…" at bounding box center [765, 382] width 1531 height 764
type input "Ricky"
click at [890, 305] on wm-data-entity-input "Requested Date (no more than one business day in advance) * 09/05/2025" at bounding box center [910, 263] width 1205 height 89
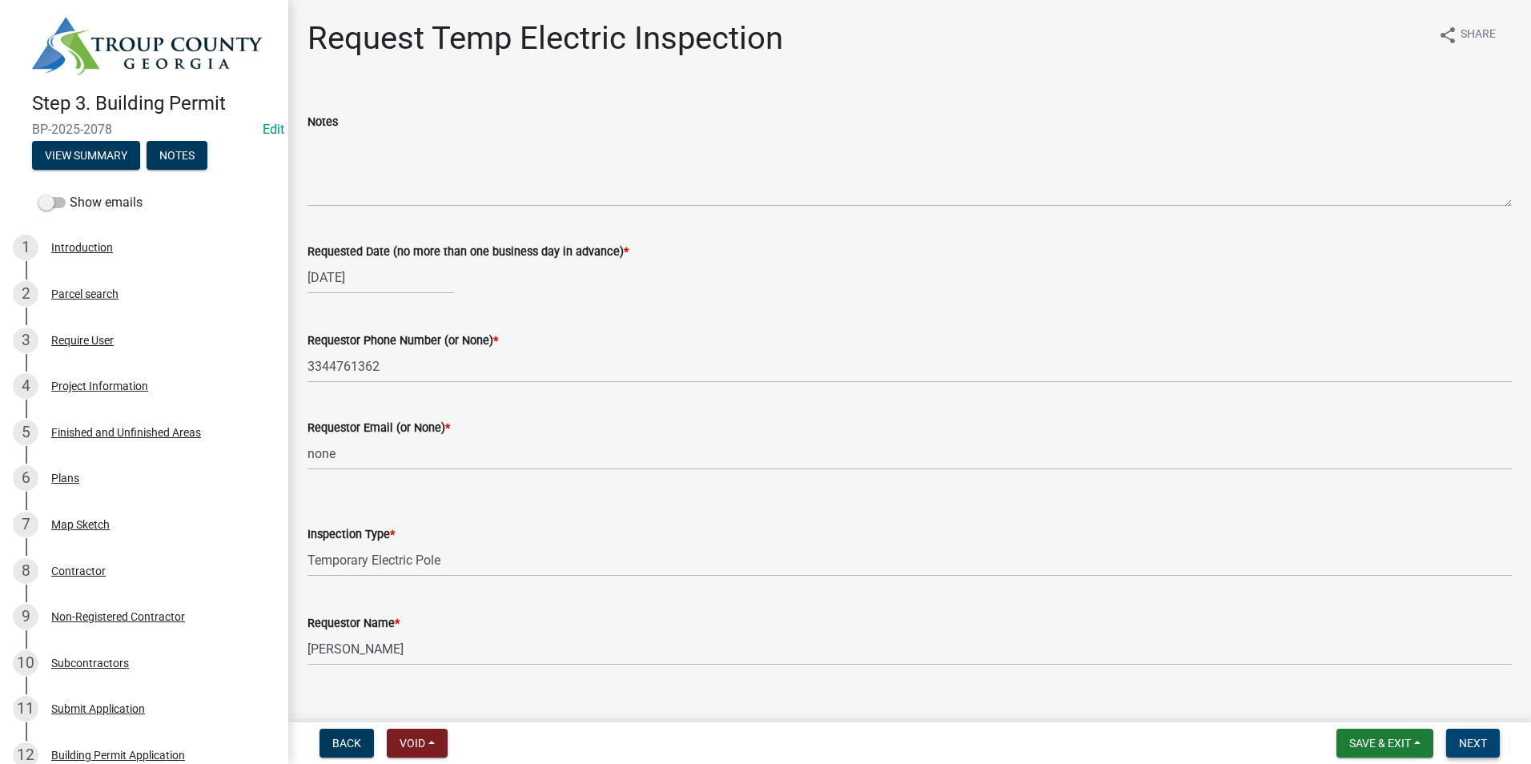
click at [1486, 742] on span "Next" at bounding box center [1473, 743] width 28 height 13
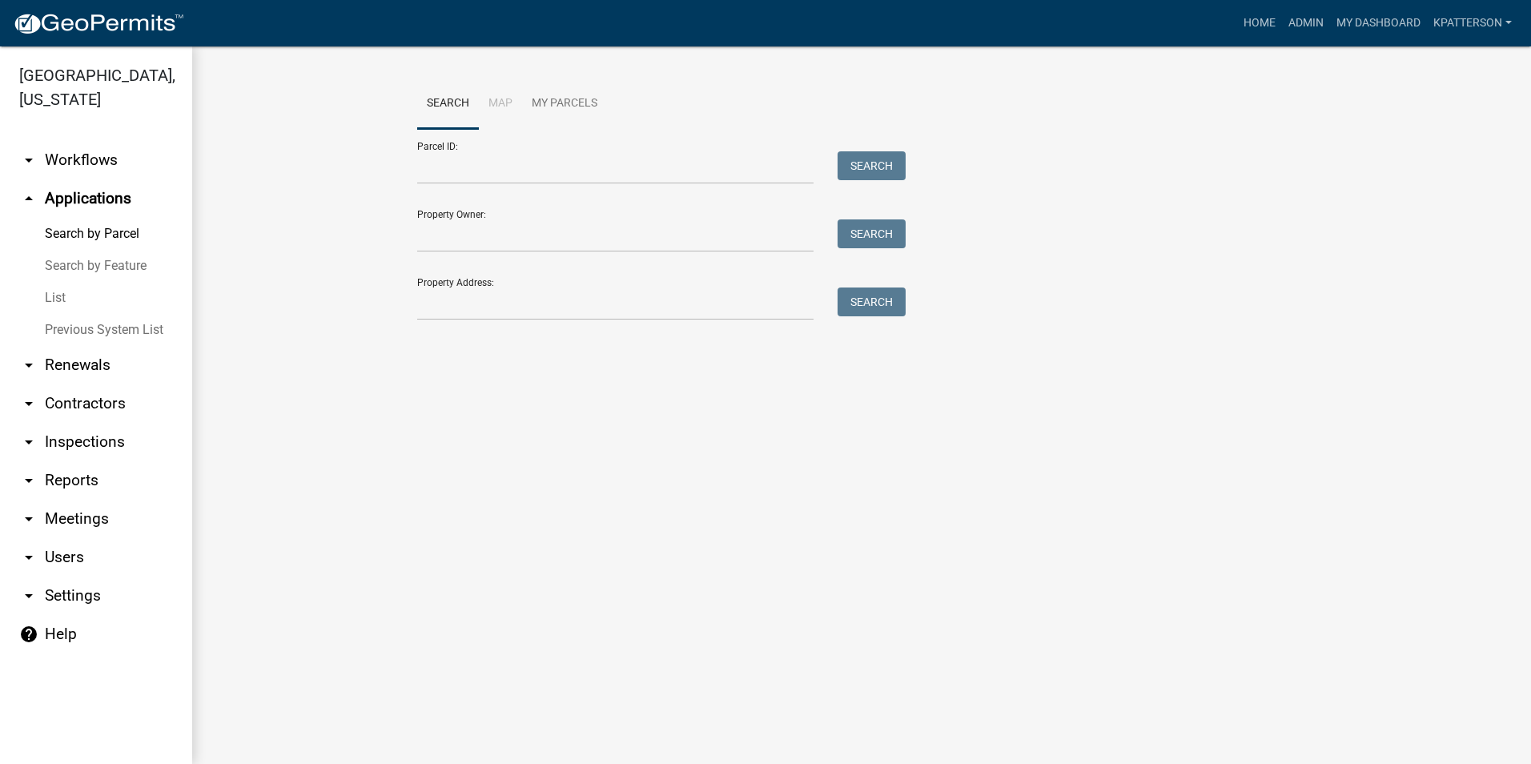
click at [94, 384] on link "arrow_drop_down Contractors" at bounding box center [96, 403] width 192 height 38
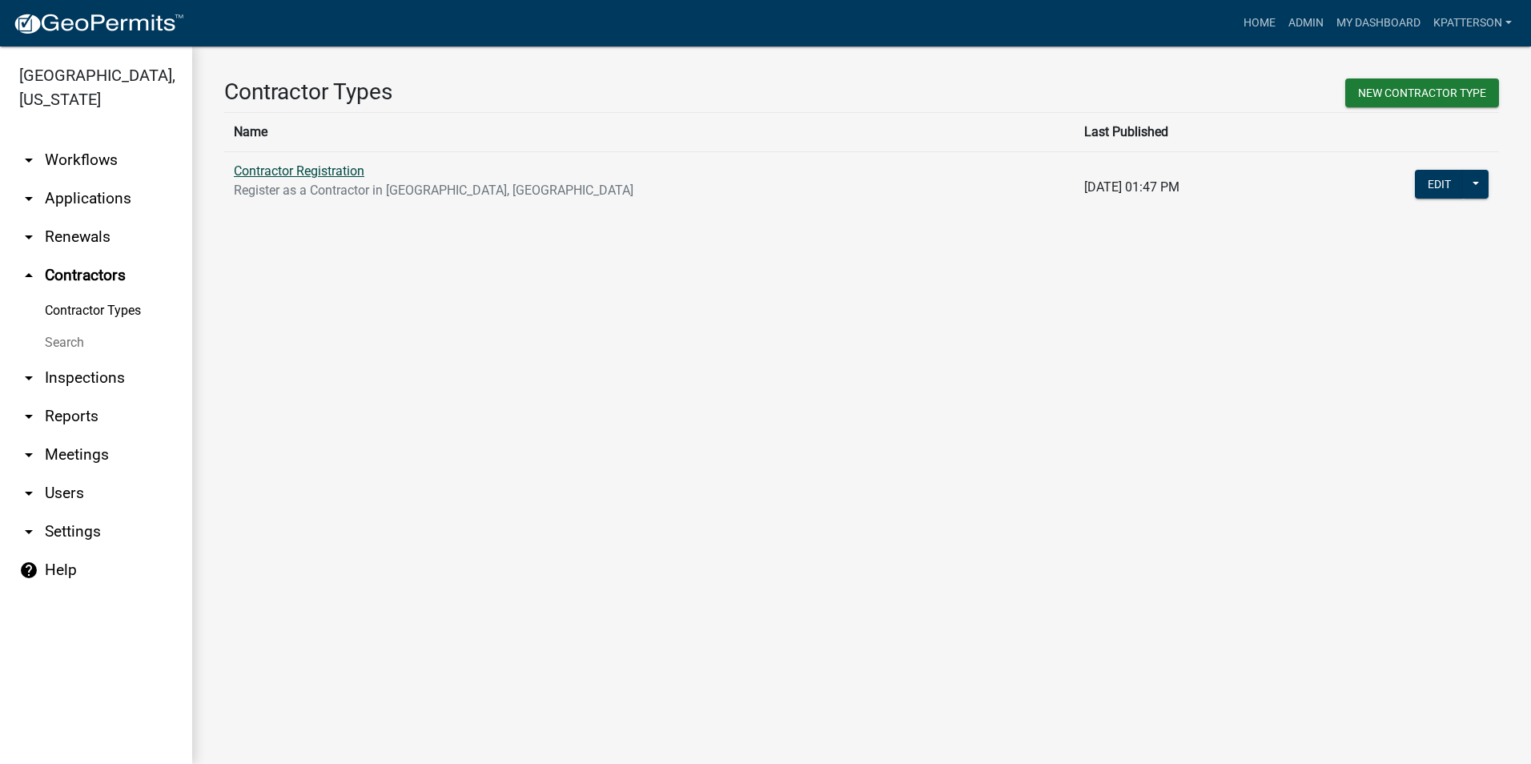
click at [288, 174] on link "Contractor Registration" at bounding box center [299, 170] width 131 height 15
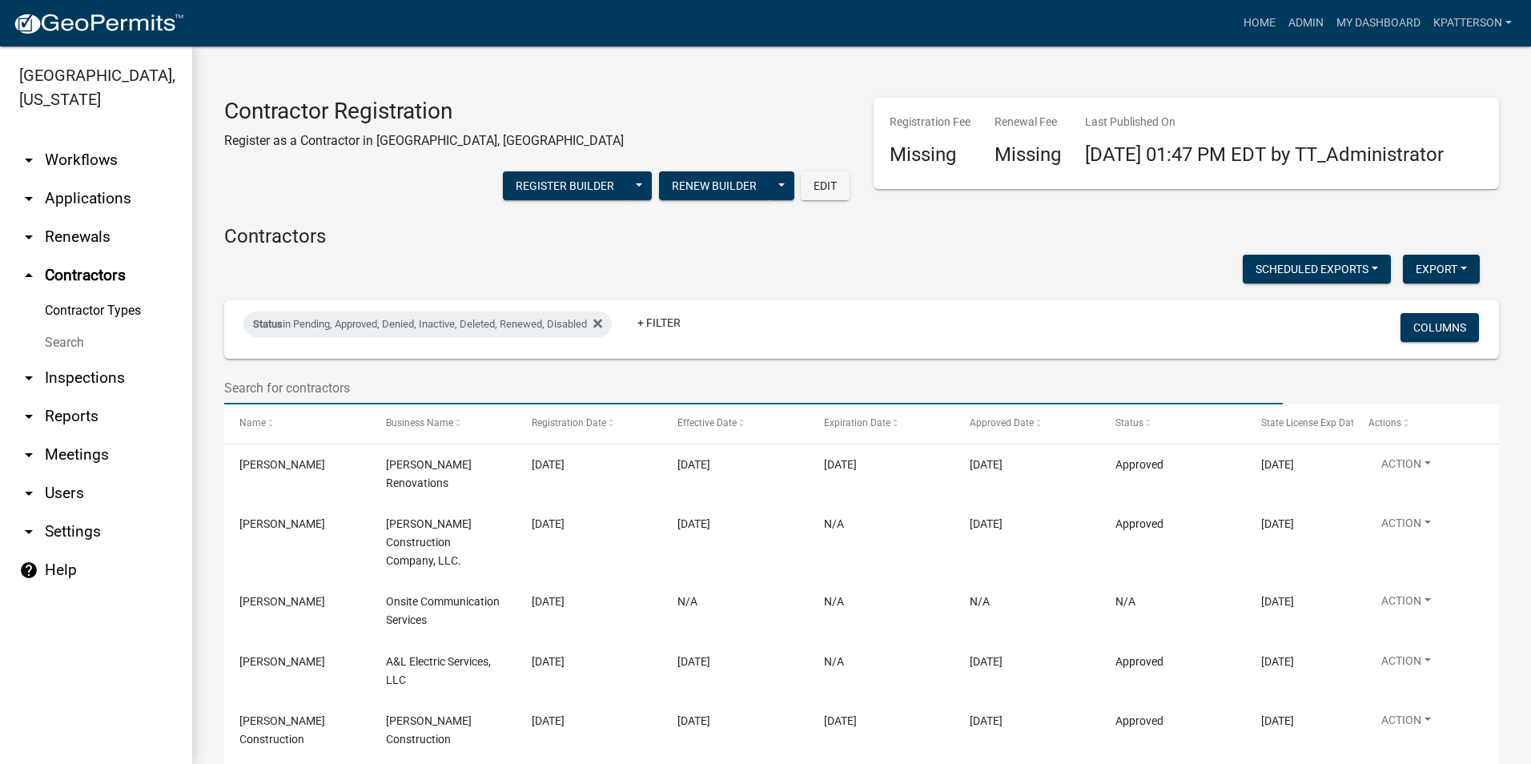
click at [316, 404] on input "text" at bounding box center [753, 388] width 1059 height 33
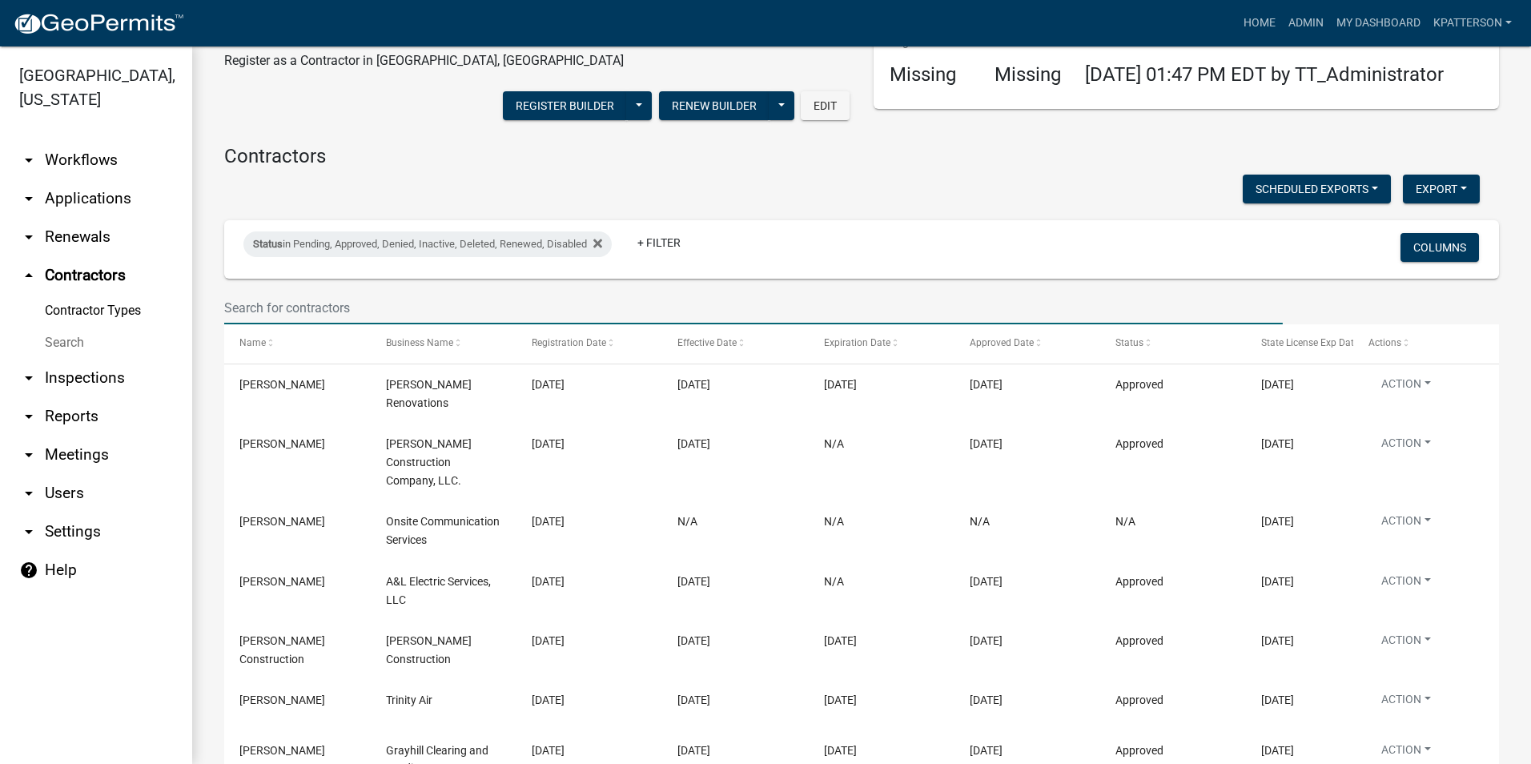
scroll to position [160, 0]
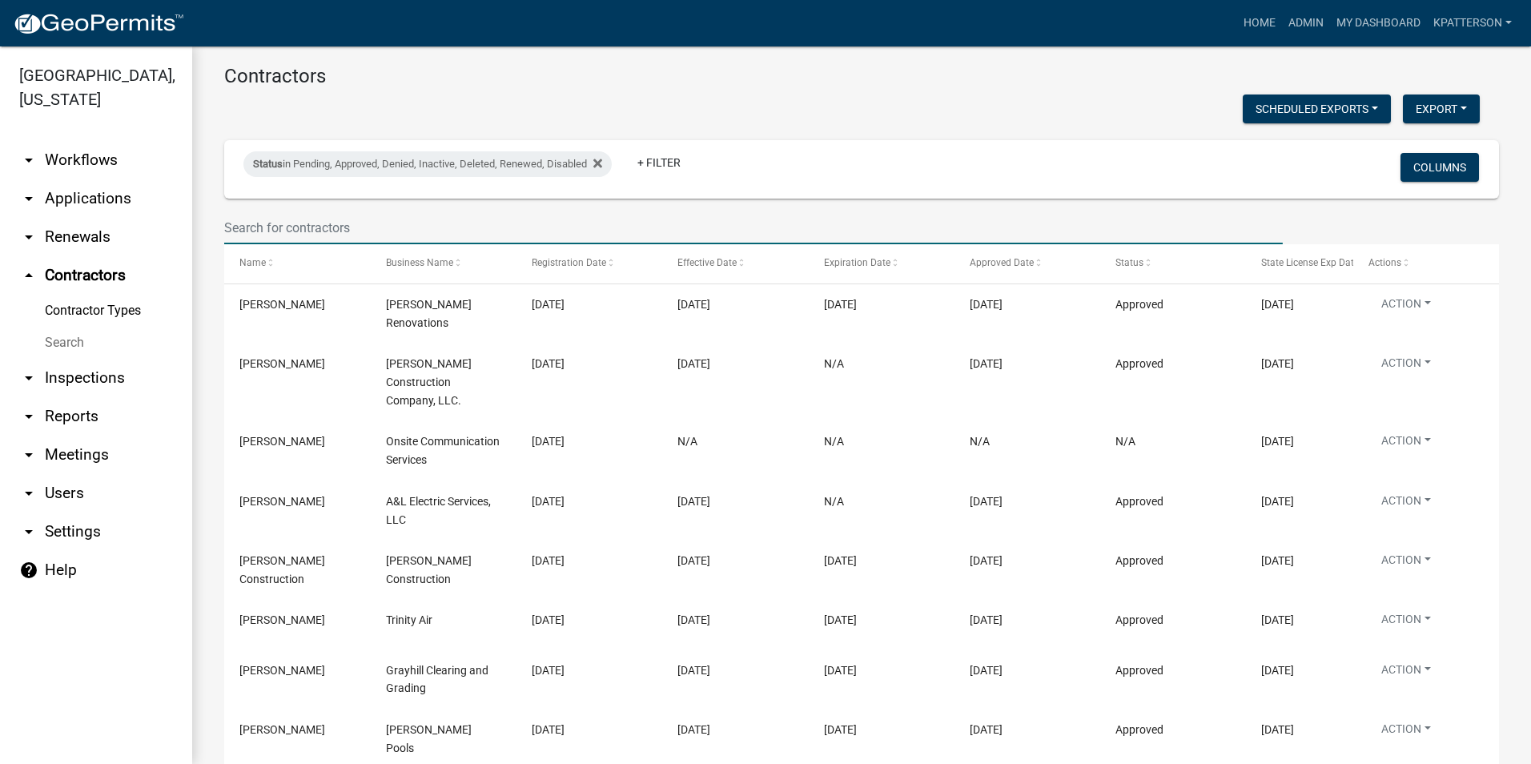
click at [285, 244] on input "text" at bounding box center [753, 227] width 1059 height 33
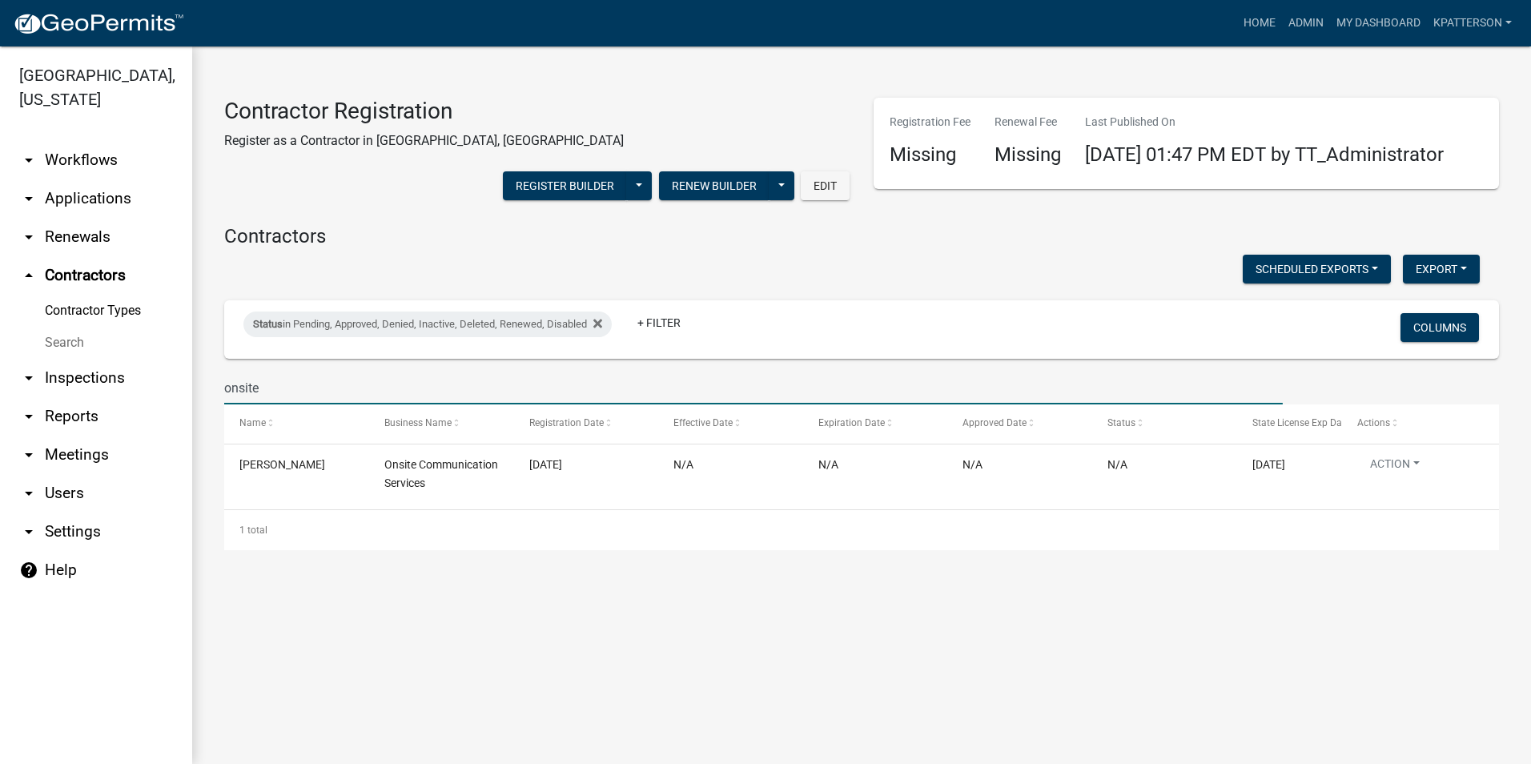
scroll to position [0, 0]
type input "onsite"
